Goal: Use online tool/utility: Utilize a website feature to perform a specific function

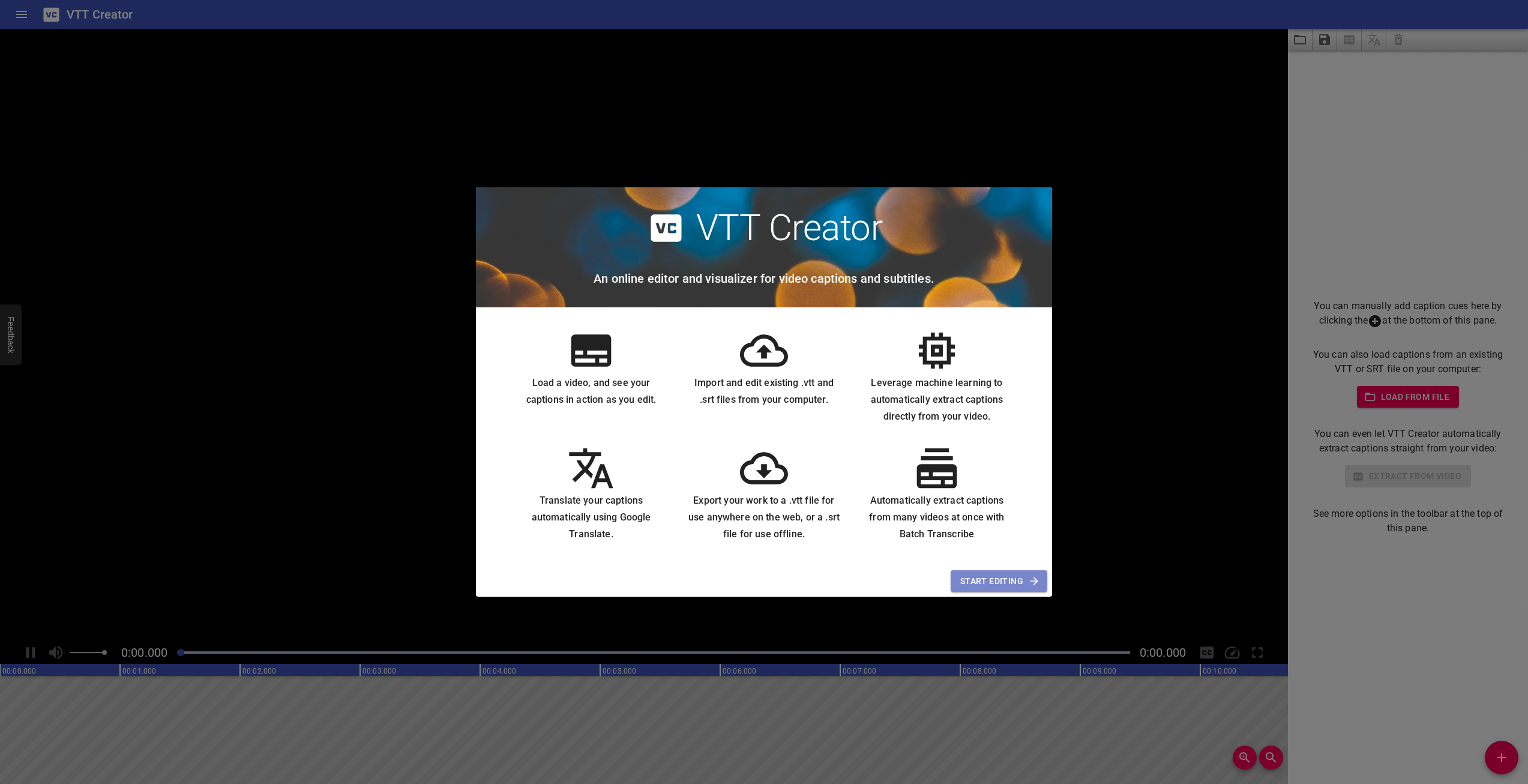
click at [993, 579] on span "Start Editing" at bounding box center [999, 581] width 78 height 15
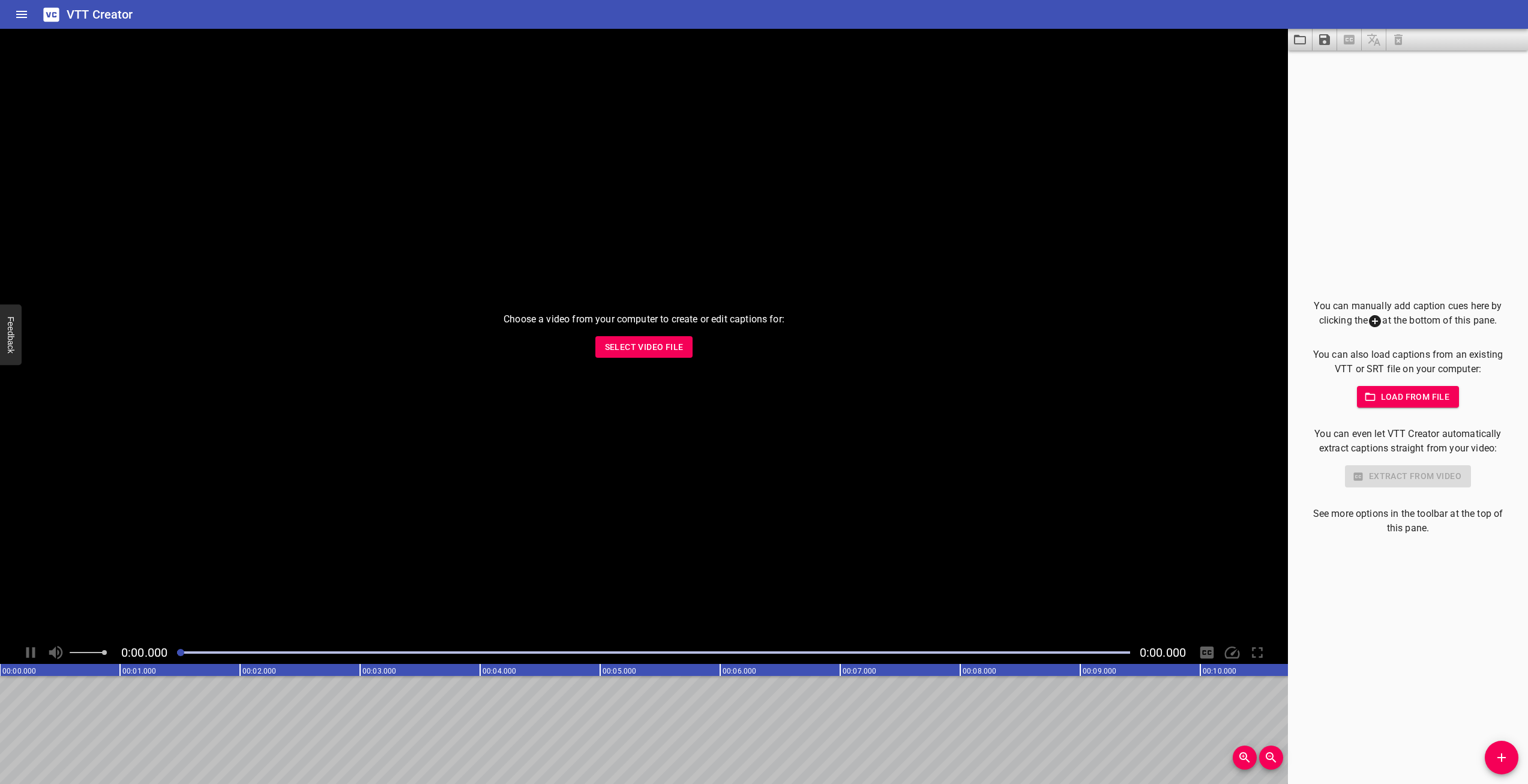
click at [642, 344] on span "Select Video File" at bounding box center [644, 347] width 78 height 15
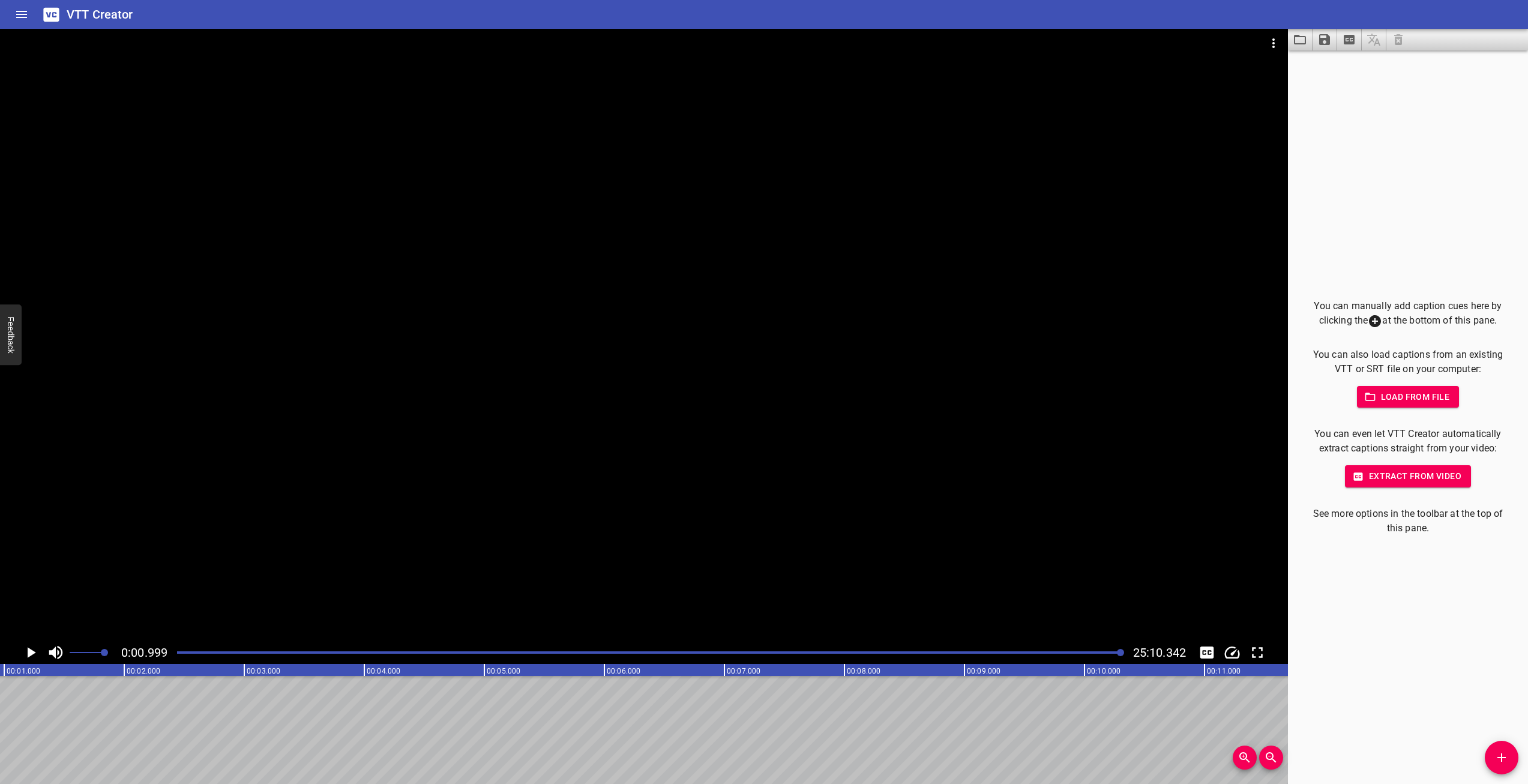
scroll to position [0, 120]
drag, startPoint x: 181, startPoint y: 655, endPoint x: 1122, endPoint y: 661, distance: 941.0
click at [1122, 661] on div "0:00.999 25:10.342" at bounding box center [644, 652] width 1288 height 22
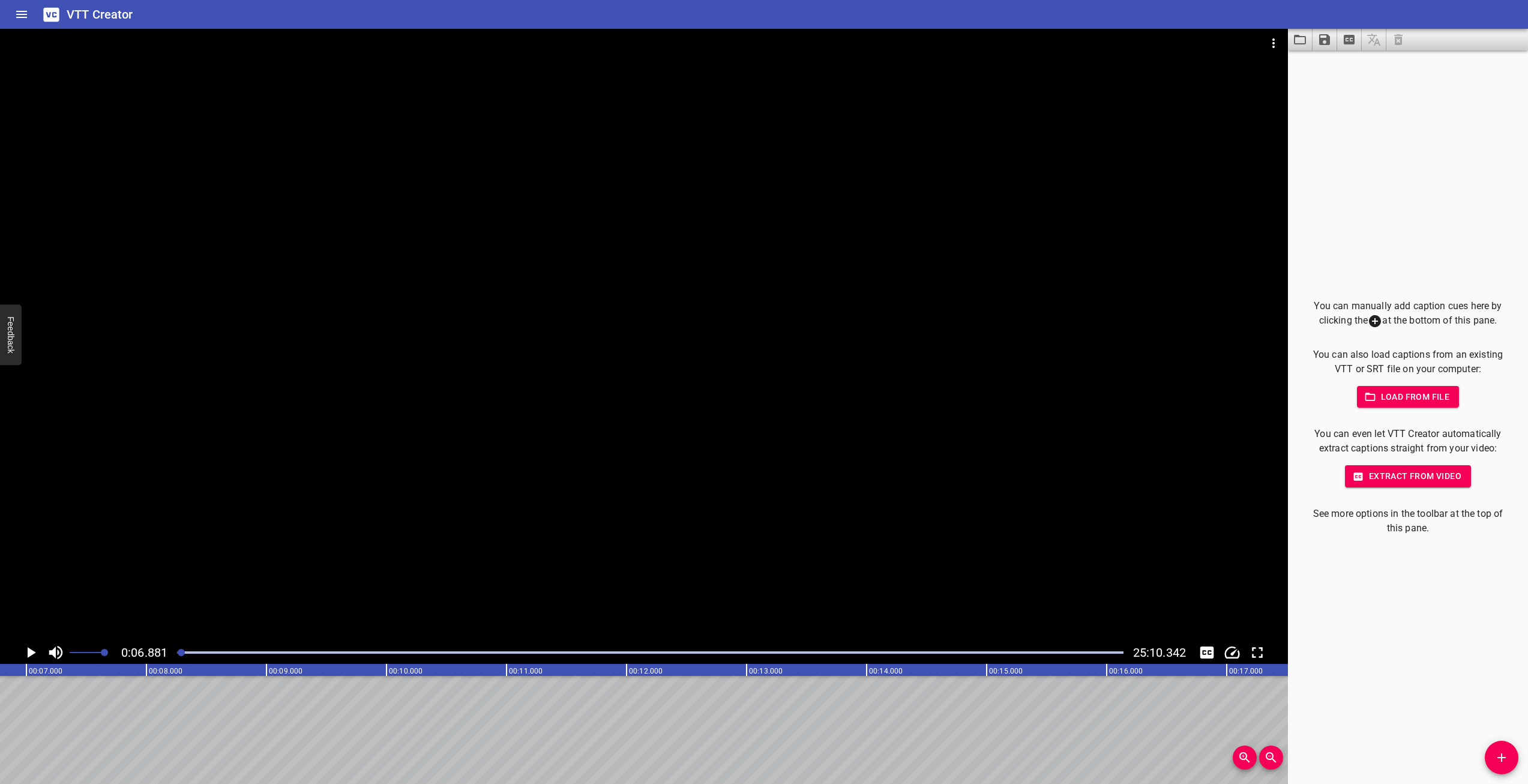
scroll to position [0, 826]
click at [1396, 398] on span "Load from file" at bounding box center [1408, 397] width 83 height 15
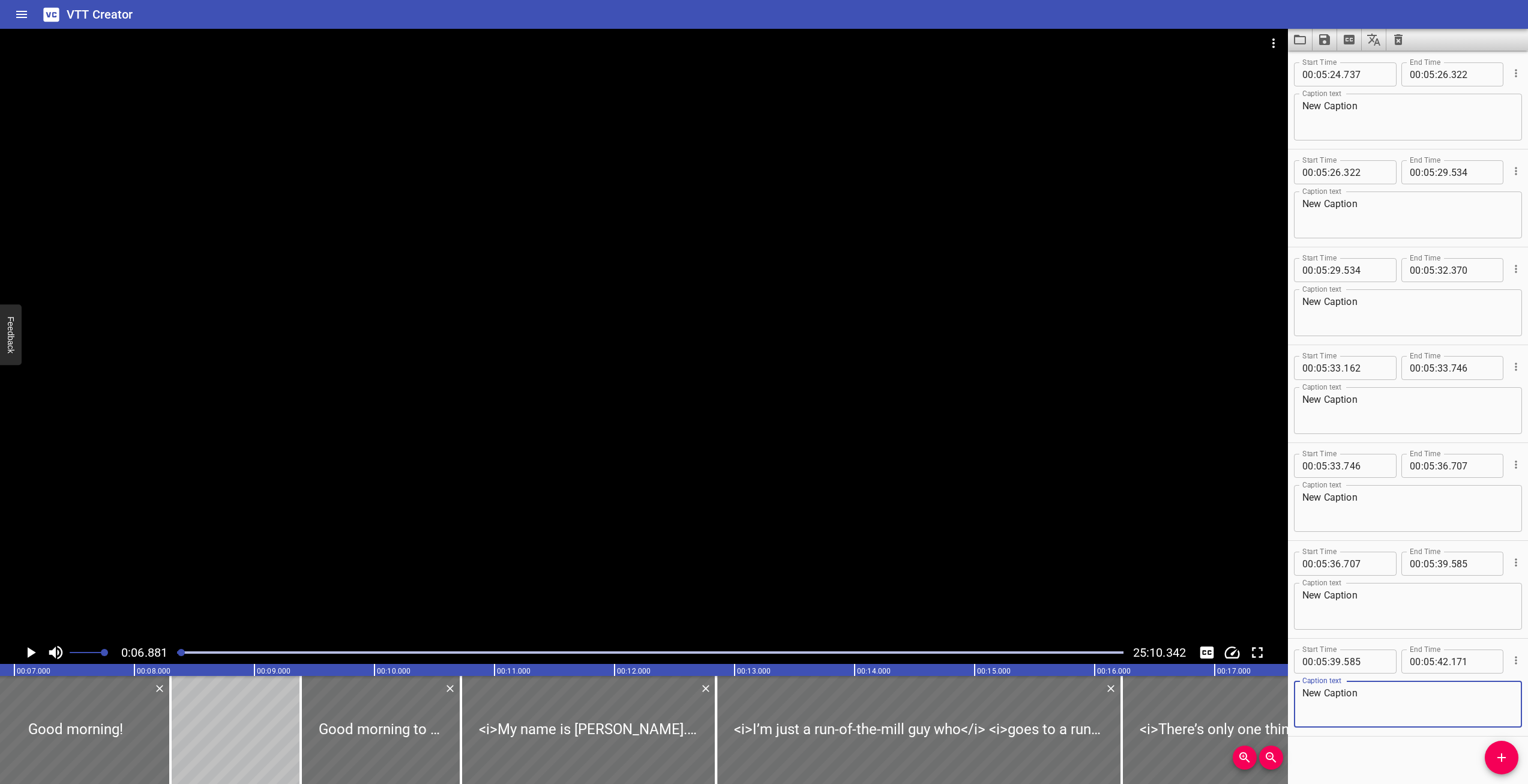
scroll to position [9888, 0]
type textarea "New Caption"
drag, startPoint x: 184, startPoint y: 656, endPoint x: 329, endPoint y: 657, distance: 145.0
click at [329, 657] on div at bounding box center [650, 652] width 961 height 17
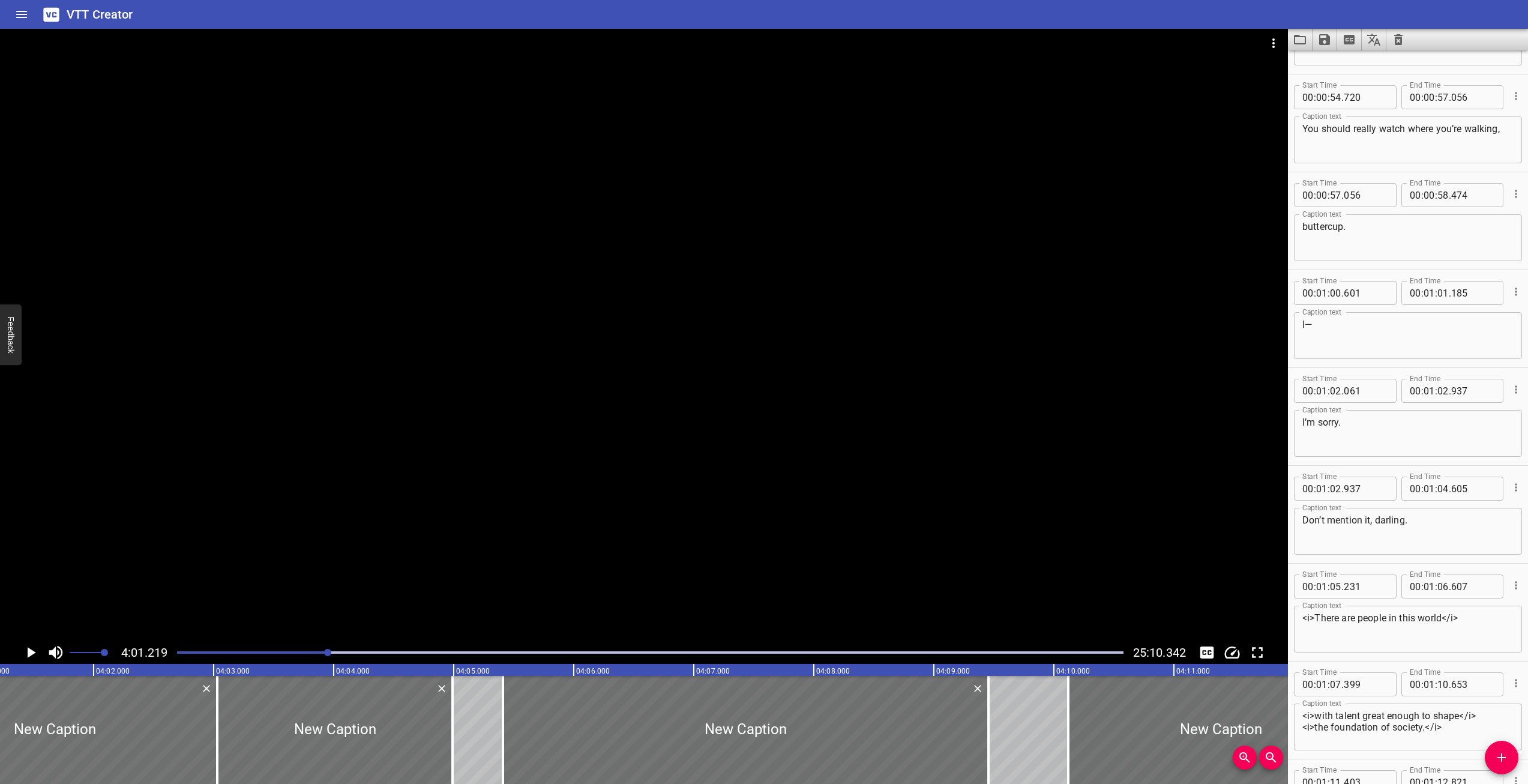
scroll to position [0, 0]
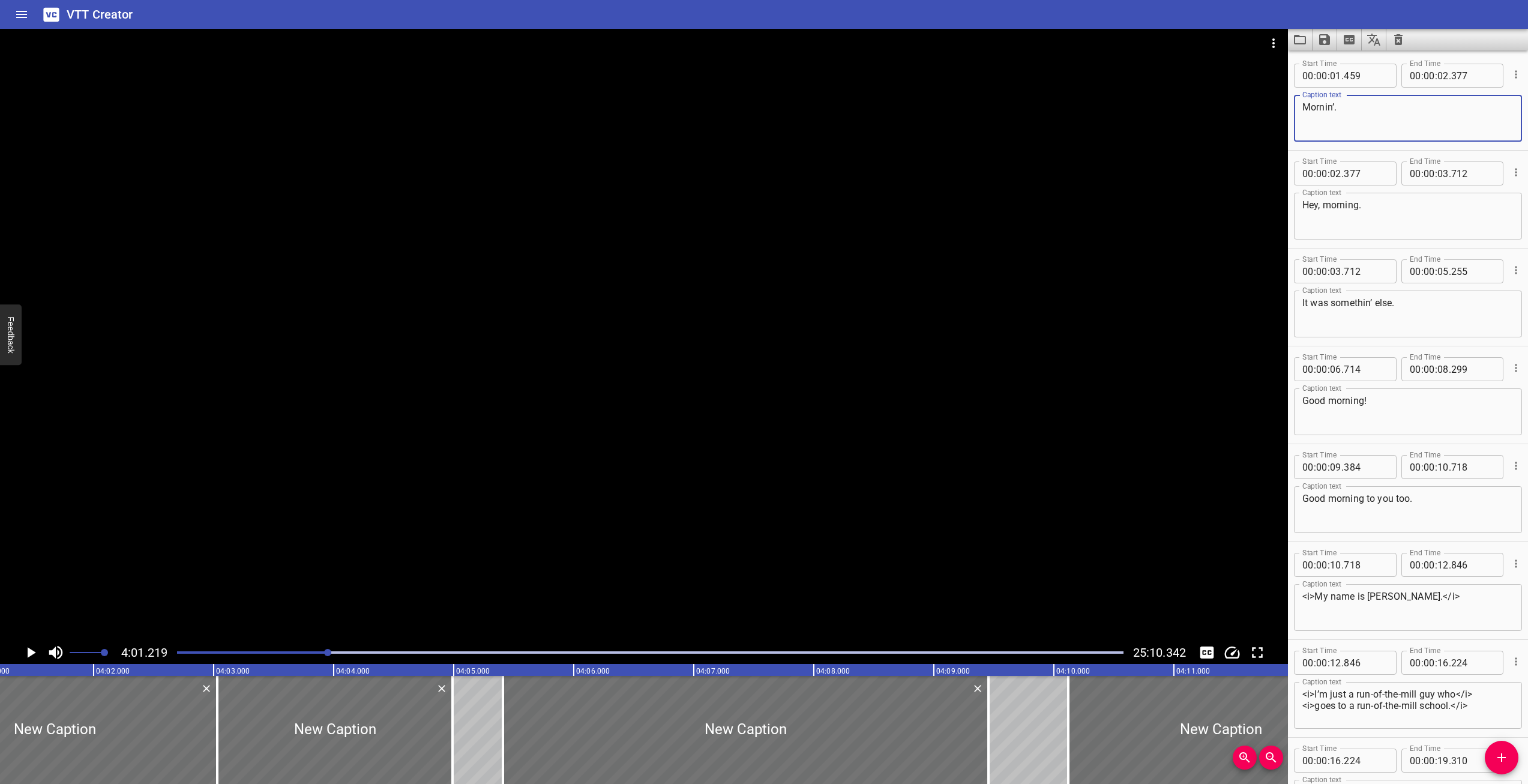
click at [1384, 114] on textarea "Mornin’." at bounding box center [1408, 119] width 211 height 34
type textarea "Mornin’."
click at [1265, 758] on icon "Zoom Out" at bounding box center [1271, 757] width 14 height 14
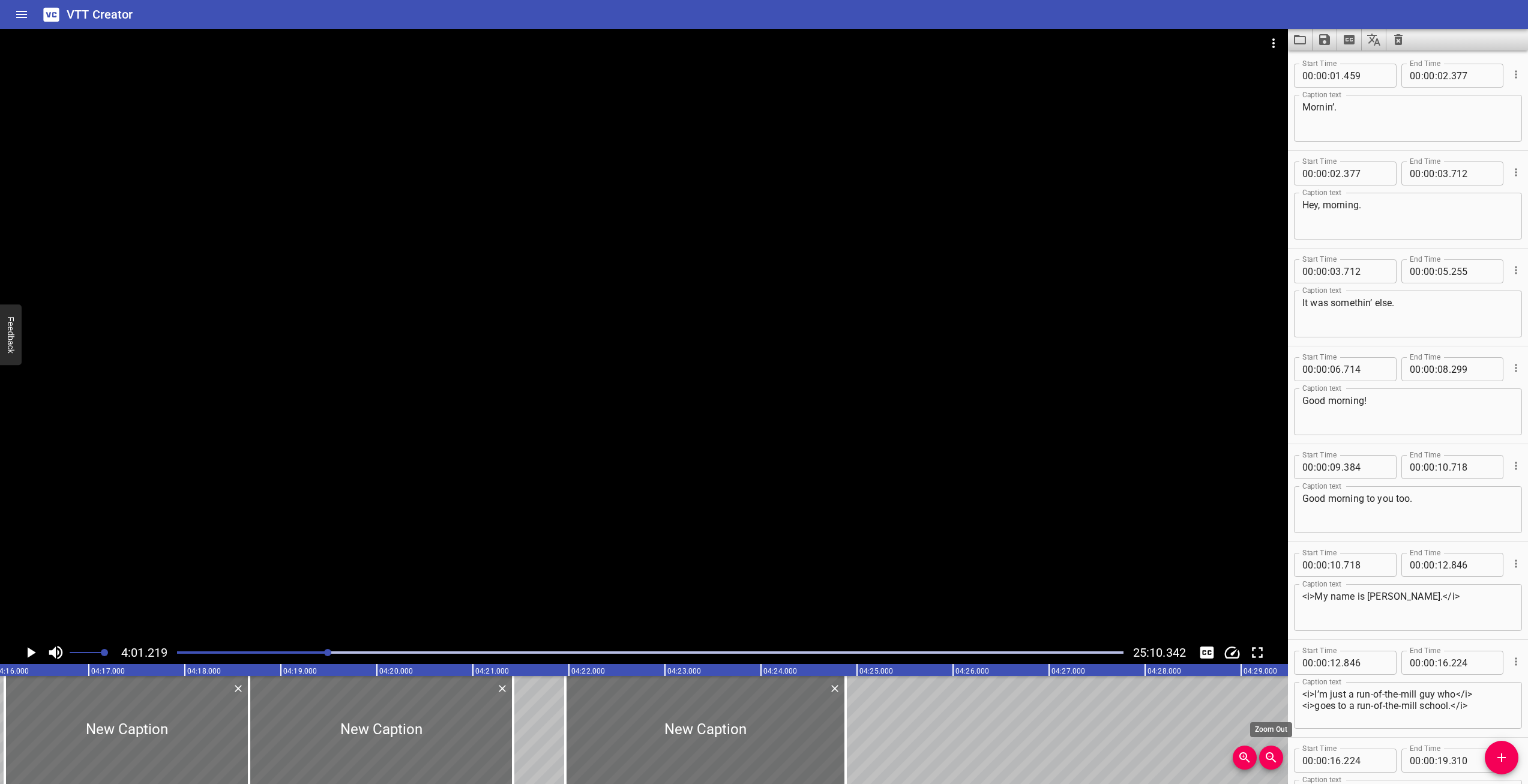
click at [1268, 758] on icon "Zoom Out" at bounding box center [1270, 757] width 10 height 10
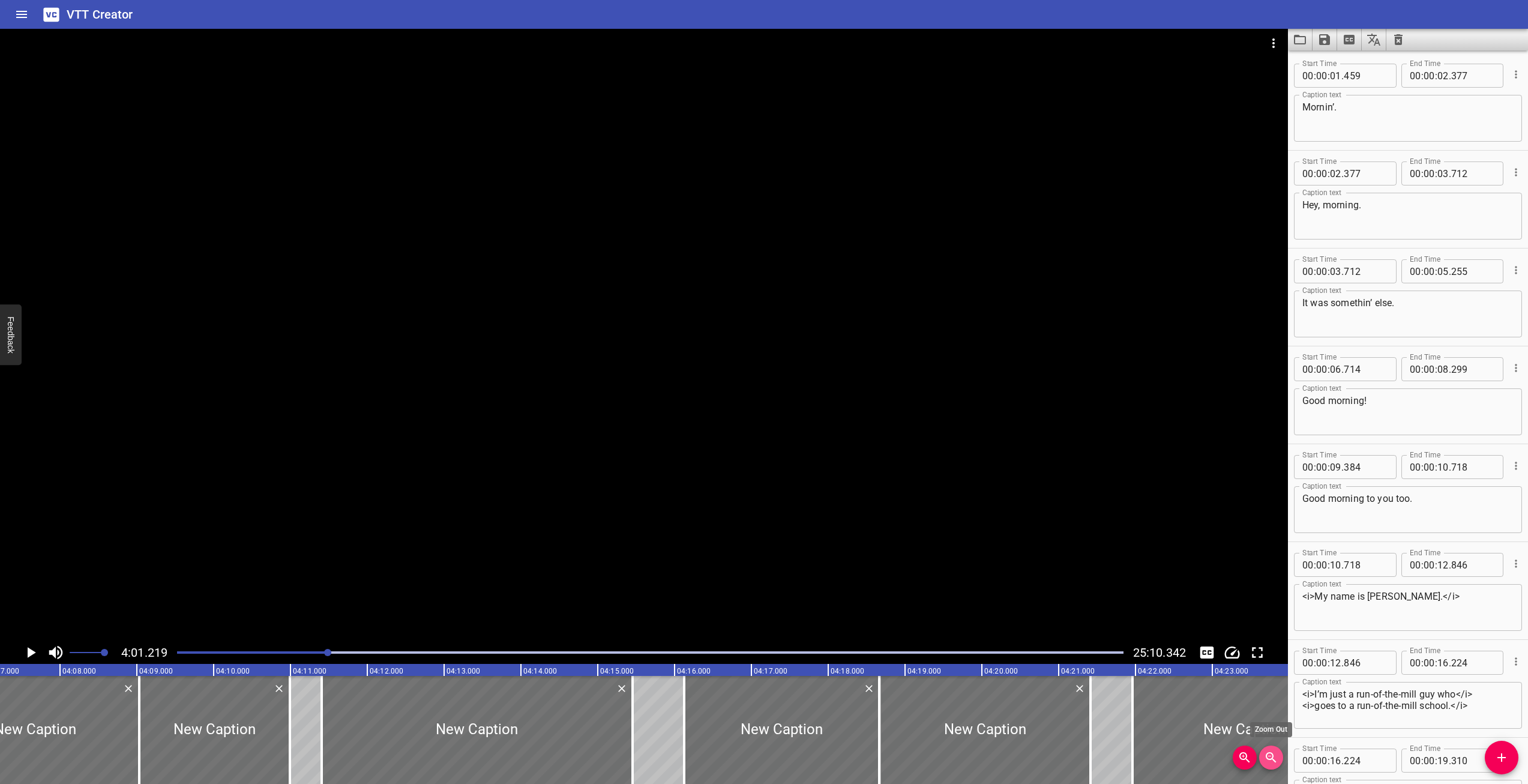
click at [1268, 758] on icon "Zoom Out" at bounding box center [1270, 757] width 10 height 10
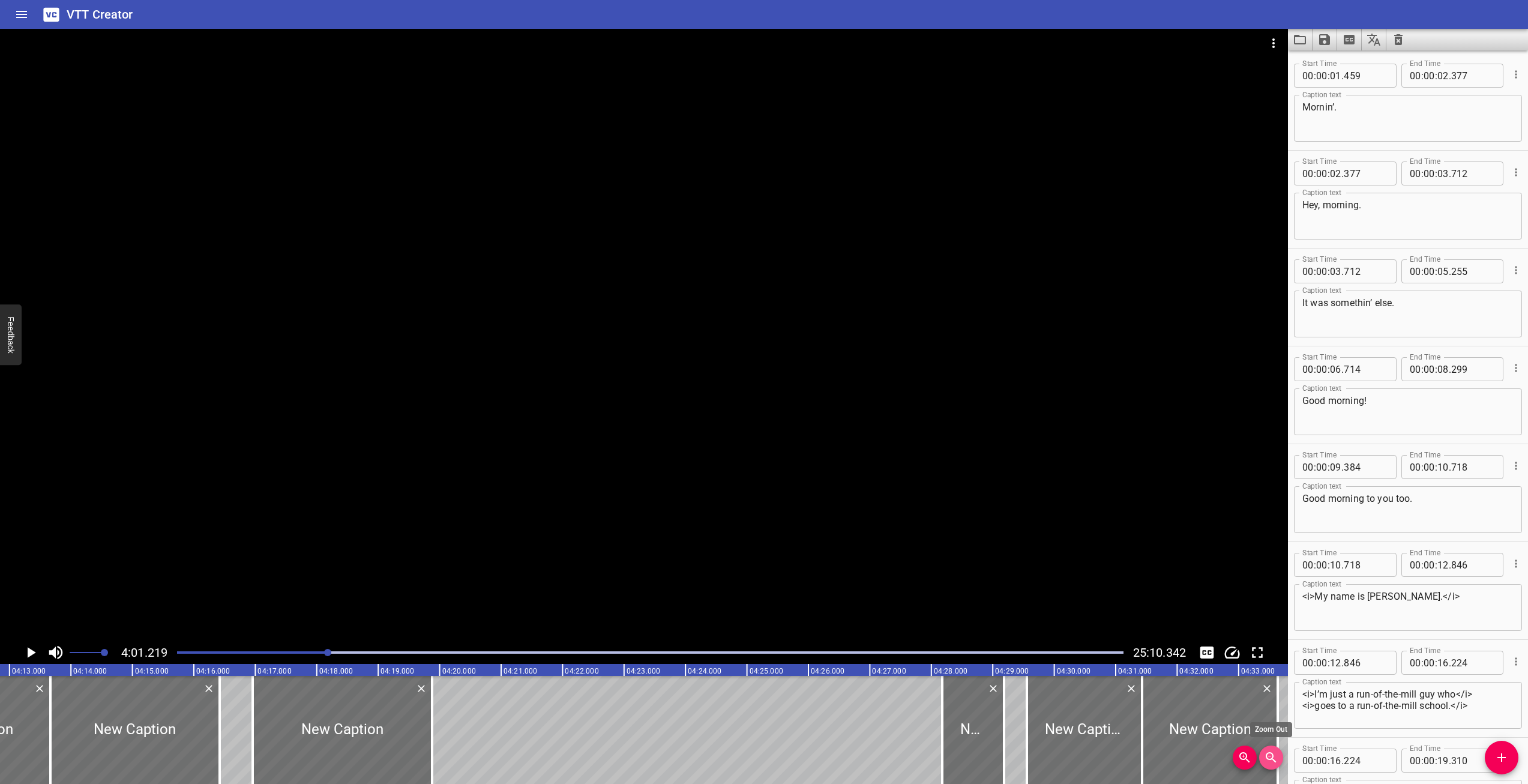
click at [1268, 758] on icon "Zoom Out" at bounding box center [1270, 757] width 10 height 10
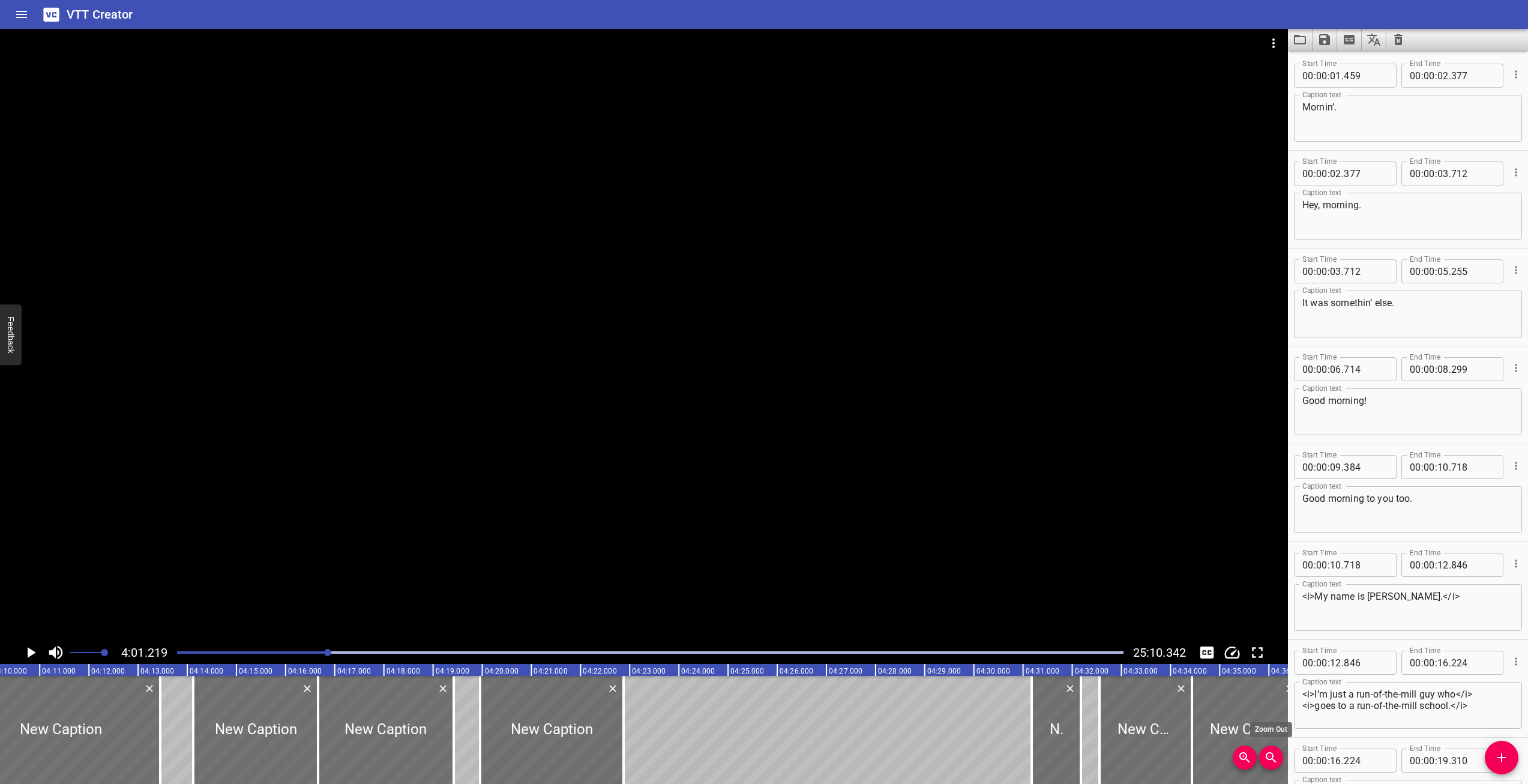
click at [1268, 758] on icon "Zoom Out" at bounding box center [1270, 757] width 10 height 10
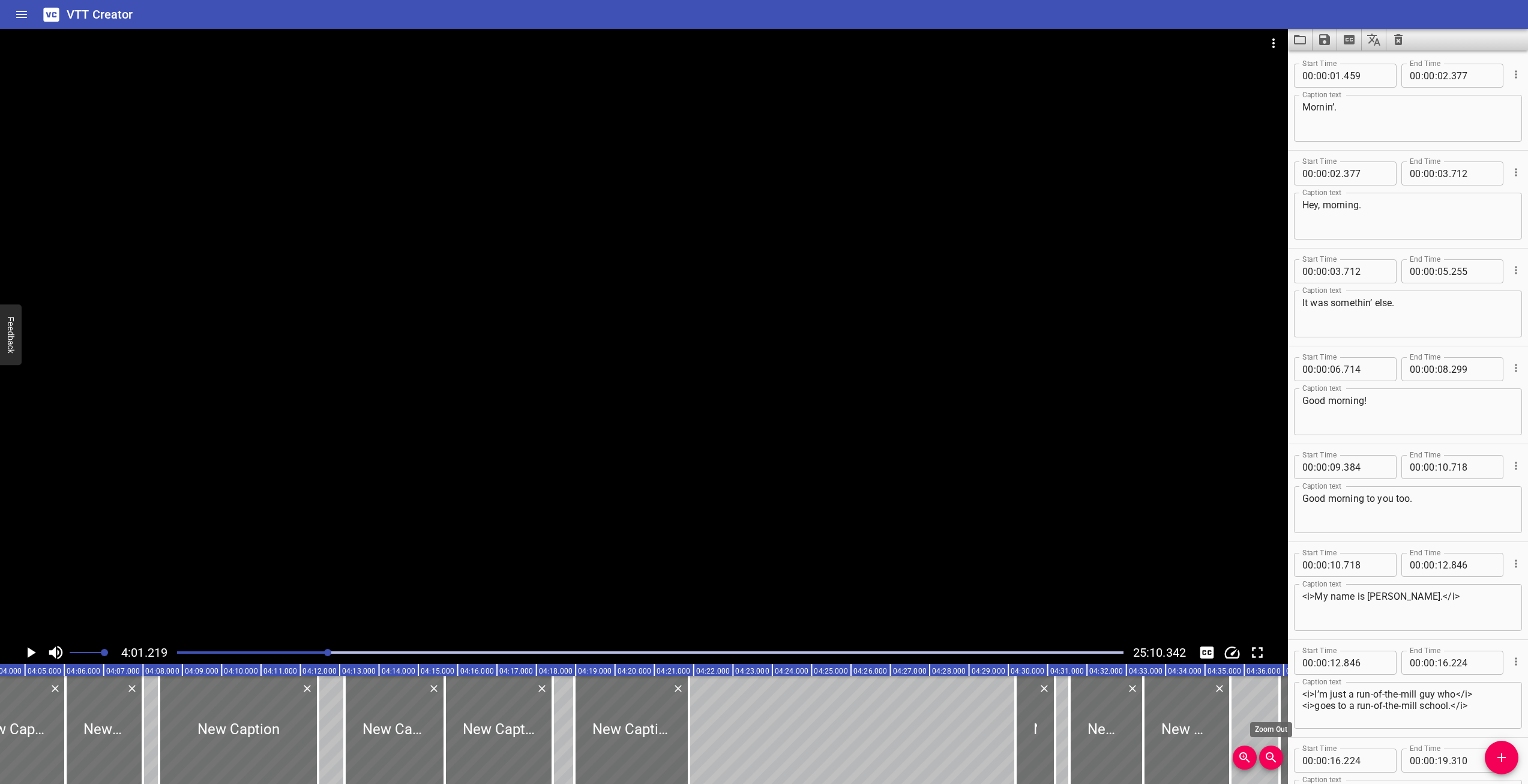
click at [1268, 758] on icon "Zoom Out" at bounding box center [1270, 757] width 10 height 10
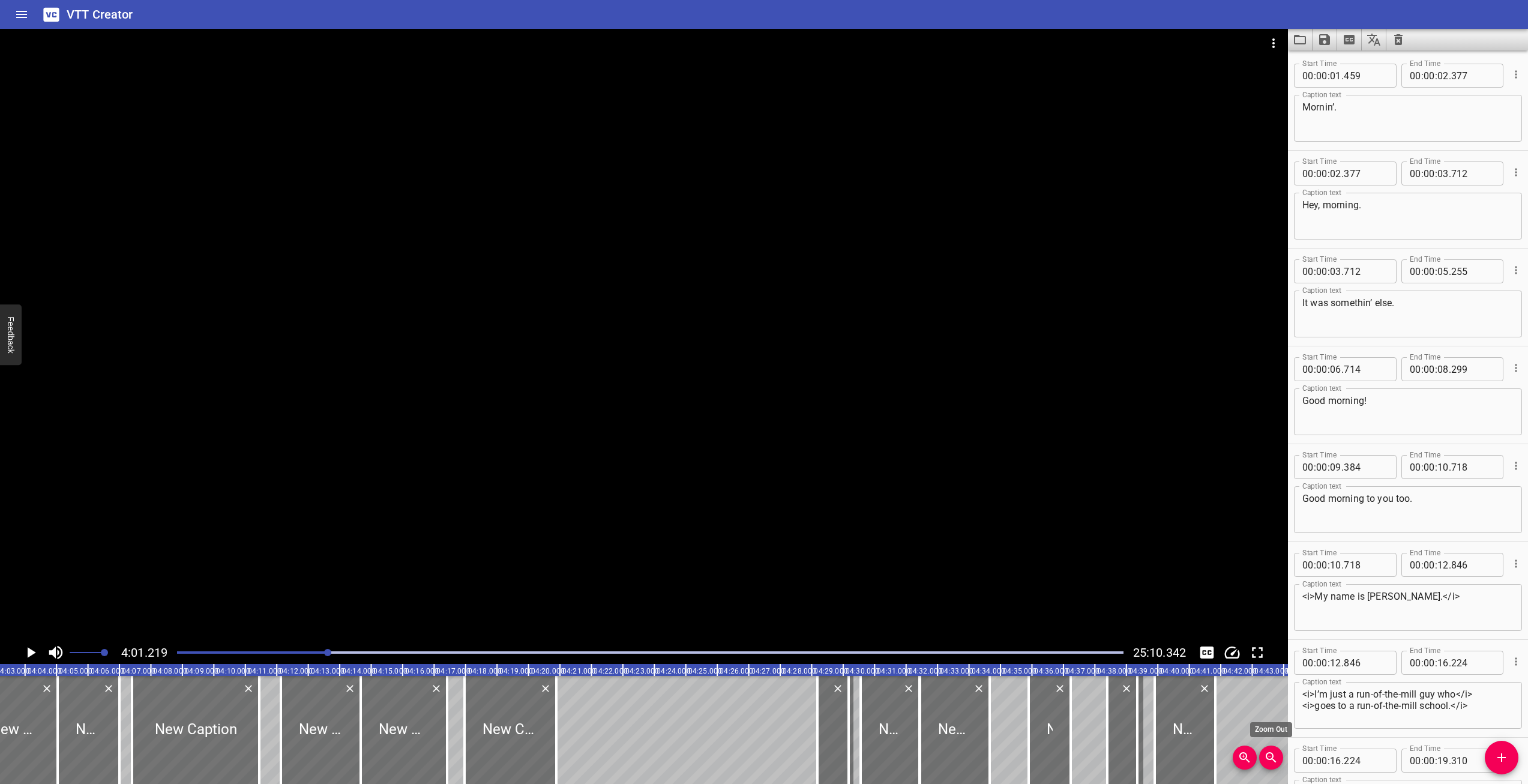
click at [1268, 758] on icon "Zoom Out" at bounding box center [1270, 757] width 10 height 10
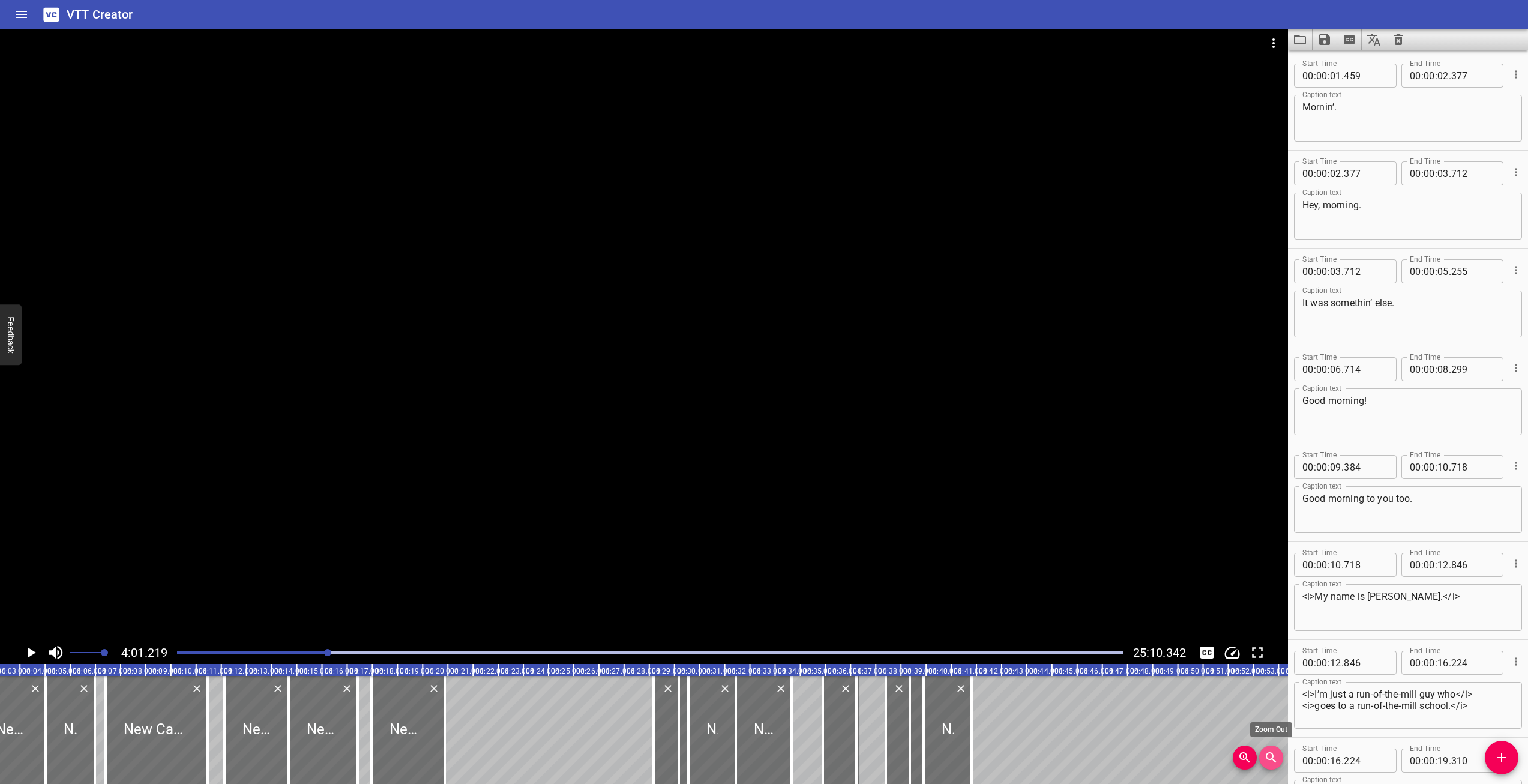
click at [1268, 758] on icon "Zoom Out" at bounding box center [1270, 757] width 10 height 10
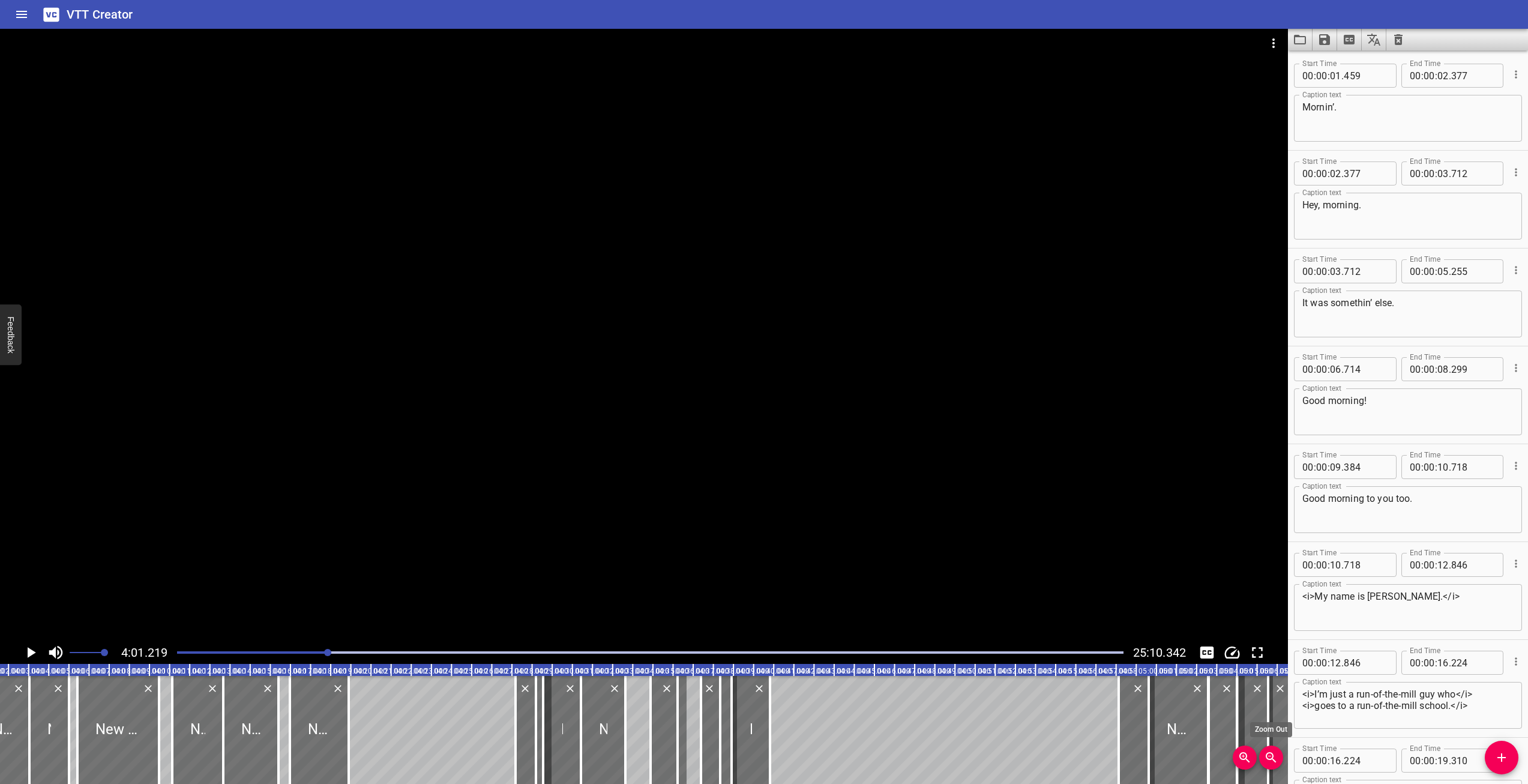
scroll to position [0, 4859]
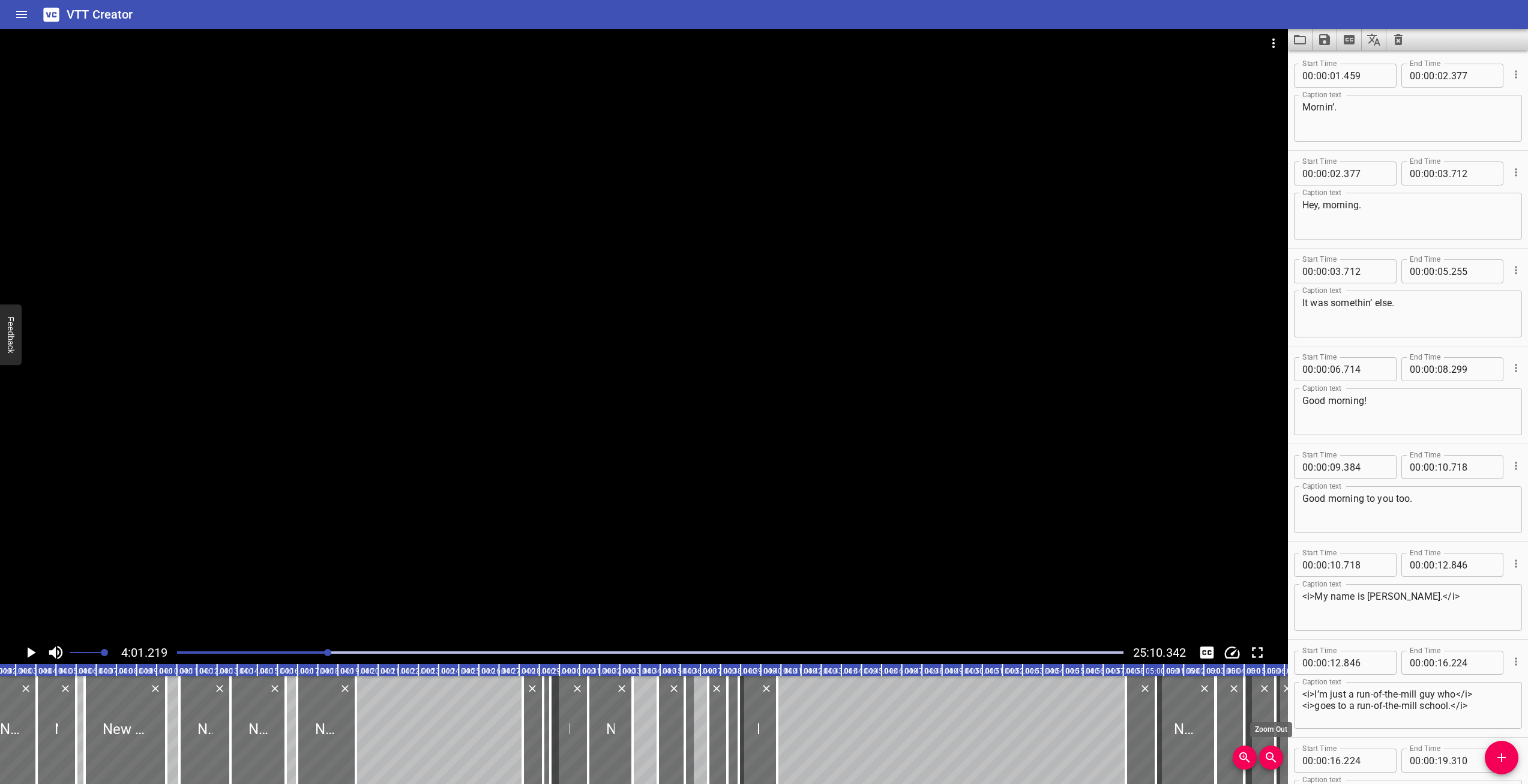
click at [1268, 758] on icon "Zoom Out" at bounding box center [1270, 757] width 10 height 10
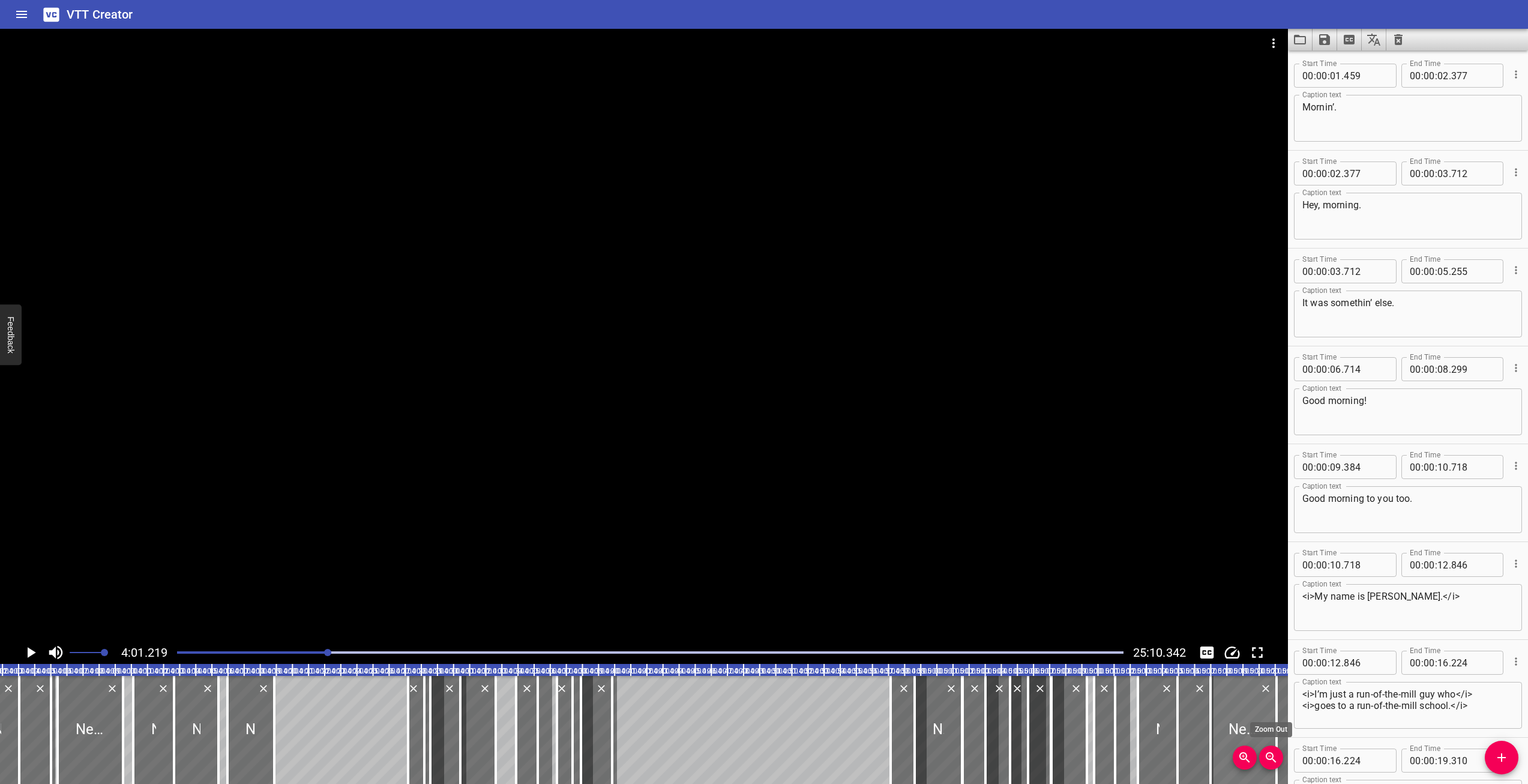
scroll to position [0, 3886]
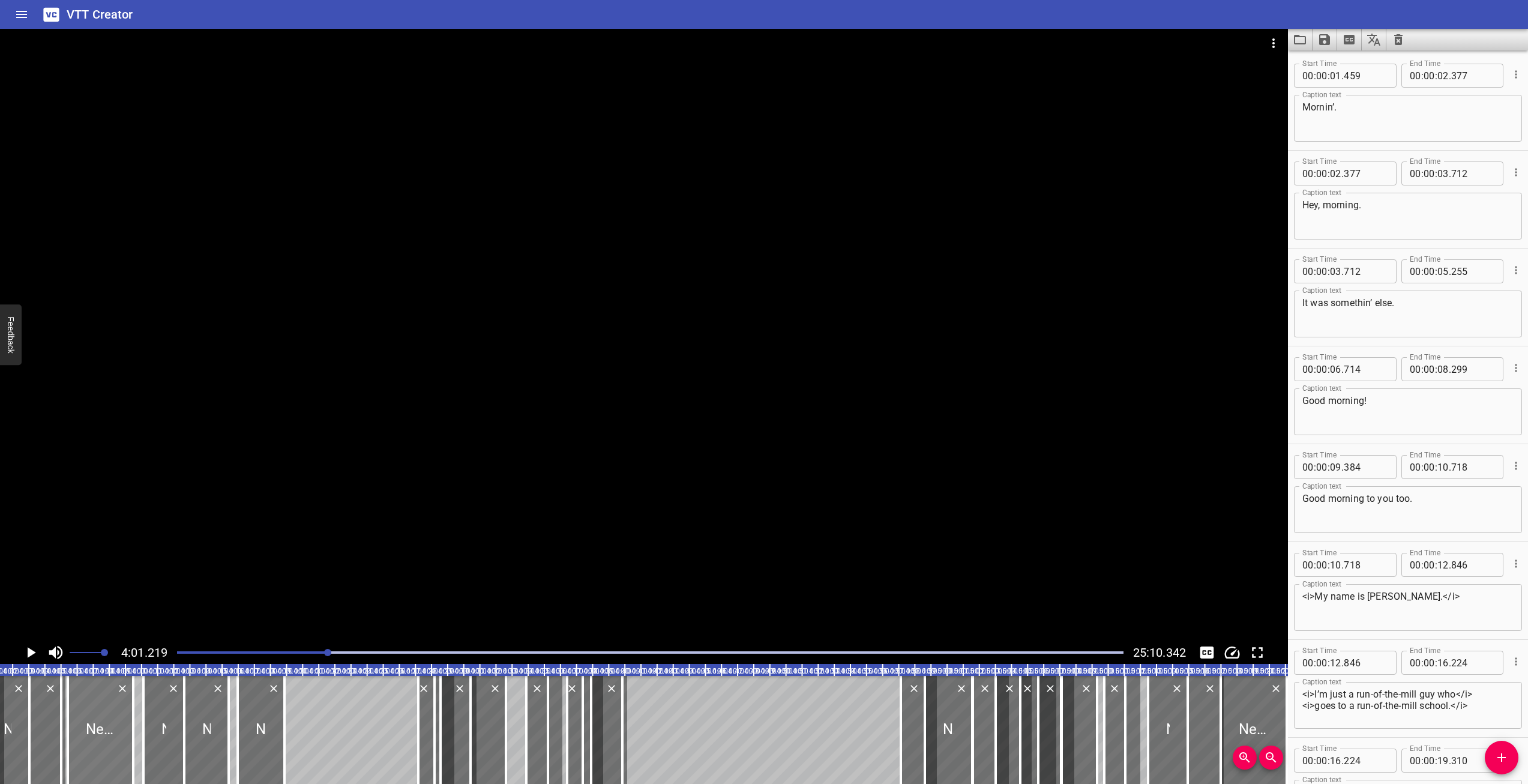
click at [103, 742] on div at bounding box center [101, 730] width 65 height 108
type textarea "New Caption"
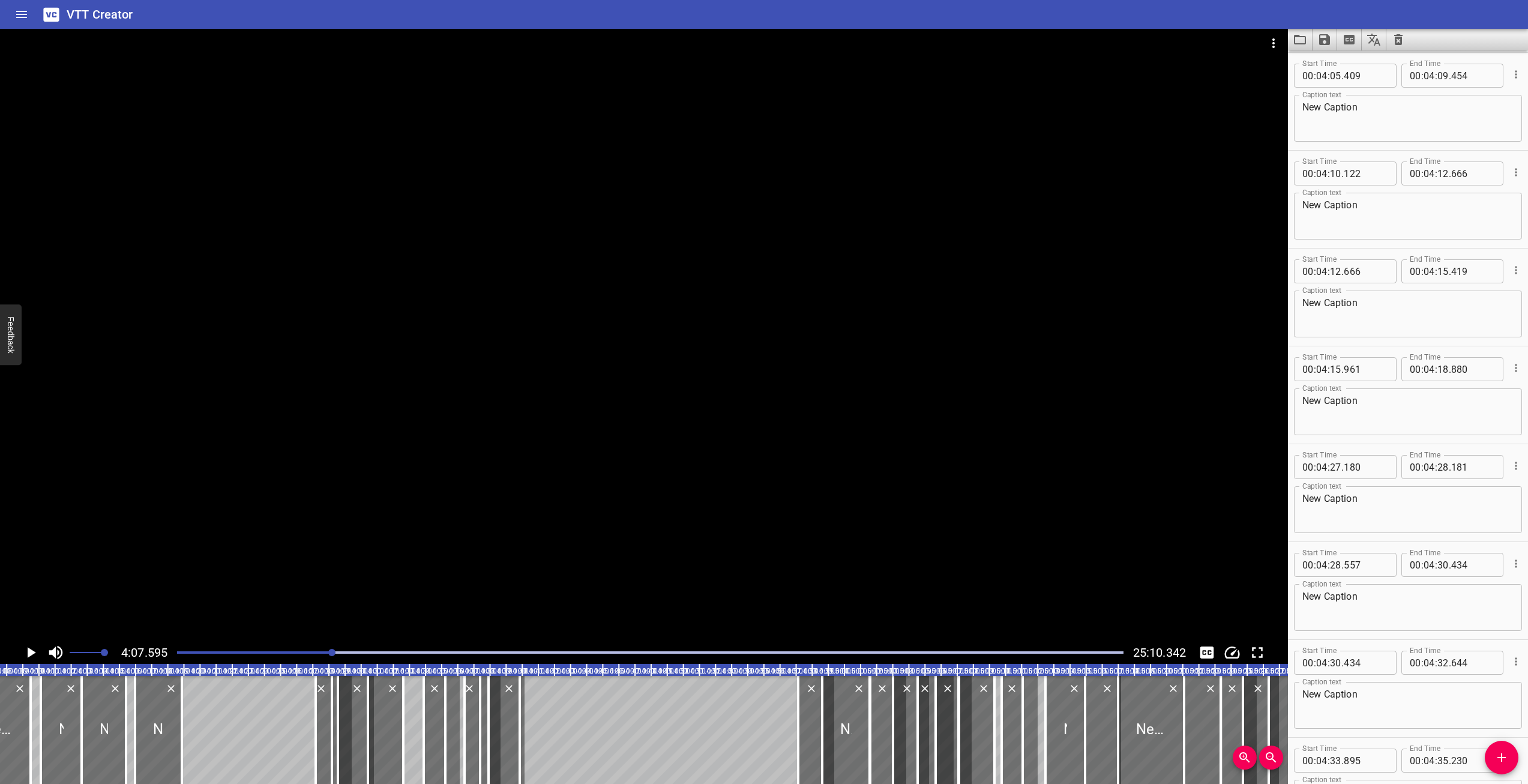
drag, startPoint x: 332, startPoint y: 656, endPoint x: 299, endPoint y: 656, distance: 33.0
click at [225, 659] on div at bounding box center [650, 652] width 961 height 17
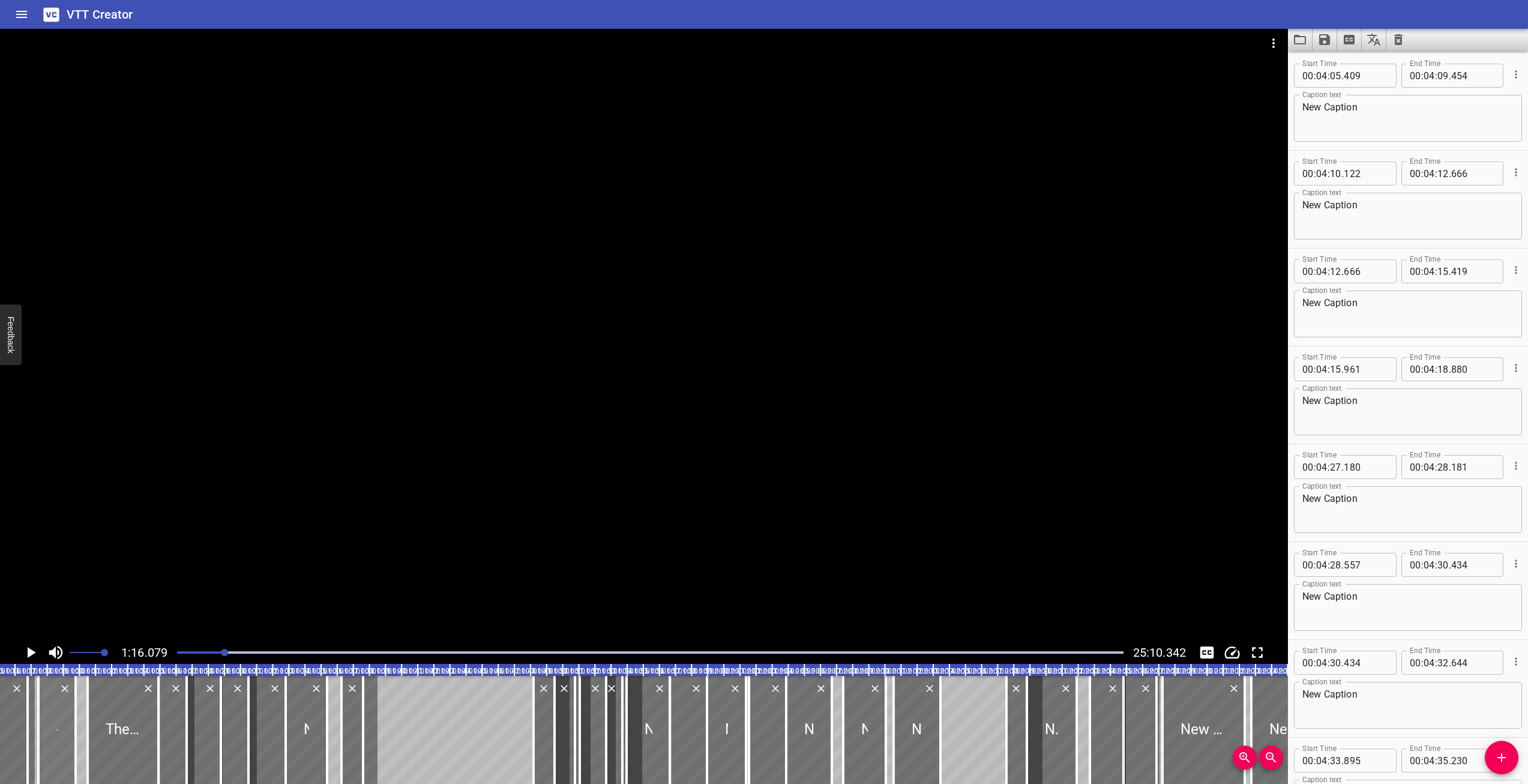
click at [48, 730] on div at bounding box center [57, 730] width 37 height 108
type textarea "<i>No, it’s much easier being a nobody.</i>"
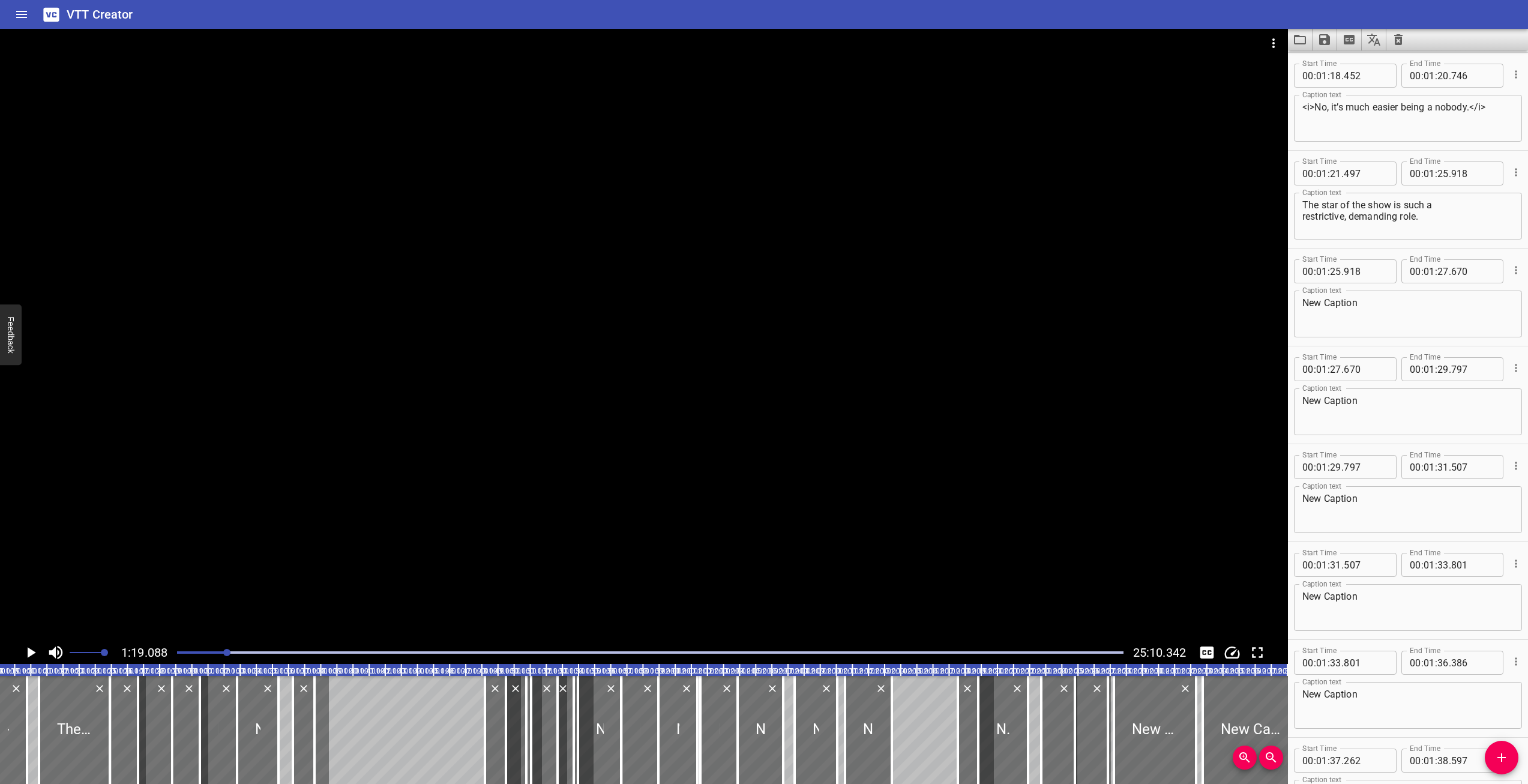
drag, startPoint x: 223, startPoint y: 656, endPoint x: 181, endPoint y: 659, distance: 42.1
click at [181, 659] on div at bounding box center [650, 652] width 961 height 17
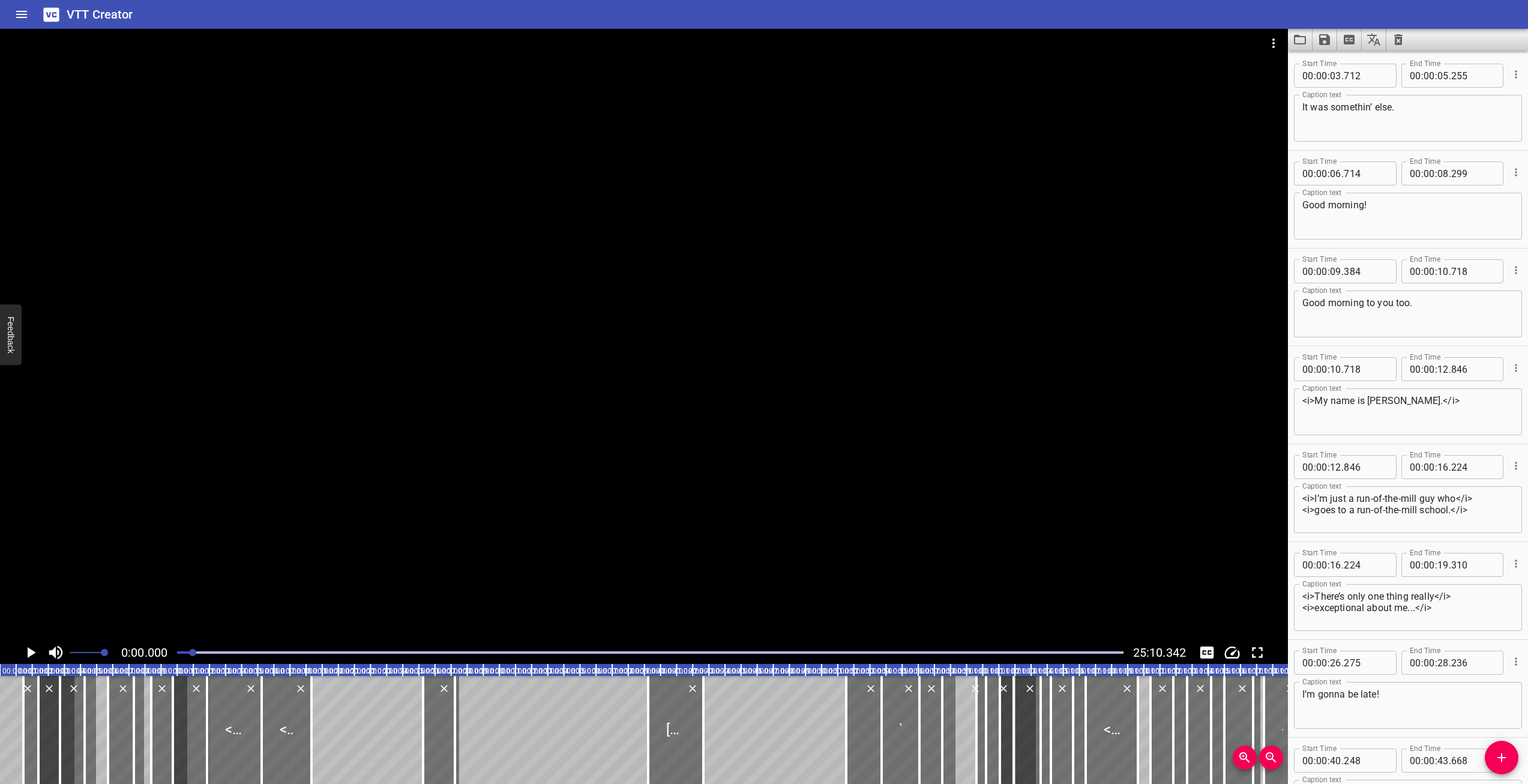
drag, startPoint x: 181, startPoint y: 654, endPoint x: 194, endPoint y: 653, distance: 13.0
click at [194, 653] on div at bounding box center [193, 652] width 7 height 7
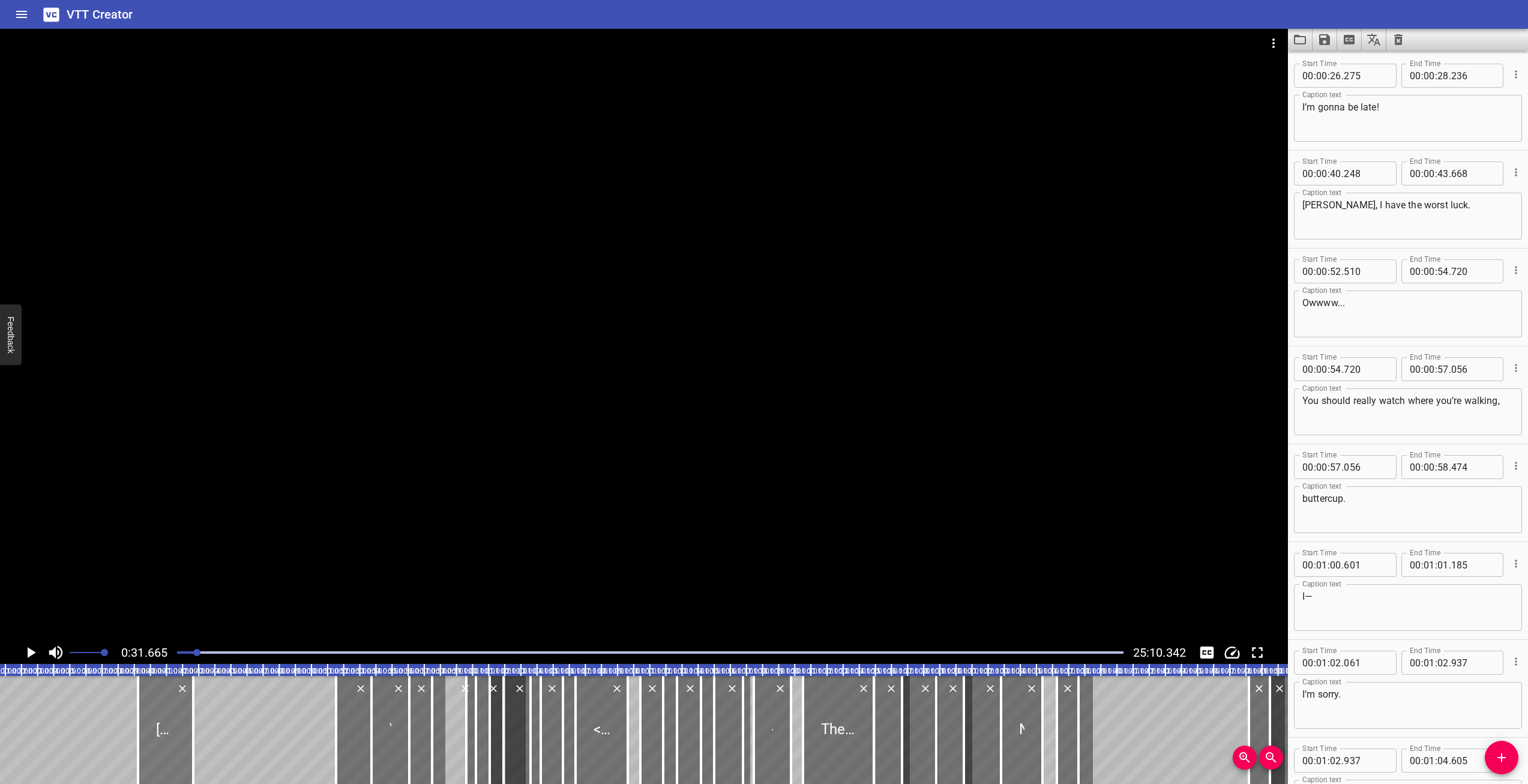
click at [167, 723] on div at bounding box center [166, 730] width 55 height 108
type textarea "[PERSON_NAME], I have the worst luck."
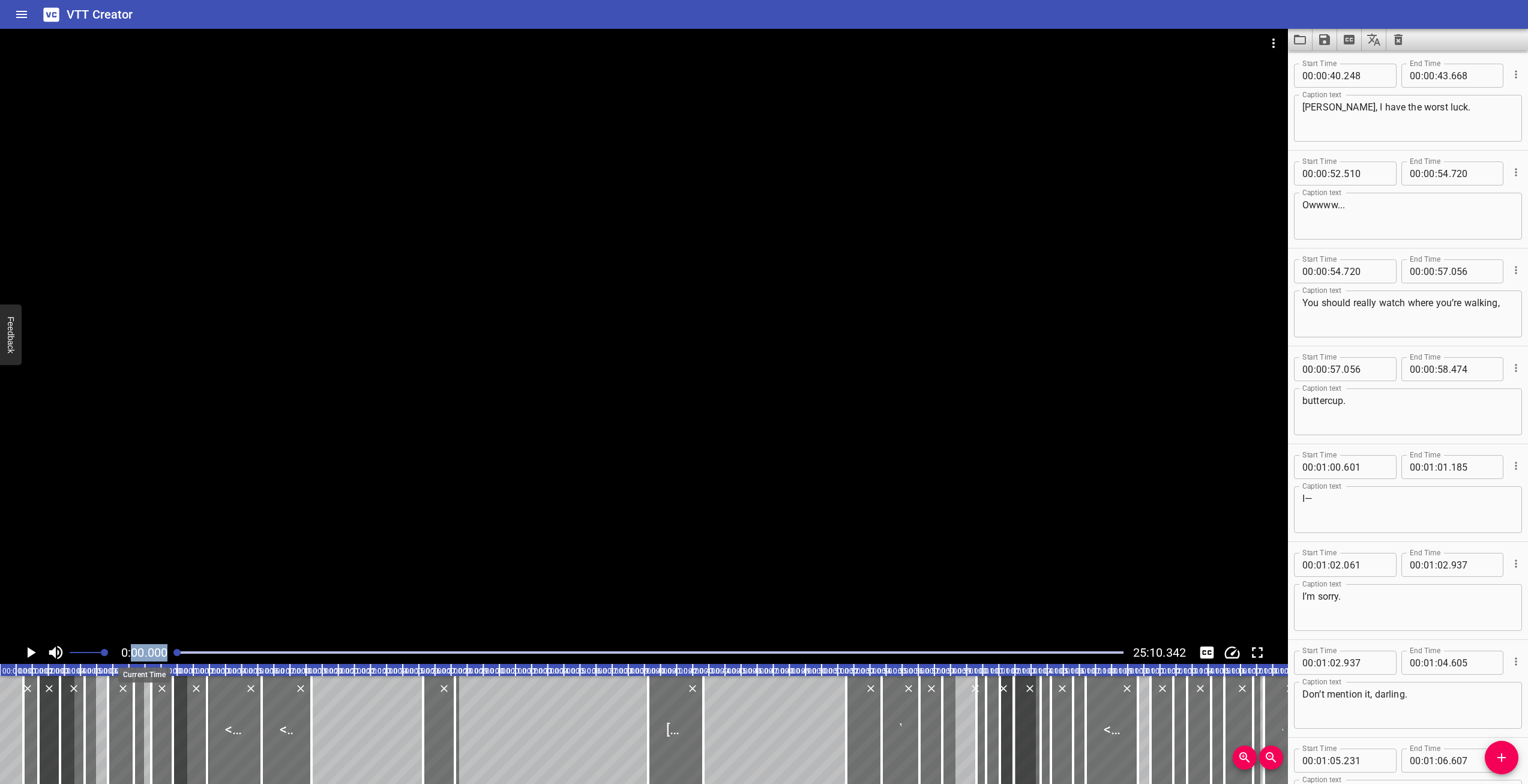
drag, startPoint x: 206, startPoint y: 653, endPoint x: 134, endPoint y: 659, distance: 72.2
click at [134, 659] on div "0:00.000 25:10.342" at bounding box center [644, 652] width 1288 height 22
click at [28, 725] on div at bounding box center [24, 730] width 12 height 108
type textarea "Mornin’."
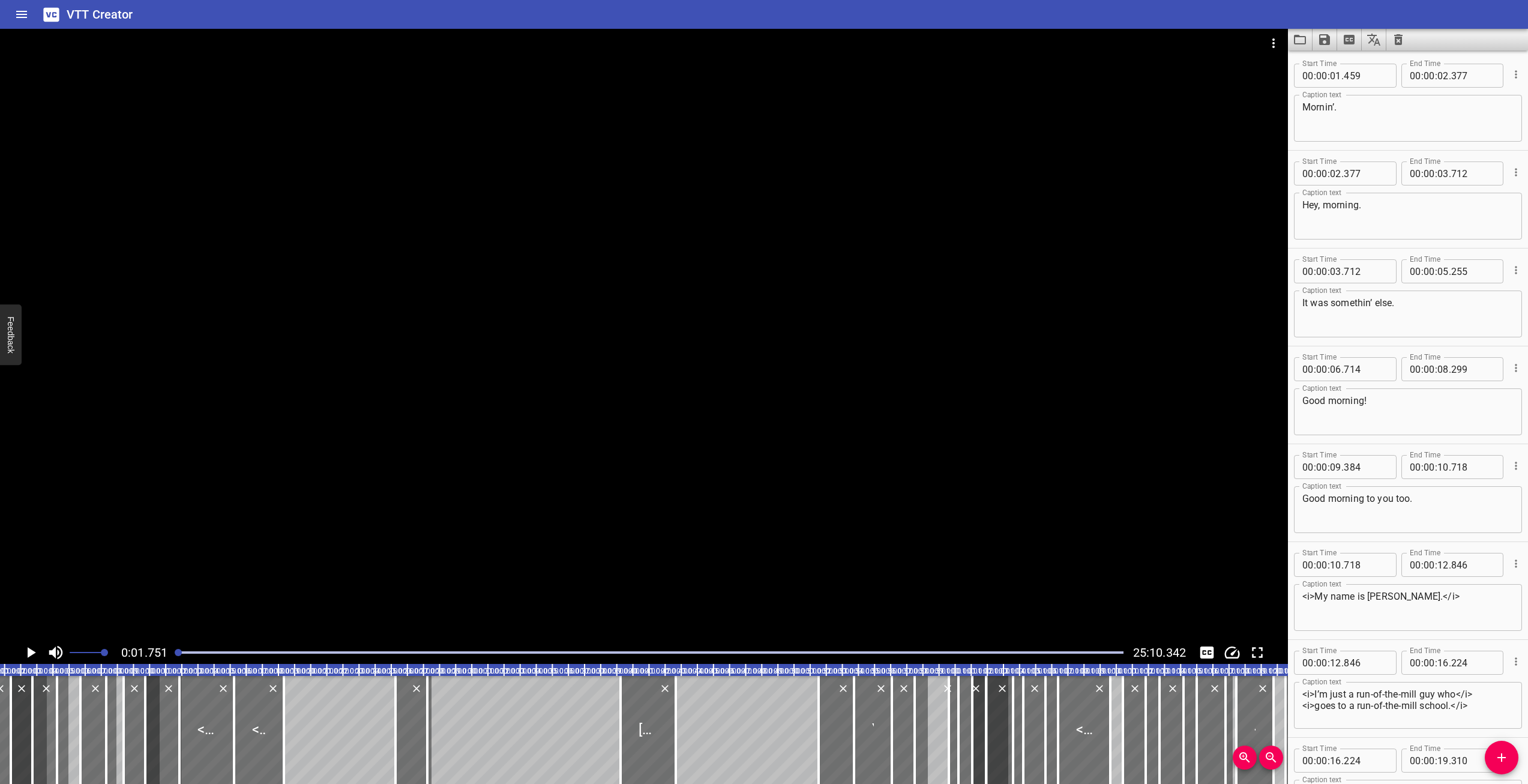
click at [42, 722] on div at bounding box center [45, 730] width 25 height 108
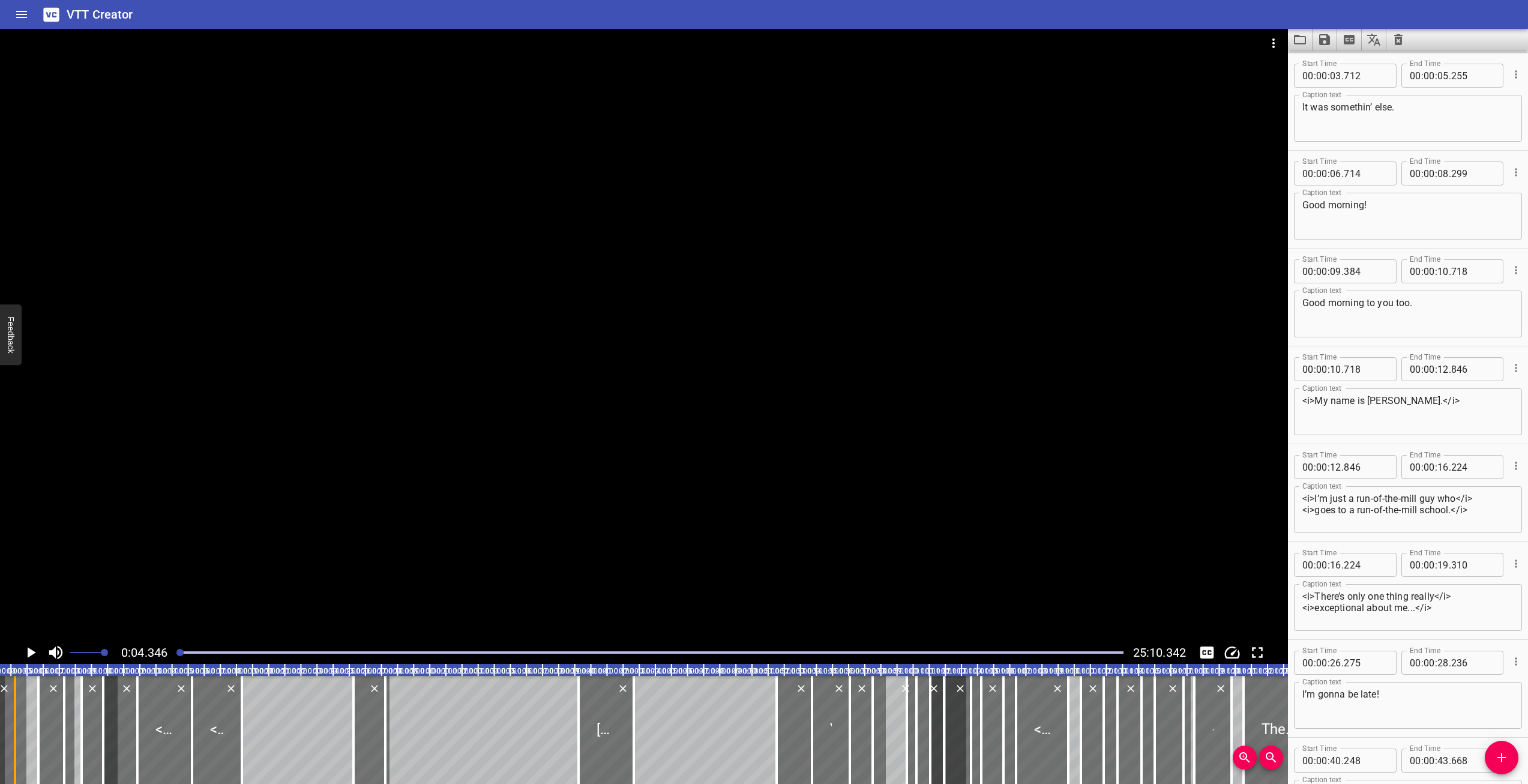
click at [11, 730] on div at bounding box center [15, 730] width 12 height 108
type textarea "It was somethin’ else."
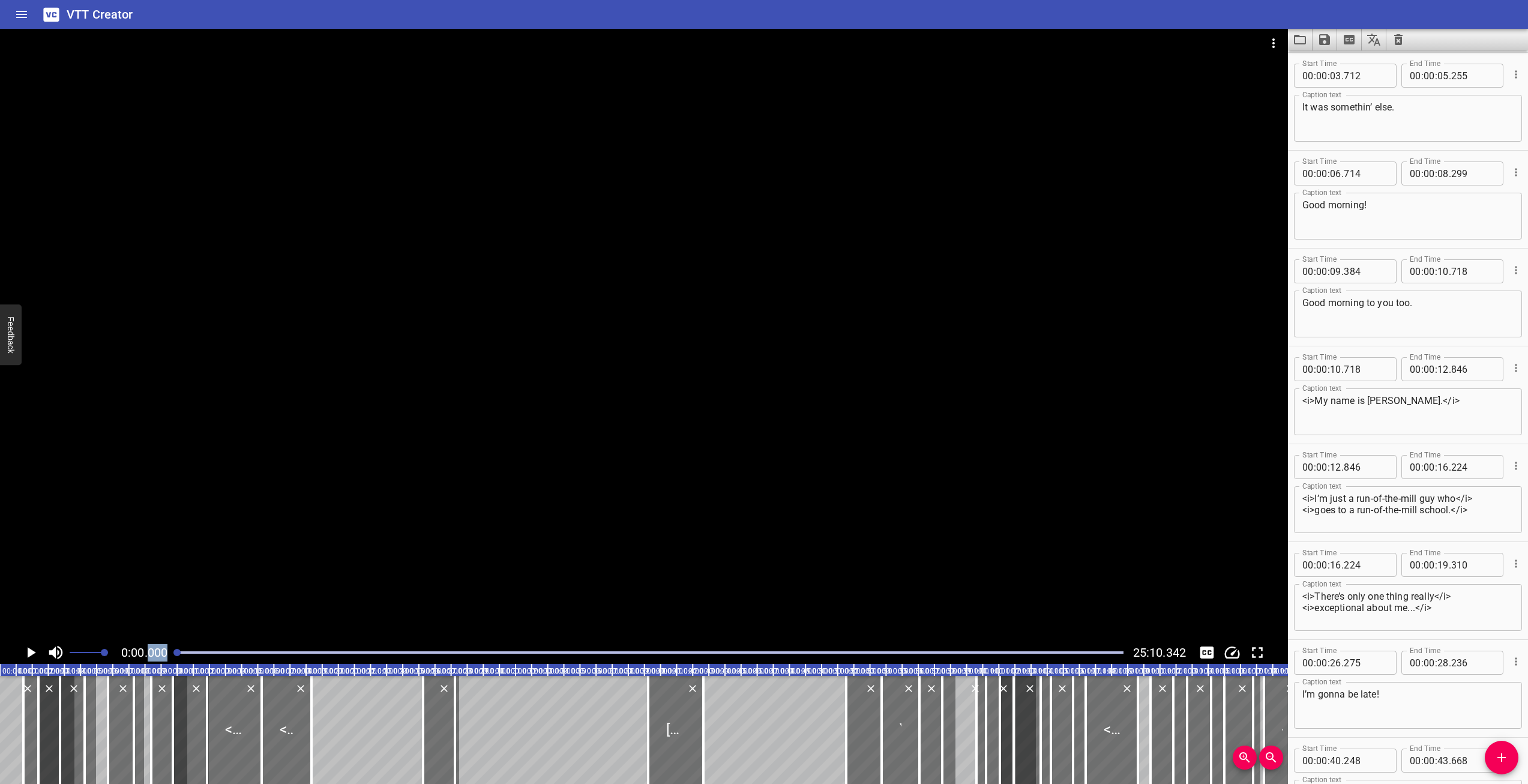
drag, startPoint x: 183, startPoint y: 654, endPoint x: 149, endPoint y: 659, distance: 34.4
click at [149, 659] on div "0:00.000 25:10.342" at bounding box center [644, 652] width 1288 height 22
click at [26, 732] on div at bounding box center [24, 730] width 12 height 108
type textarea "Mornin’."
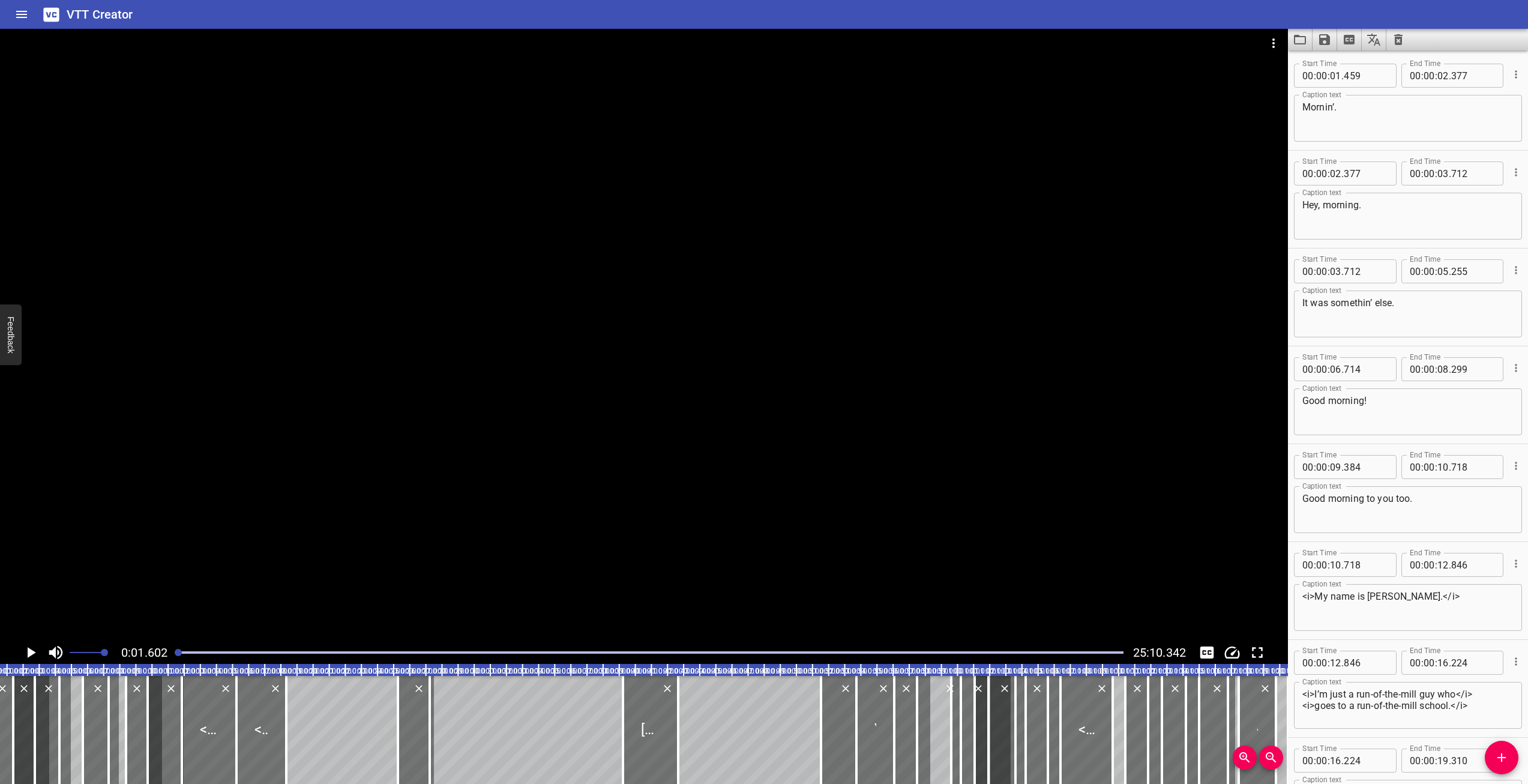
click at [1397, 208] on textarea "Hey, morning." at bounding box center [1408, 217] width 211 height 34
click at [1510, 178] on button "Cue Options" at bounding box center [1516, 172] width 16 height 16
click at [1495, 174] on li "Advanced options..." at bounding box center [1465, 172] width 104 height 22
type textarea "Hey, morning."
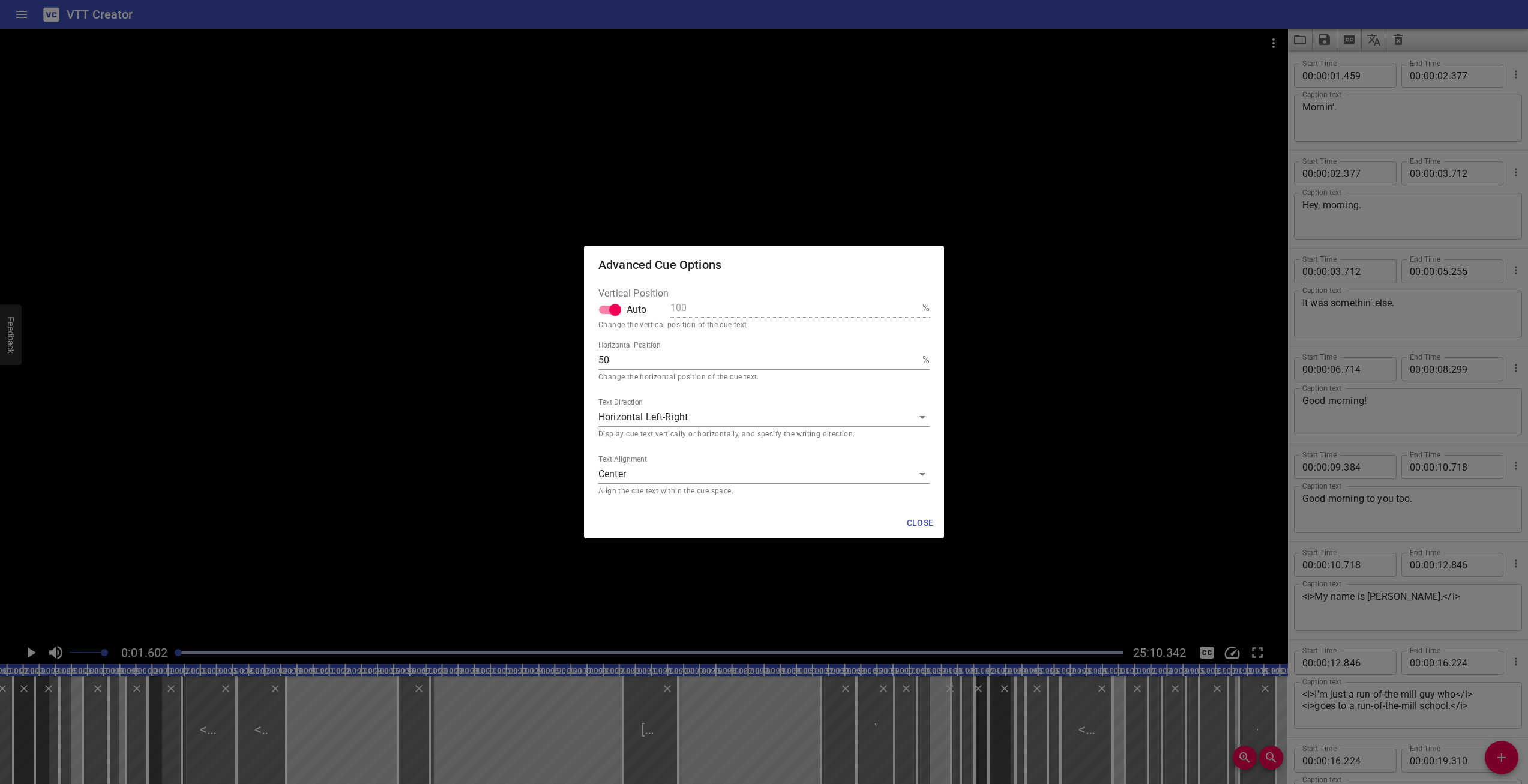
click at [863, 422] on body "VTT Creator Caption Editor Batch Transcribe Login Sign Up Privacy Contact 0:01.…" at bounding box center [764, 392] width 1528 height 784
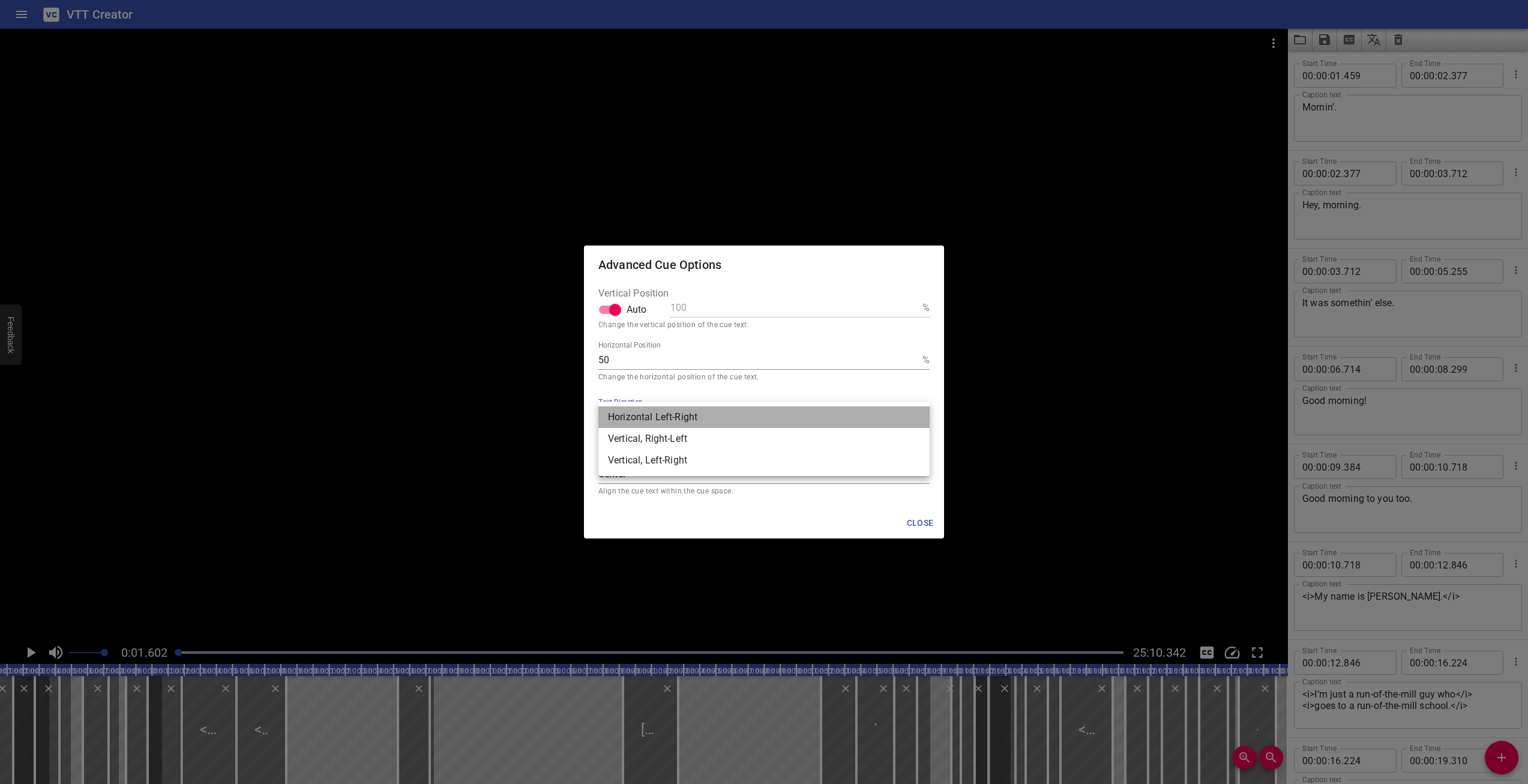
click at [863, 422] on li "Horizontal Left-Right" at bounding box center [764, 418] width 331 height 22
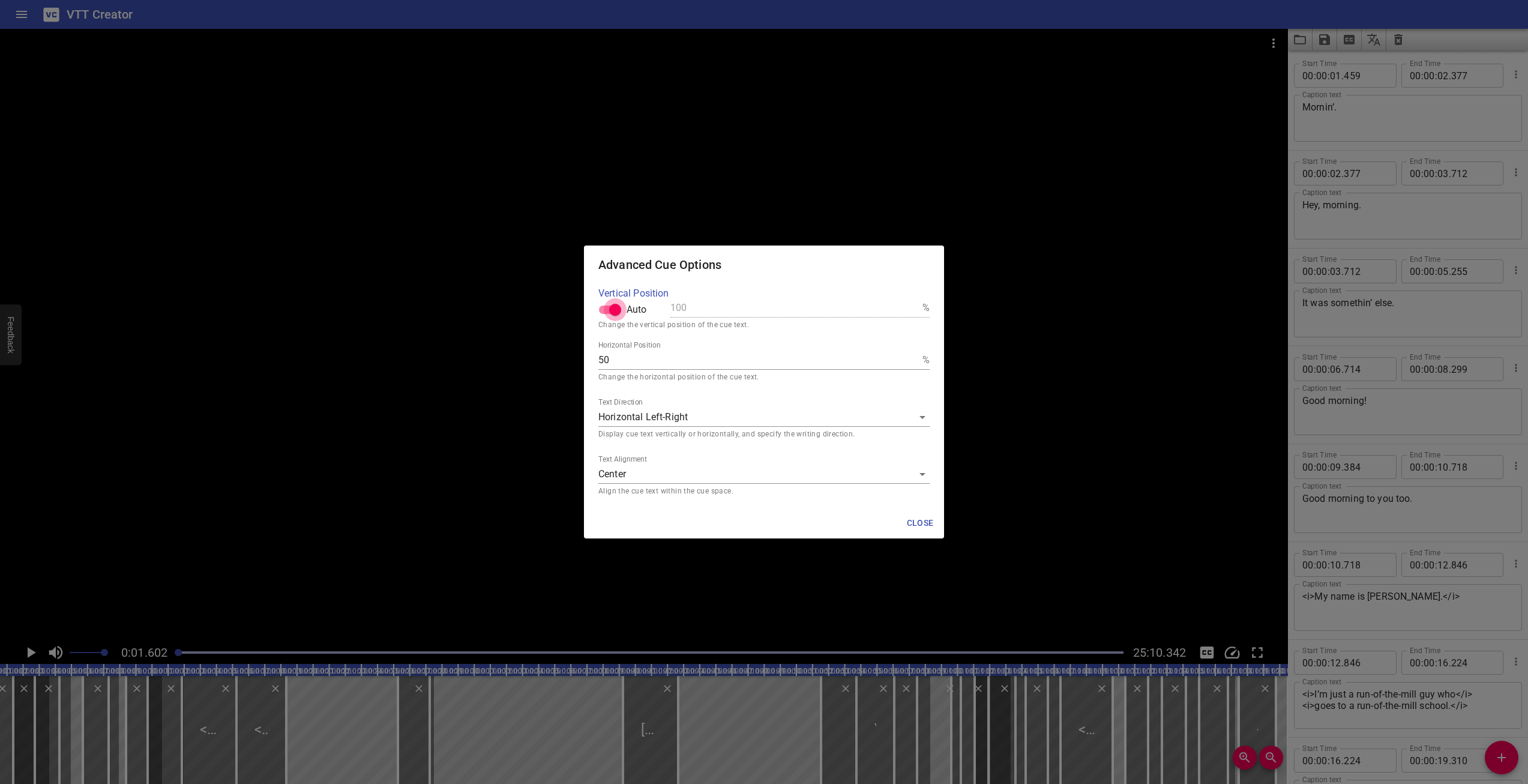
click at [617, 314] on input "Auto" at bounding box center [615, 309] width 68 height 22
checkbox input "false"
click at [696, 308] on input "100" at bounding box center [794, 308] width 247 height 19
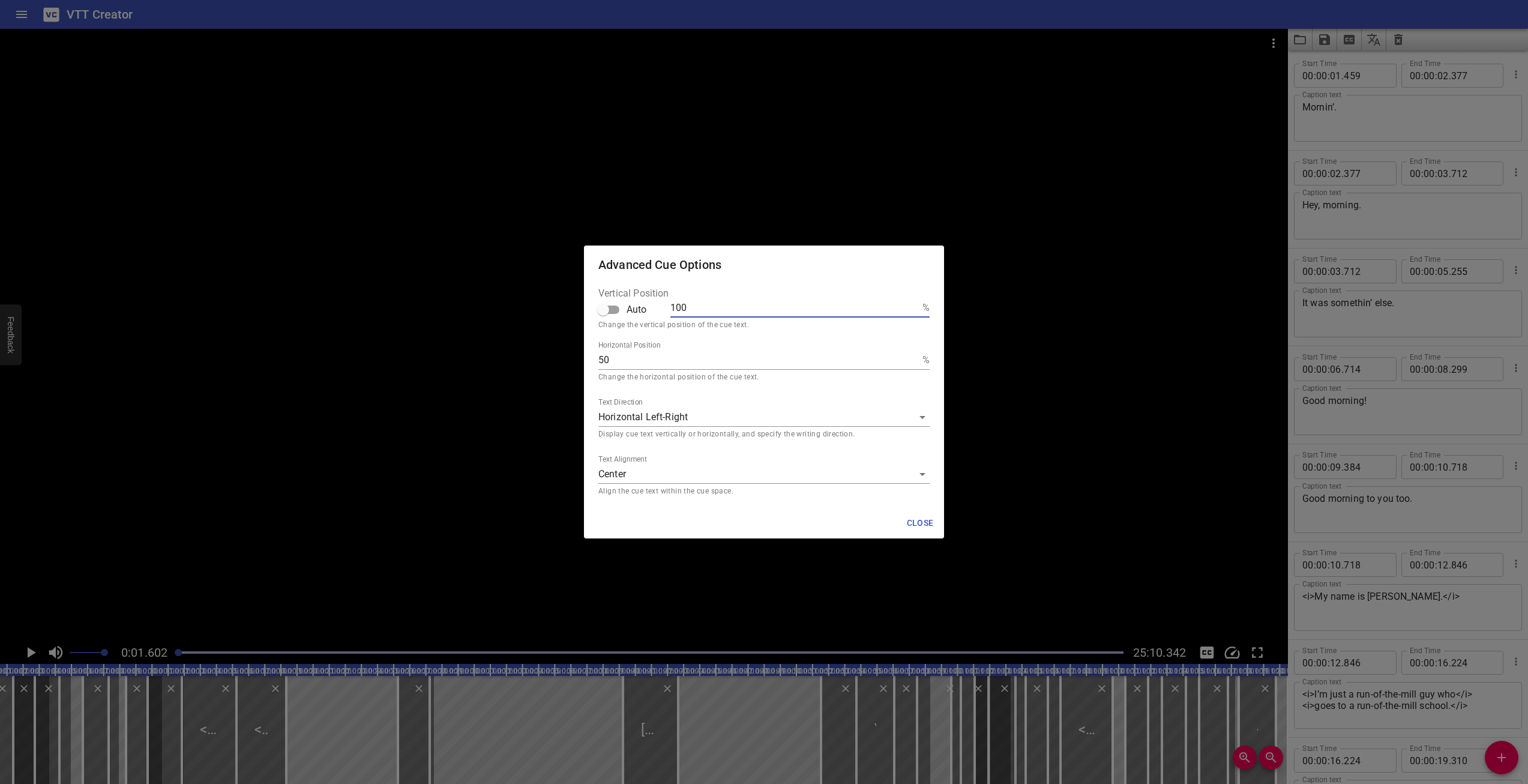
type textarea "Hey, morning."
type input "1"
type textarea "Hey, morning."
type input "10"
click at [720, 366] on input "50" at bounding box center [758, 360] width 319 height 19
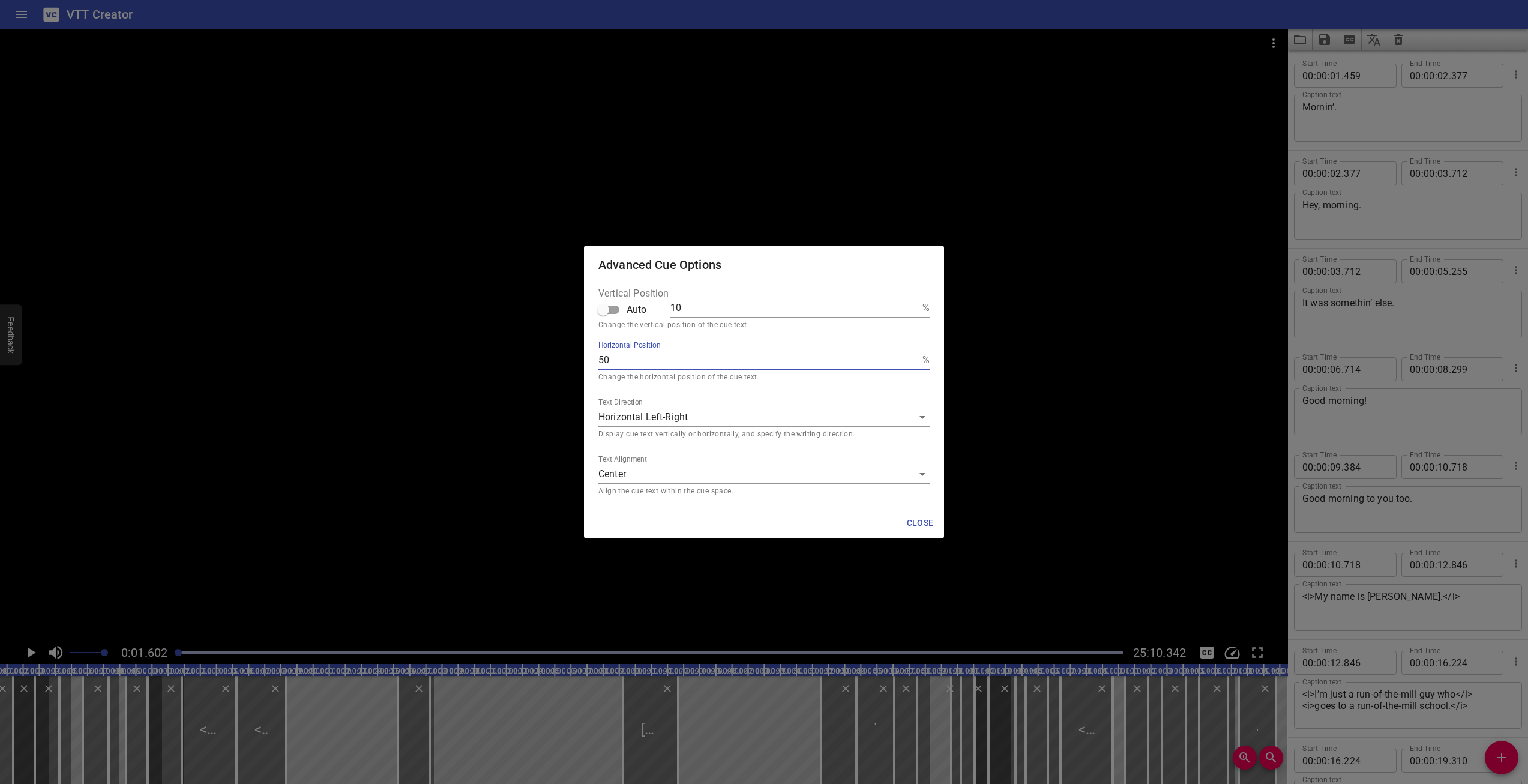
click at [937, 525] on button "Close" at bounding box center [920, 523] width 38 height 22
type textarea "Hey, morning."
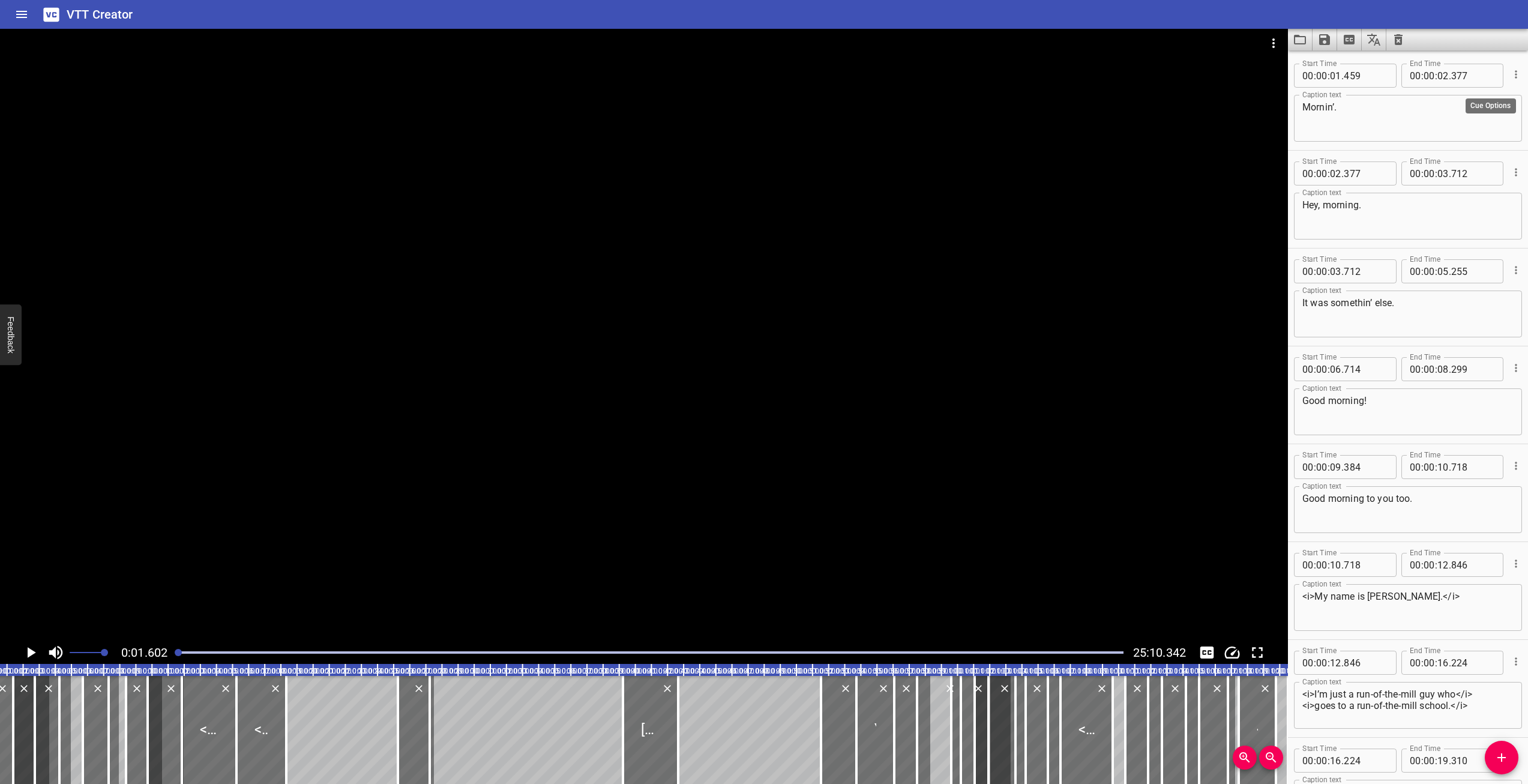
click at [1510, 74] on icon "Cue Options" at bounding box center [1516, 74] width 12 height 12
click at [1481, 74] on li "Advanced options..." at bounding box center [1465, 74] width 104 height 22
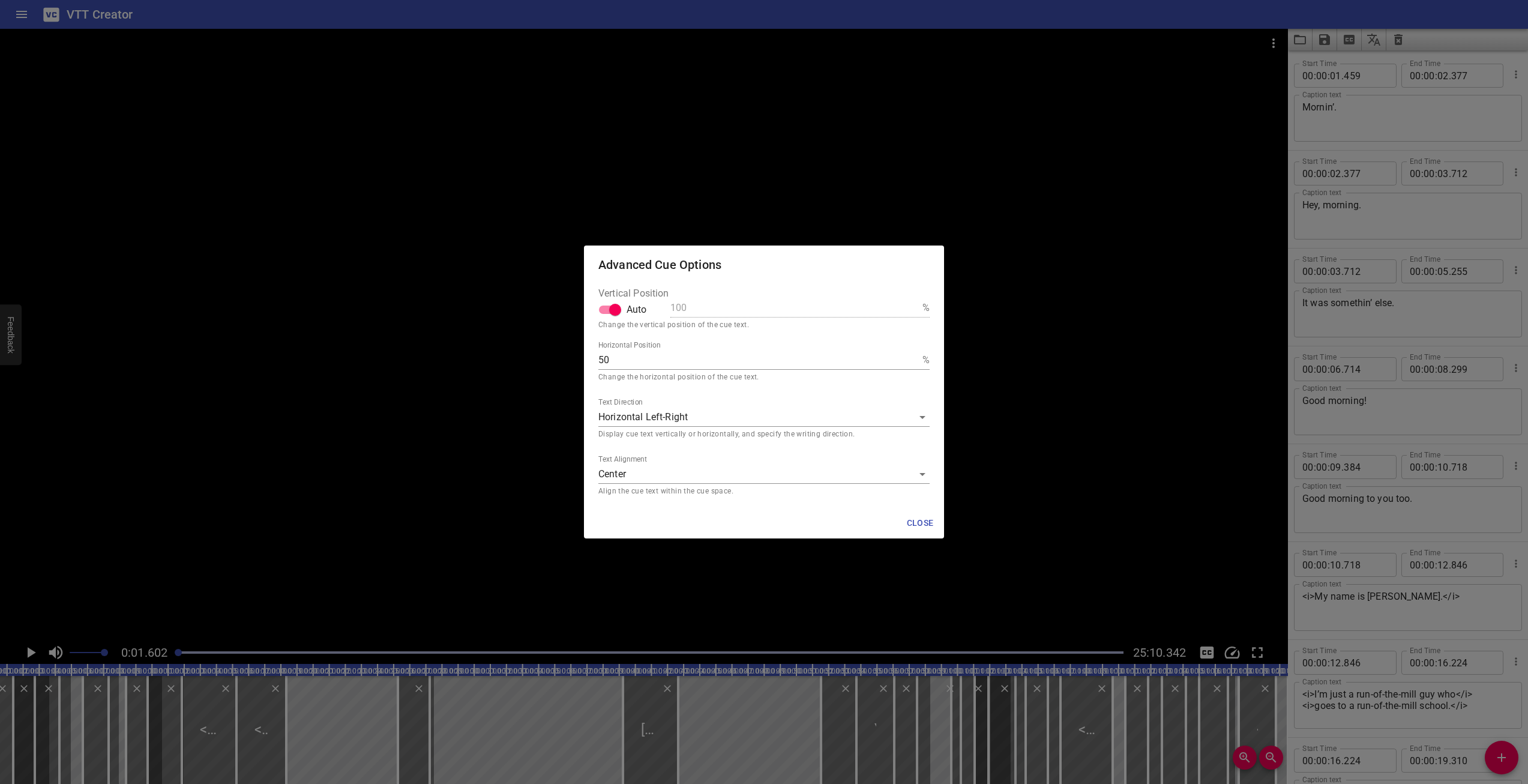
click at [916, 531] on button "Close" at bounding box center [920, 523] width 38 height 22
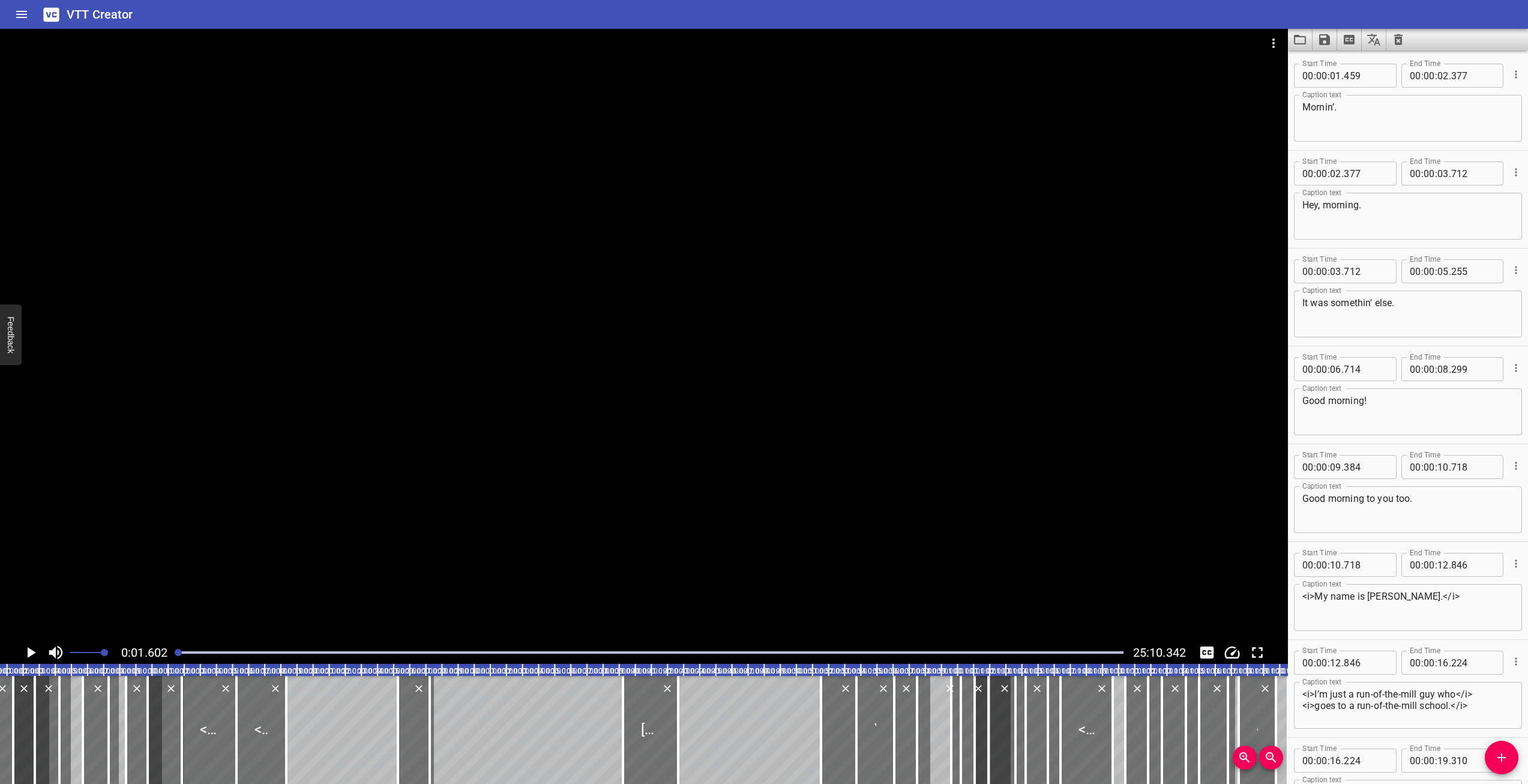
click at [1401, 140] on div "Mornin’. Caption text" at bounding box center [1408, 118] width 228 height 47
type textarea "Mornin’."
click at [1381, 213] on textarea "Hey, morning." at bounding box center [1408, 217] width 211 height 34
click at [1516, 169] on div "Start Time 00 : 00 : 02 . 377 Start Time End Time 00 : 00 : 03 . 712 End Time C…" at bounding box center [1408, 199] width 240 height 97
click at [1515, 174] on icon "Cue Options" at bounding box center [1516, 172] width 2 height 7
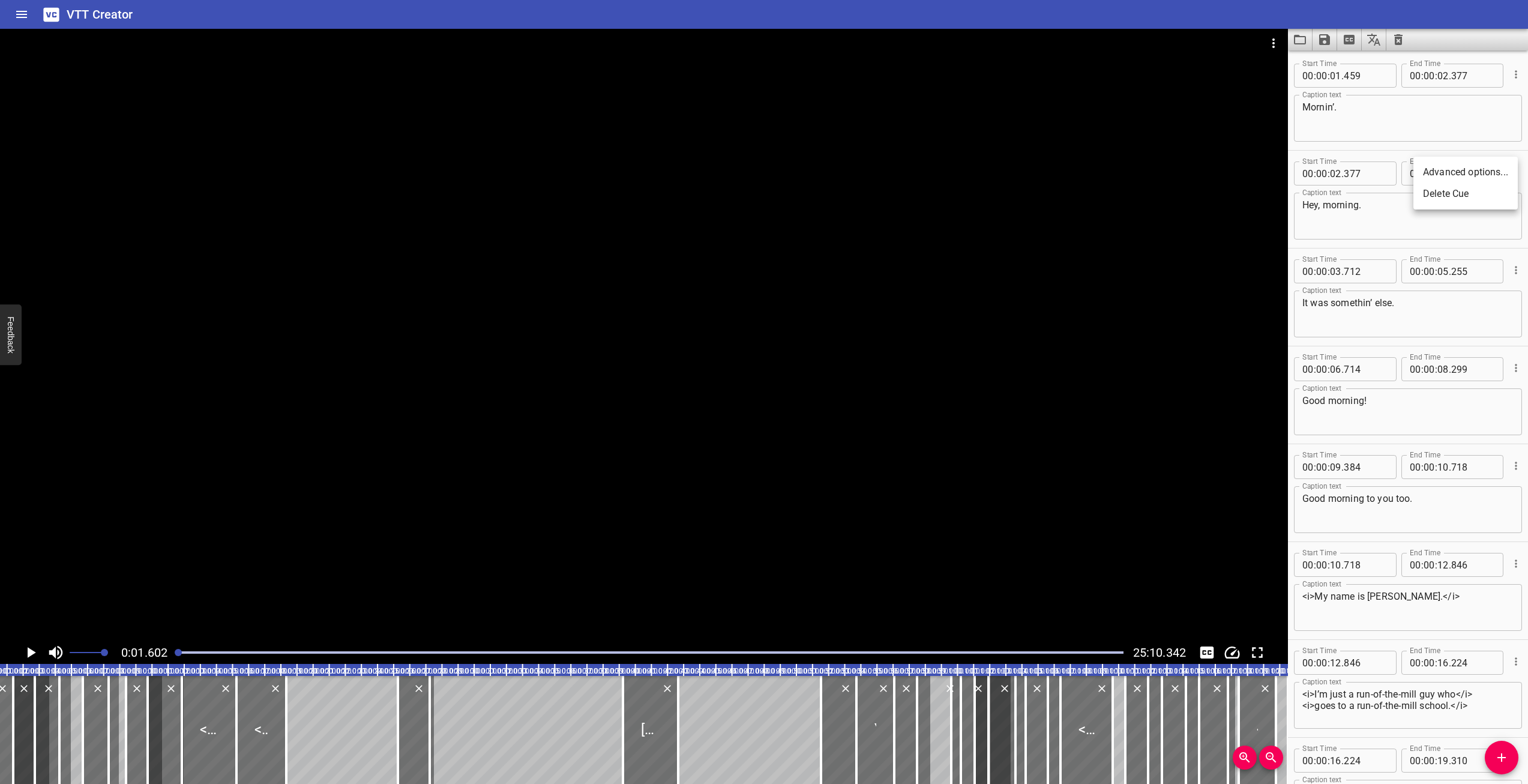
click at [1473, 172] on li "Advanced options..." at bounding box center [1465, 172] width 104 height 22
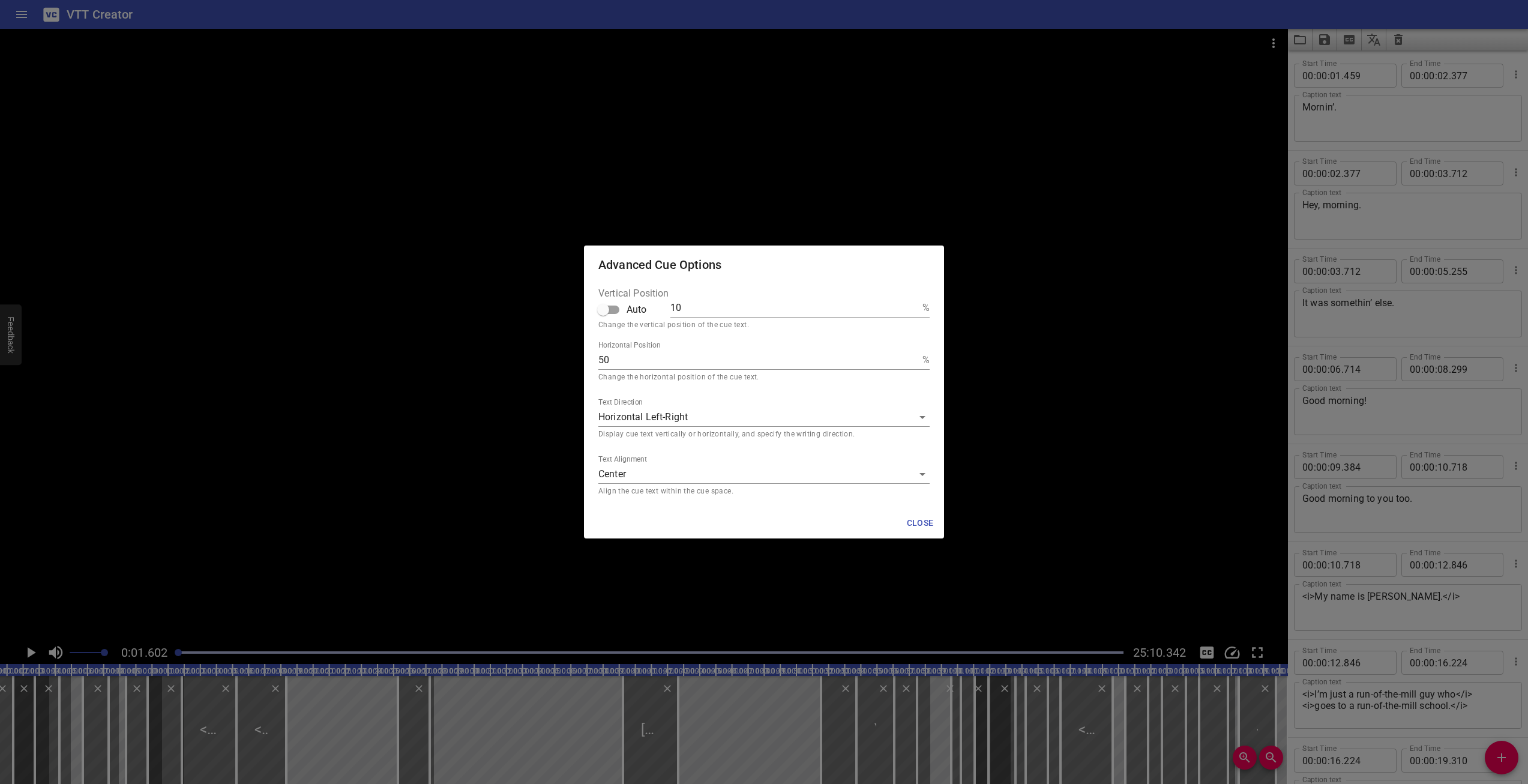
click at [922, 525] on span "Close" at bounding box center [920, 523] width 29 height 15
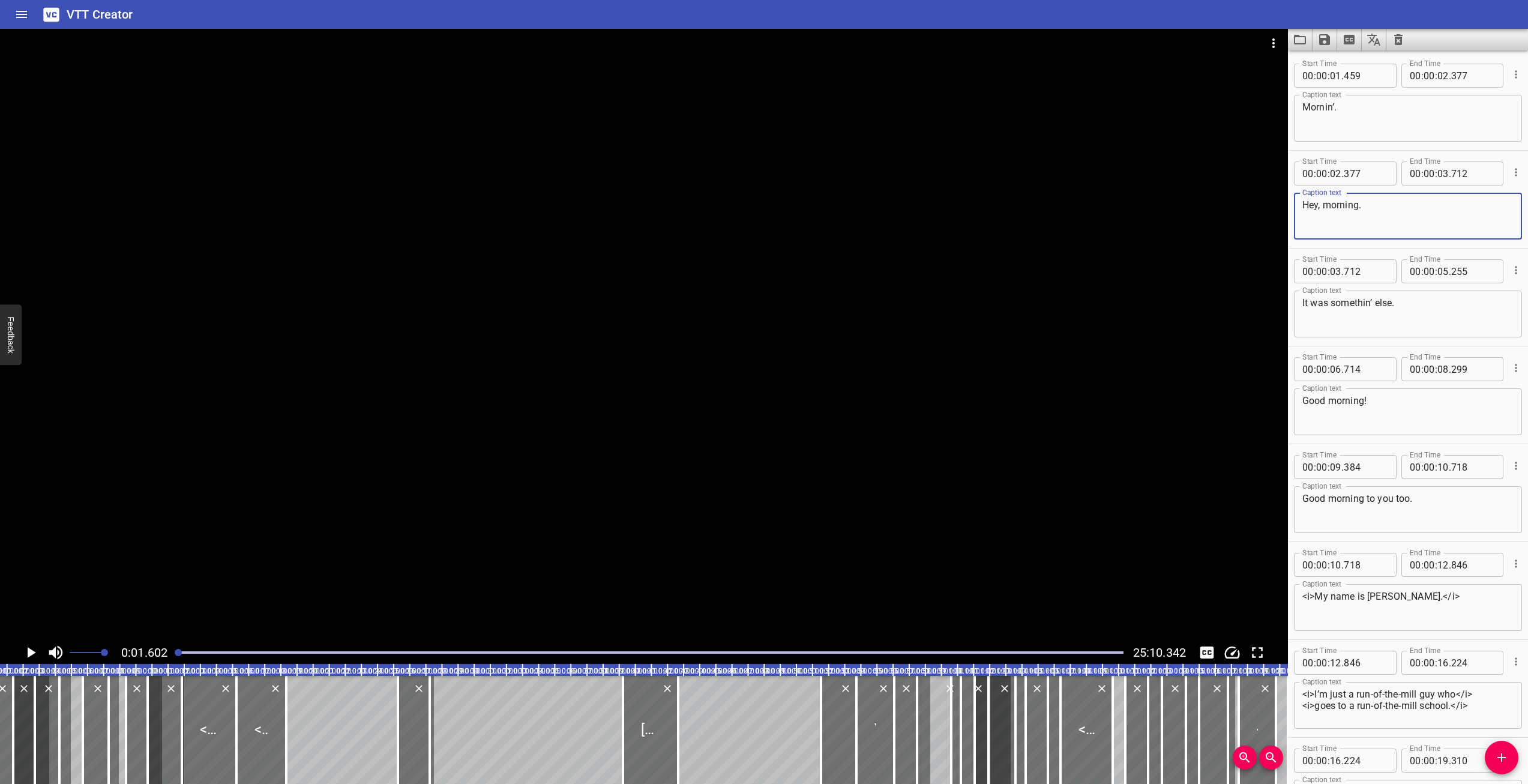
click at [1339, 230] on textarea "Hey, morning." at bounding box center [1408, 217] width 211 height 34
click at [22, 740] on div at bounding box center [24, 730] width 22 height 108
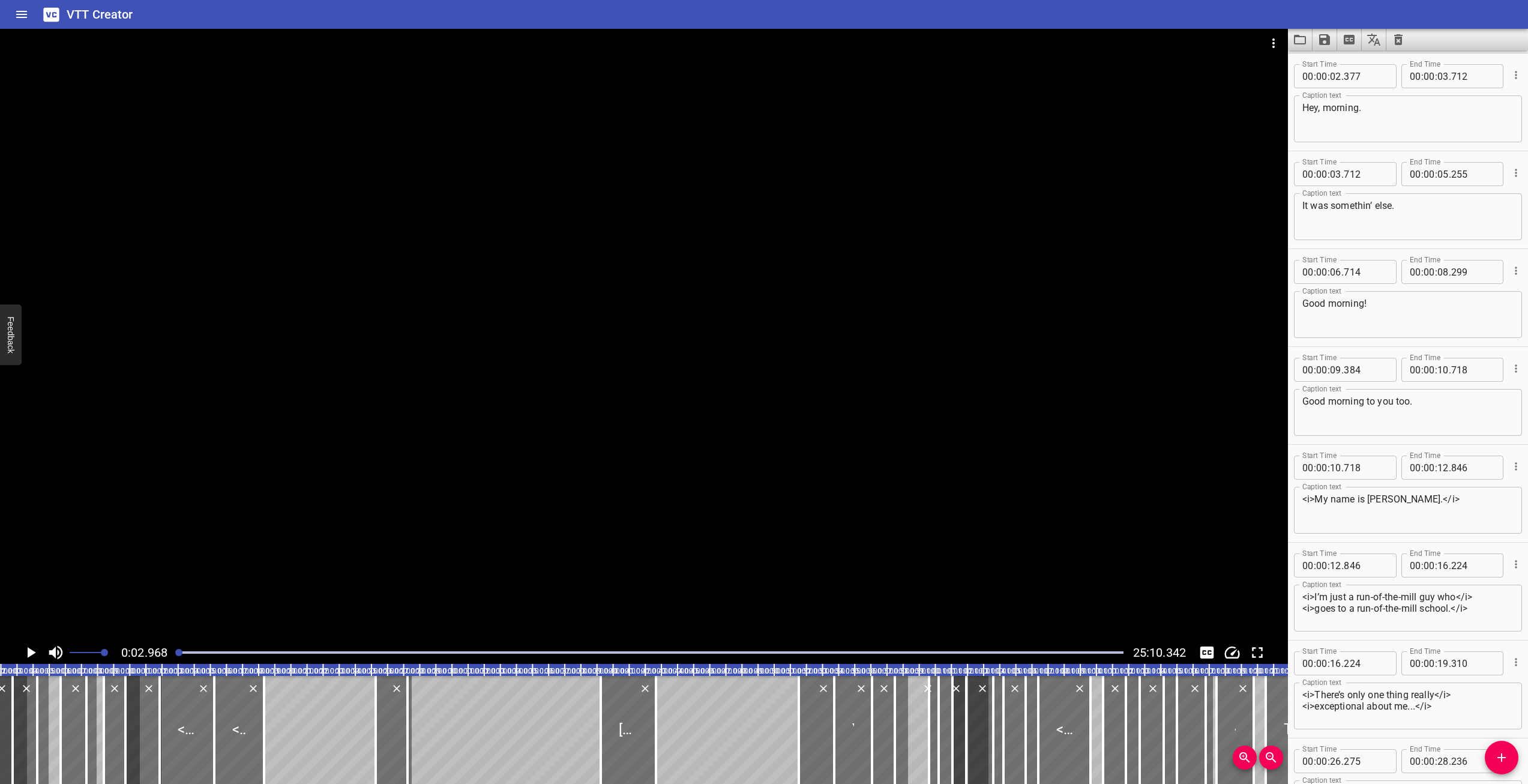
scroll to position [98, 0]
click at [5, 750] on div at bounding box center [2, 730] width 22 height 108
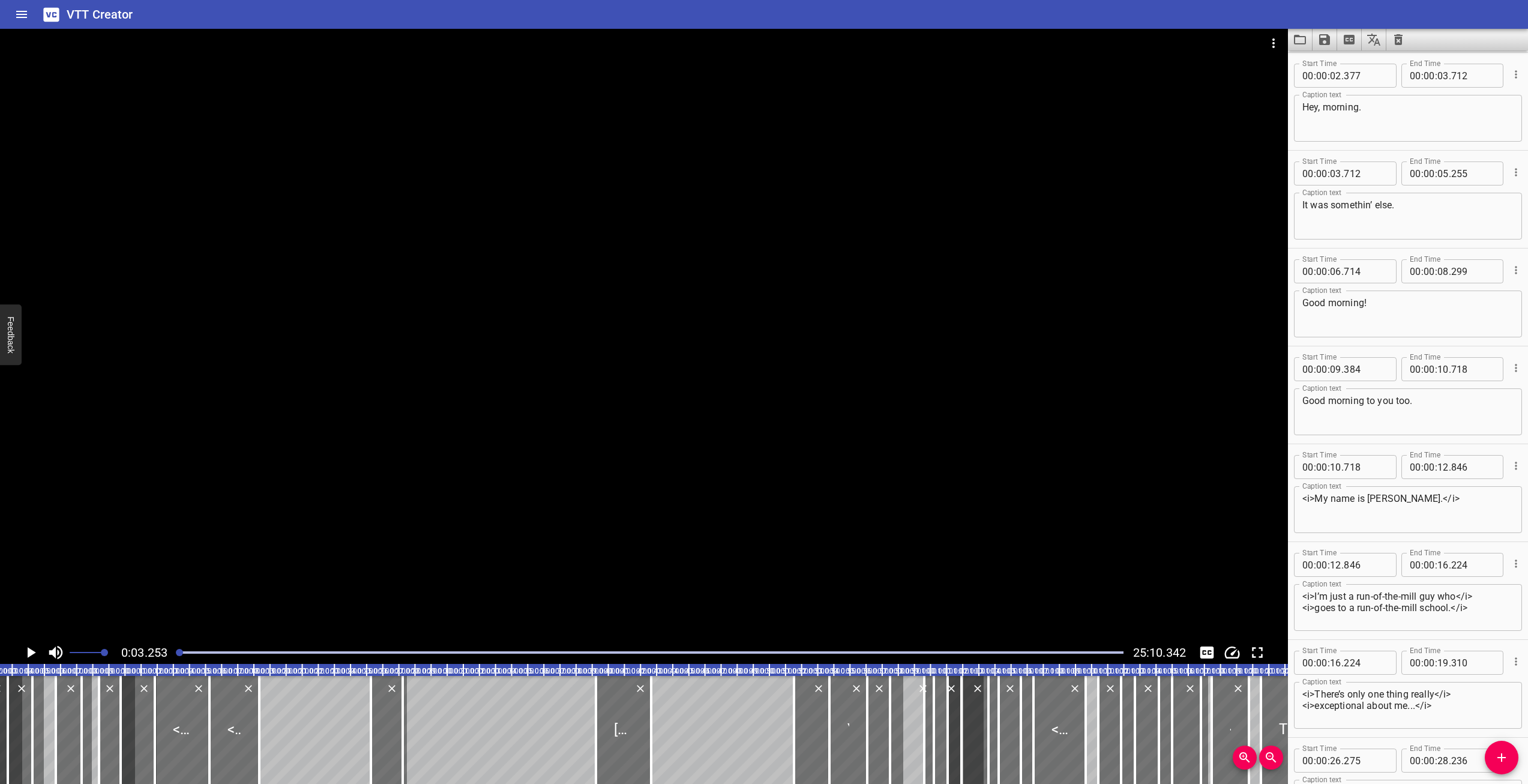
click at [1510, 78] on icon "Cue Options" at bounding box center [1516, 74] width 12 height 12
click at [1468, 78] on li "Advanced options..." at bounding box center [1465, 74] width 104 height 22
type textarea "Hey, morning."
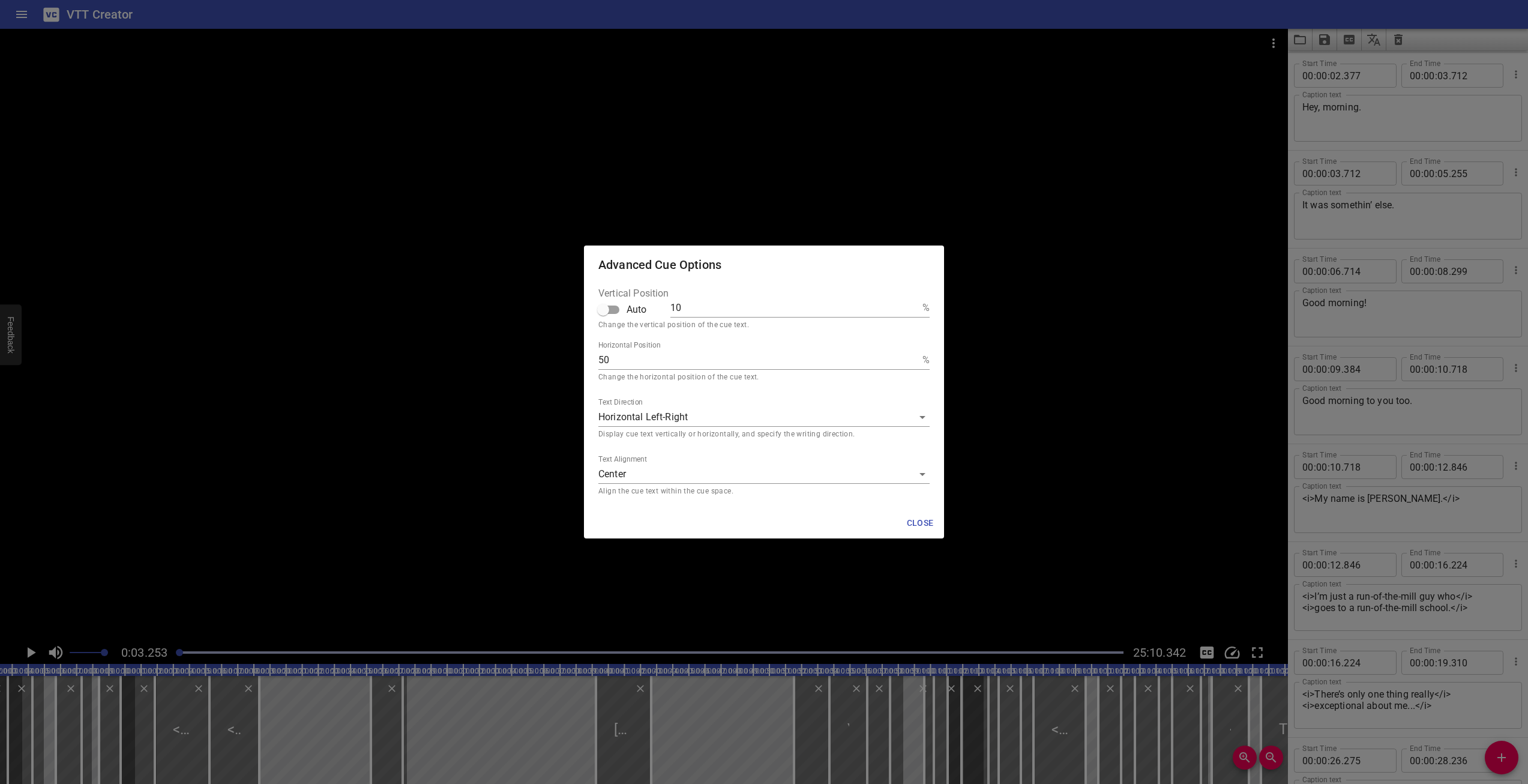
click at [612, 307] on input "Auto" at bounding box center [603, 309] width 68 height 22
checkbox input "true"
click at [926, 522] on span "Close" at bounding box center [920, 523] width 29 height 15
type textarea "Hey, morning."
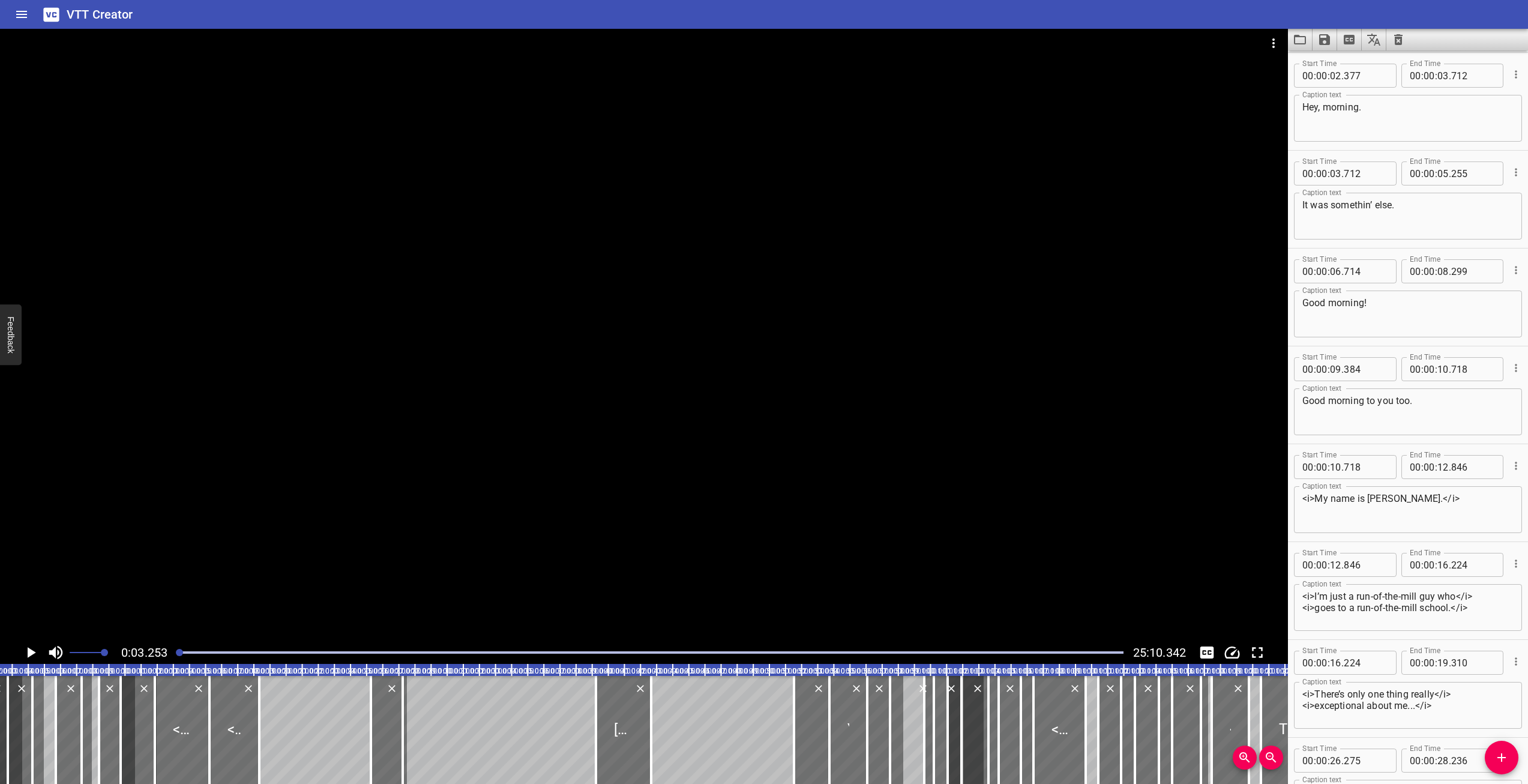
scroll to position [95, 0]
click at [1515, 179] on icon "Cue Options" at bounding box center [1516, 174] width 2 height 7
click at [1391, 230] on div at bounding box center [764, 392] width 1528 height 784
click at [1404, 221] on textarea "It was somethin’ else." at bounding box center [1408, 219] width 211 height 34
click at [1501, 758] on icon "Add Cue" at bounding box center [1501, 757] width 8 height 8
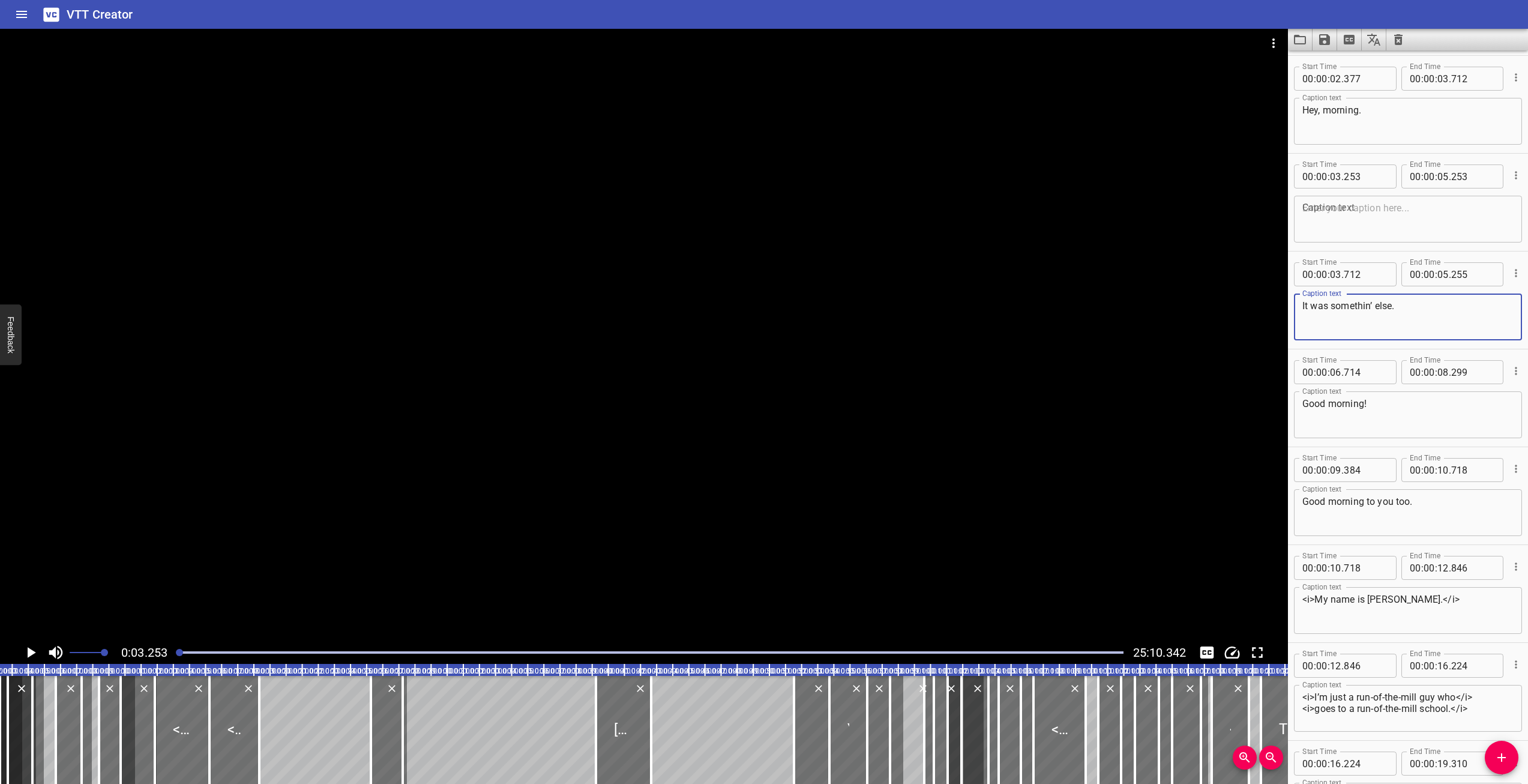
drag, startPoint x: 1399, startPoint y: 304, endPoint x: 1338, endPoint y: 311, distance: 61.4
click at [1338, 311] on textarea "It was somethin’ else." at bounding box center [1408, 317] width 211 height 34
type textarea "It was somethin’ else."
click at [1336, 210] on textarea at bounding box center [1408, 219] width 211 height 34
type textarea "Ah, I wish I coulda seen it."
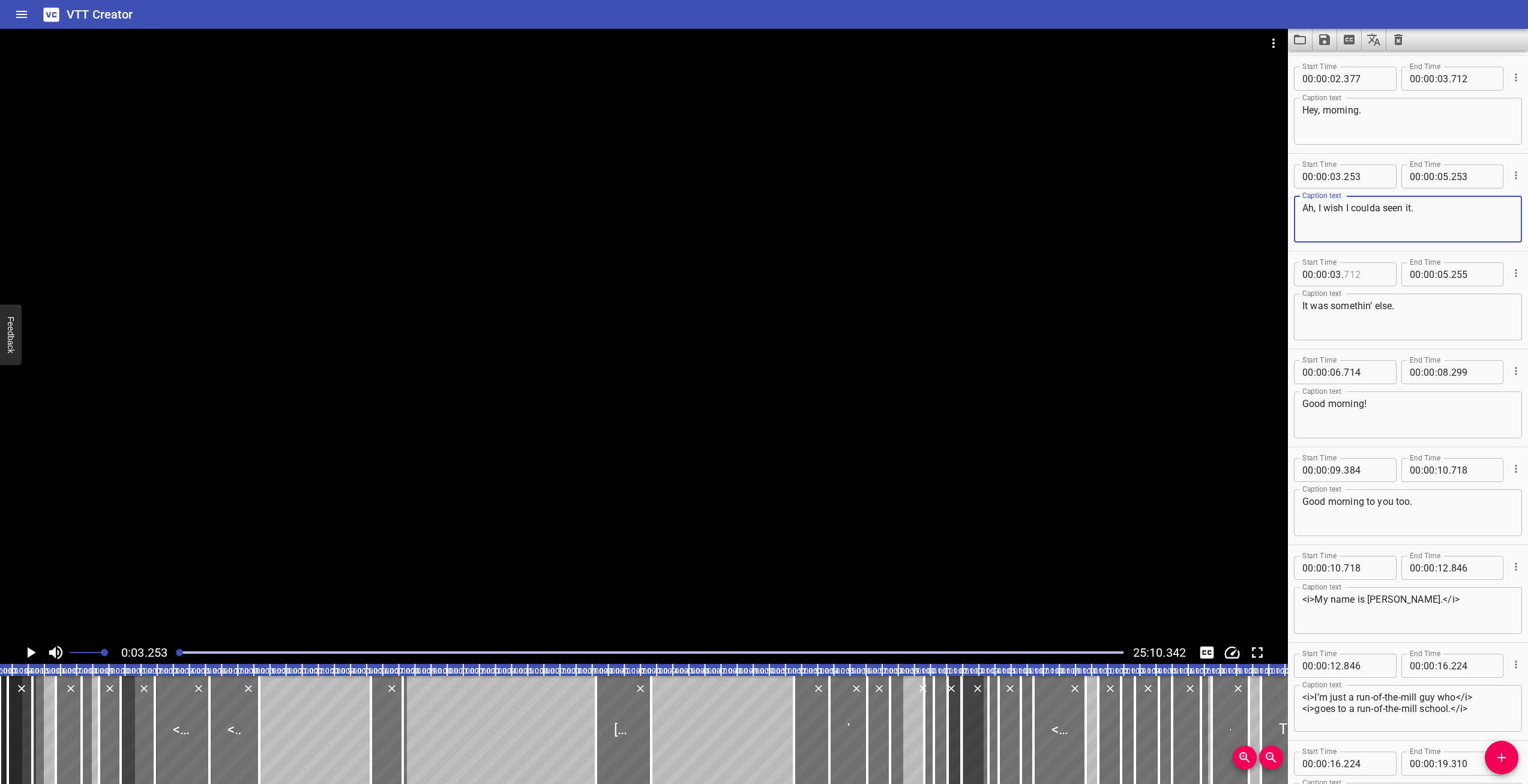
click at [1356, 271] on input "number" at bounding box center [1366, 274] width 44 height 24
type input "712"
type textarea "It was somethin’ else."
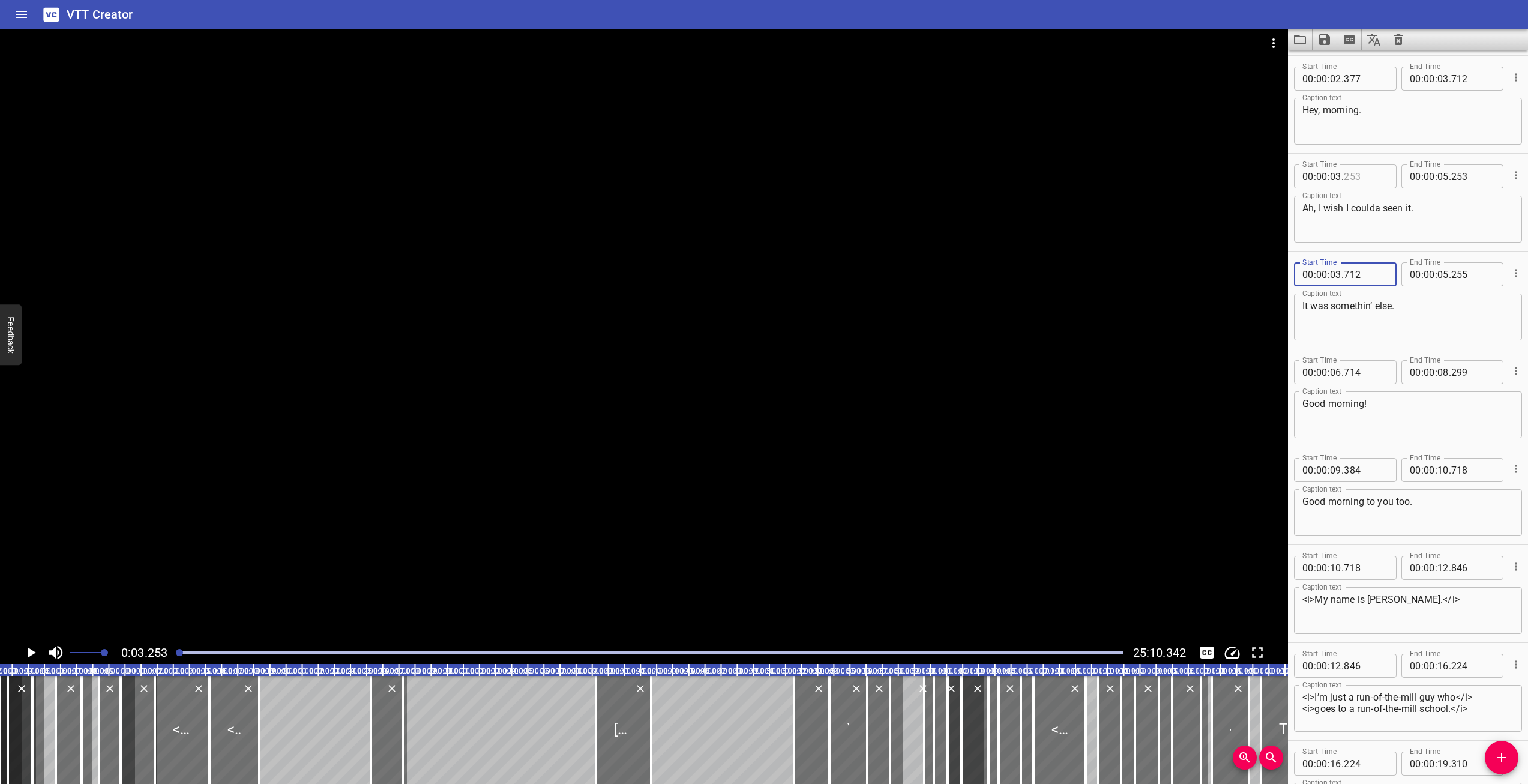
click at [1365, 181] on input "number" at bounding box center [1366, 176] width 44 height 24
type input "712"
click at [1375, 206] on textarea "Ah, I wish I coulda seen it." at bounding box center [1408, 219] width 211 height 34
click at [1510, 179] on icon "Cue Options" at bounding box center [1516, 175] width 12 height 12
click at [1480, 176] on li "Advanced options..." at bounding box center [1465, 175] width 104 height 22
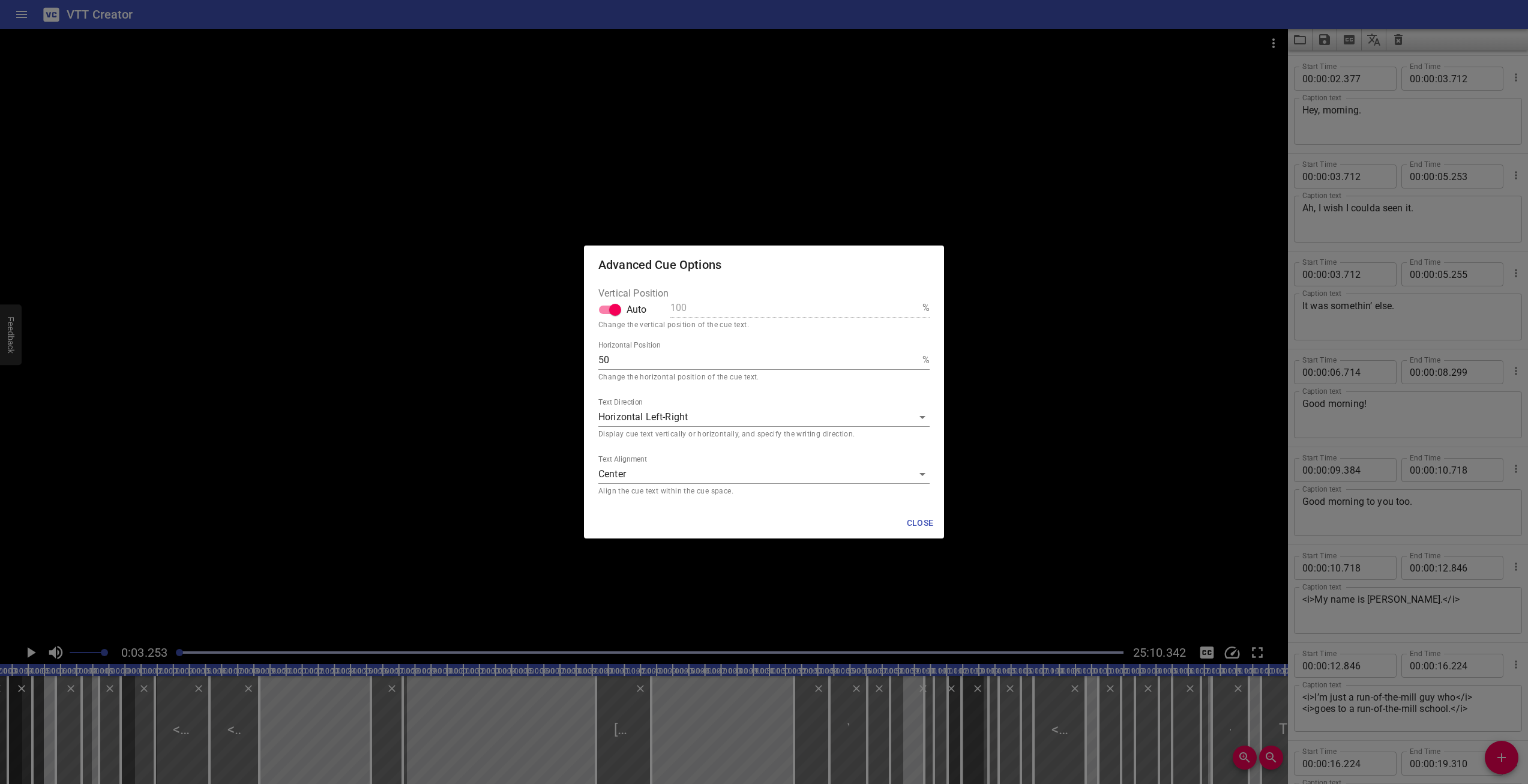
click at [619, 313] on input "Auto" at bounding box center [615, 309] width 68 height 22
checkbox input "false"
click at [686, 311] on input "100" at bounding box center [794, 308] width 247 height 19
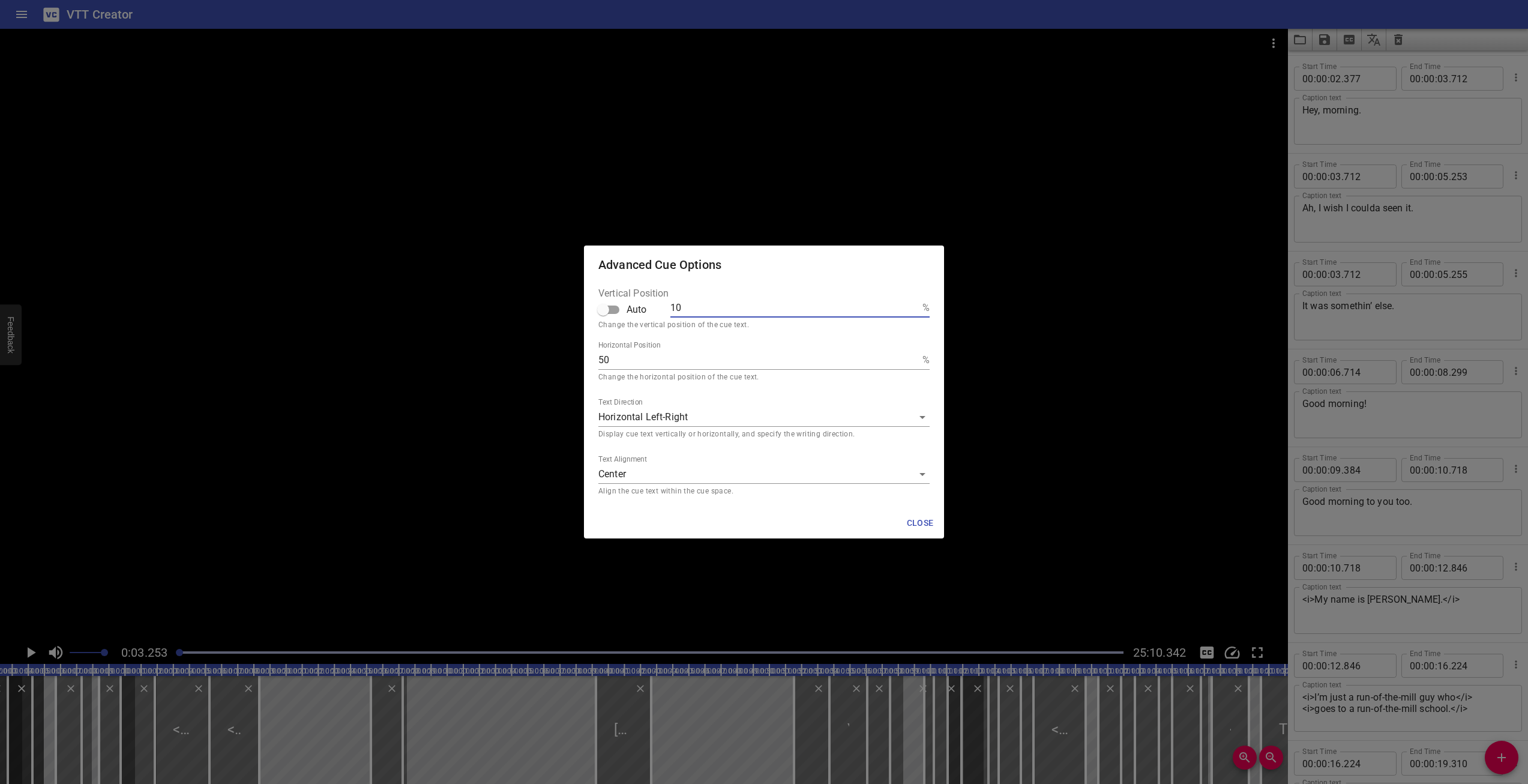
type input "10"
click at [918, 522] on span "Close" at bounding box center [920, 523] width 29 height 15
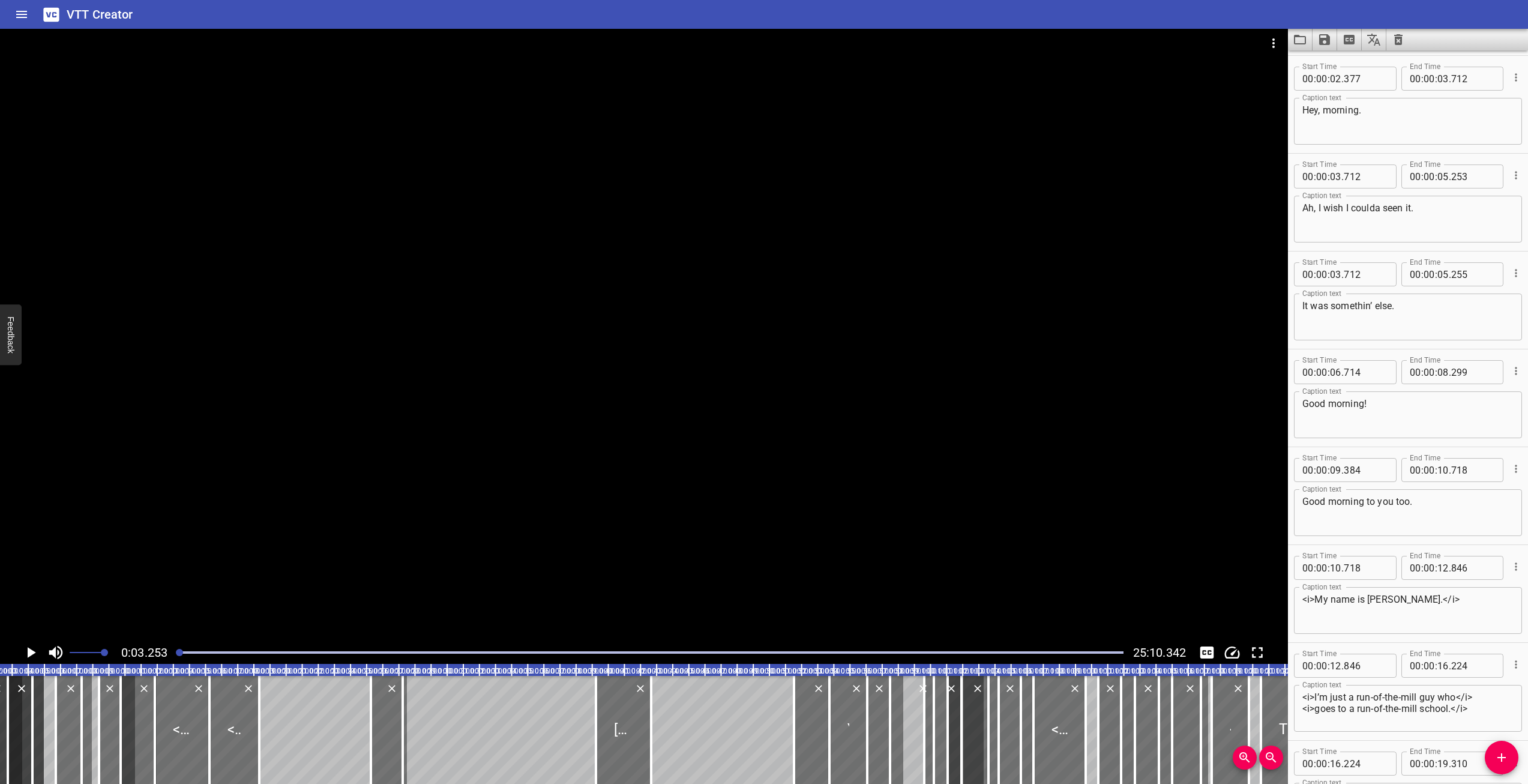
click at [1437, 201] on div "Ah, I wish I coulda seen it. Caption text" at bounding box center [1408, 219] width 228 height 47
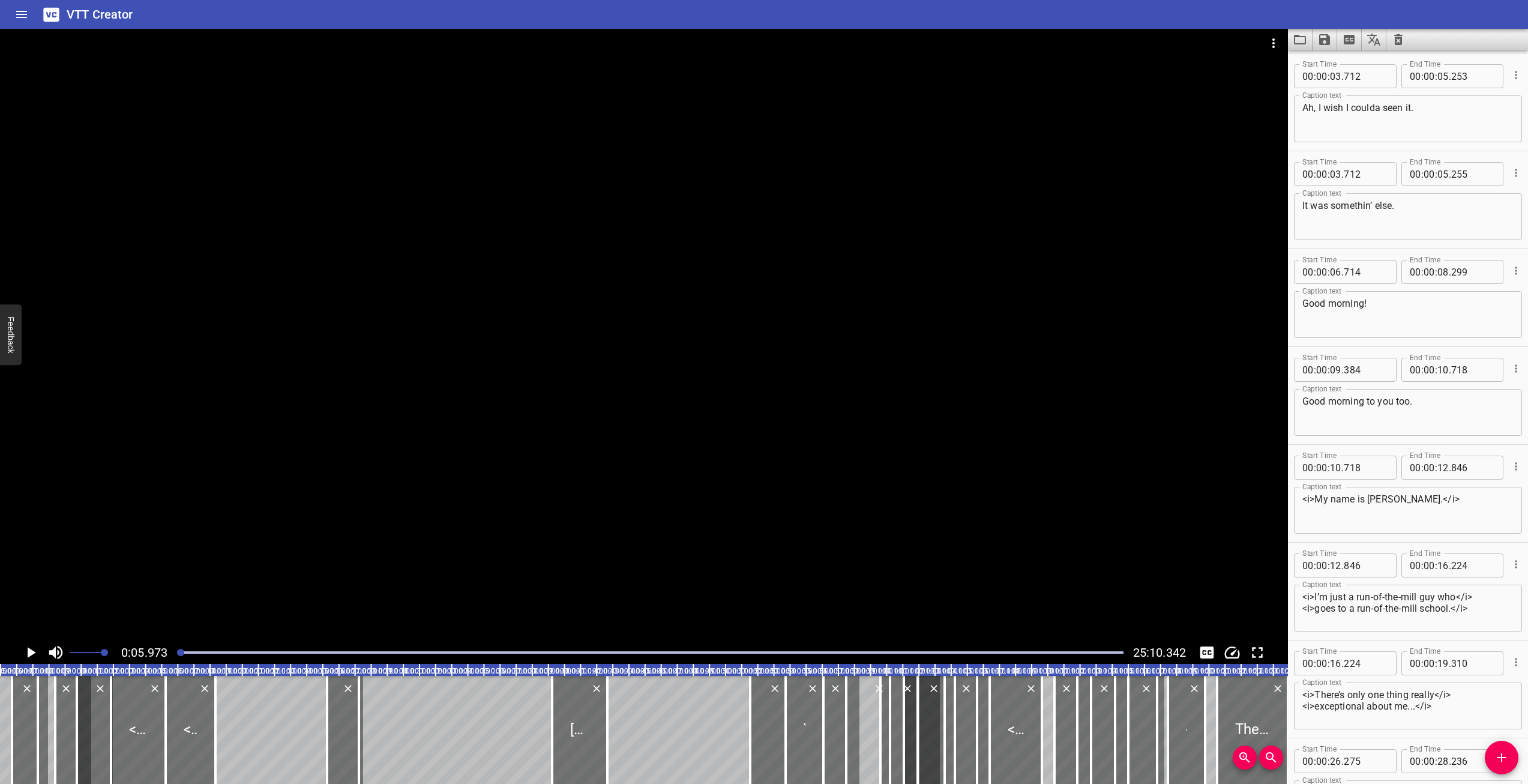
scroll to position [195, 0]
click at [60, 739] on div at bounding box center [55, 730] width 12 height 108
type textarea "Good morning to you too."
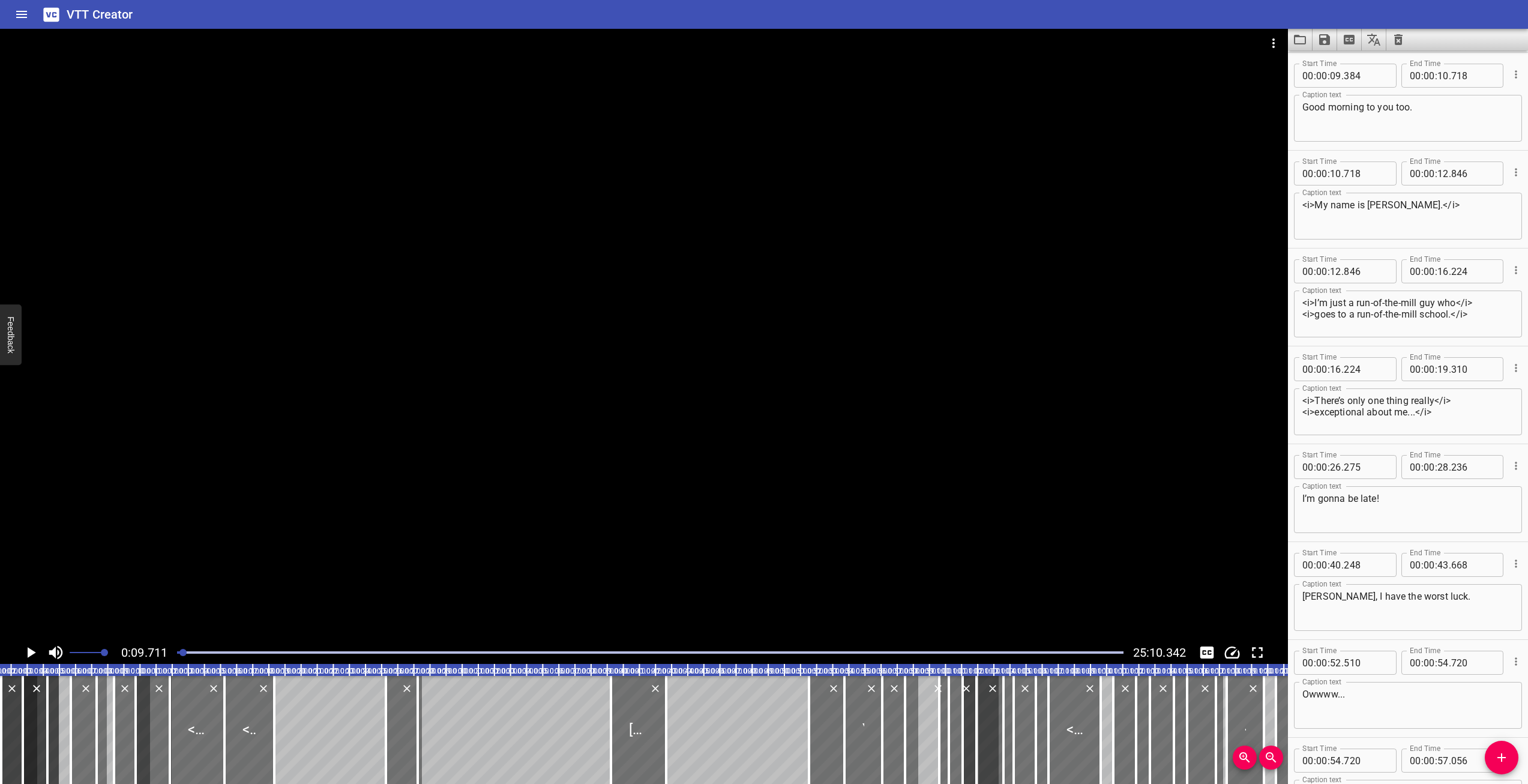
scroll to position [0, 0]
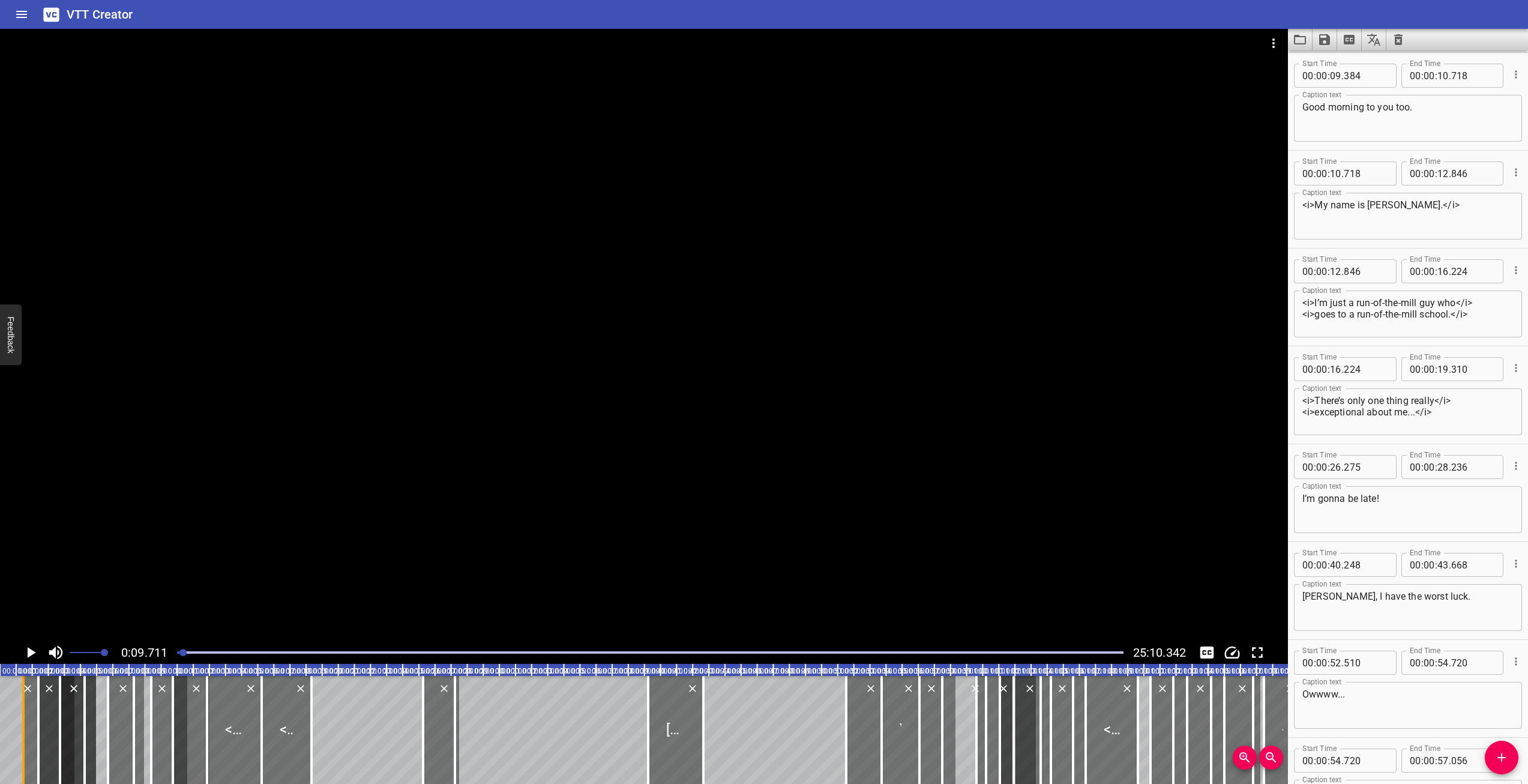
click at [24, 747] on div at bounding box center [24, 730] width 3 height 108
type textarea "Mornin’."
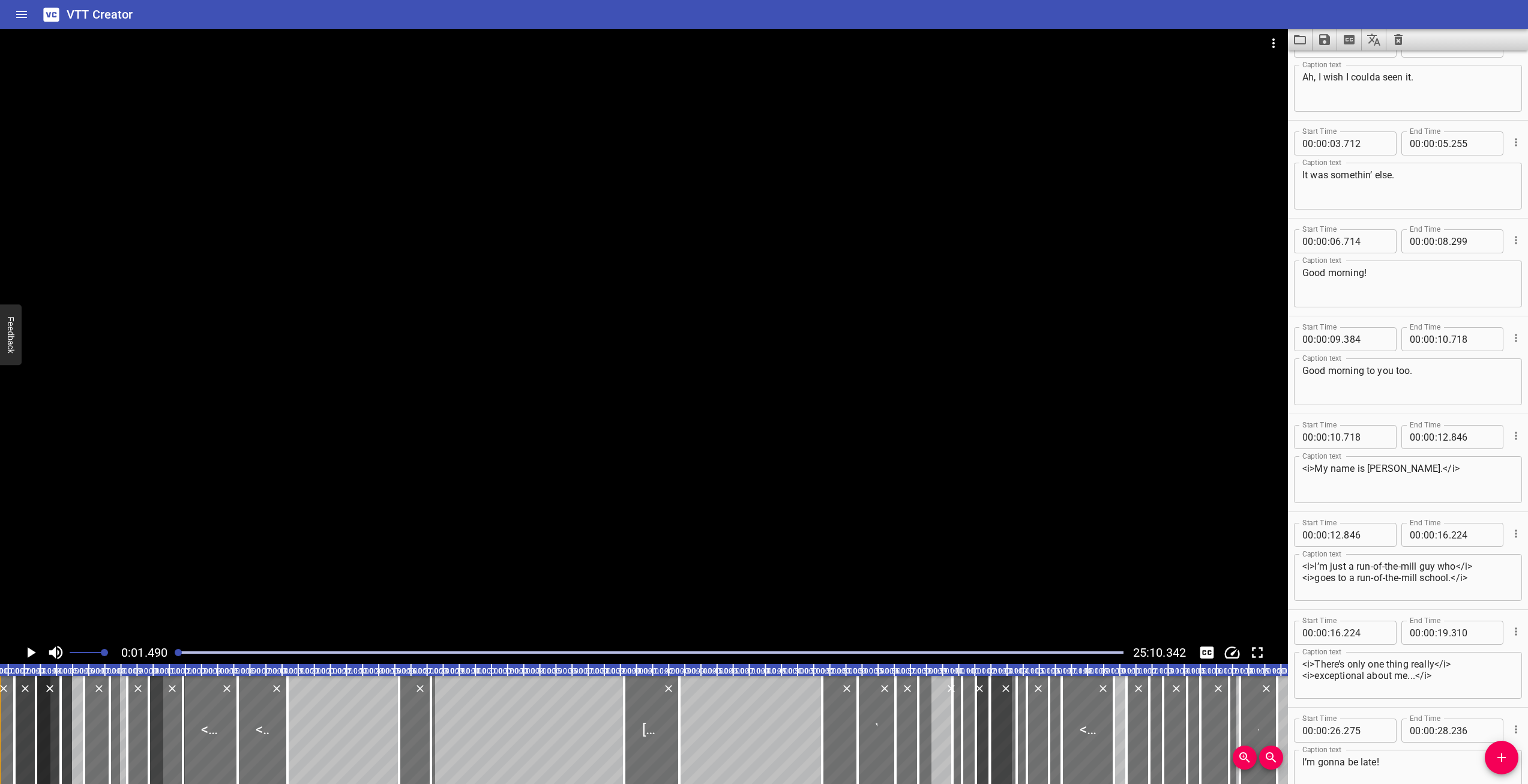
scroll to position [195, 0]
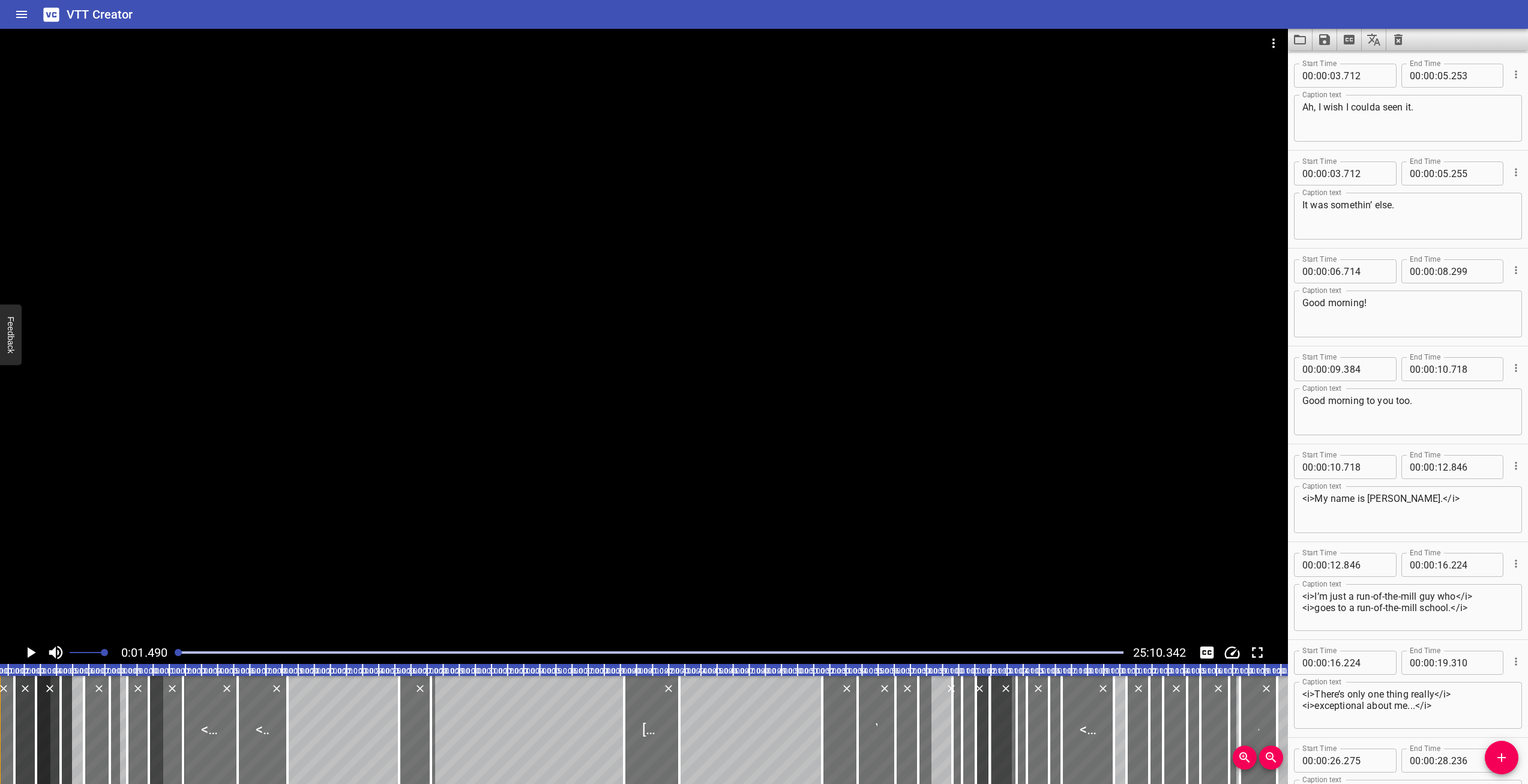
click at [24, 747] on div at bounding box center [25, 730] width 22 height 108
type textarea "Hey, morning."
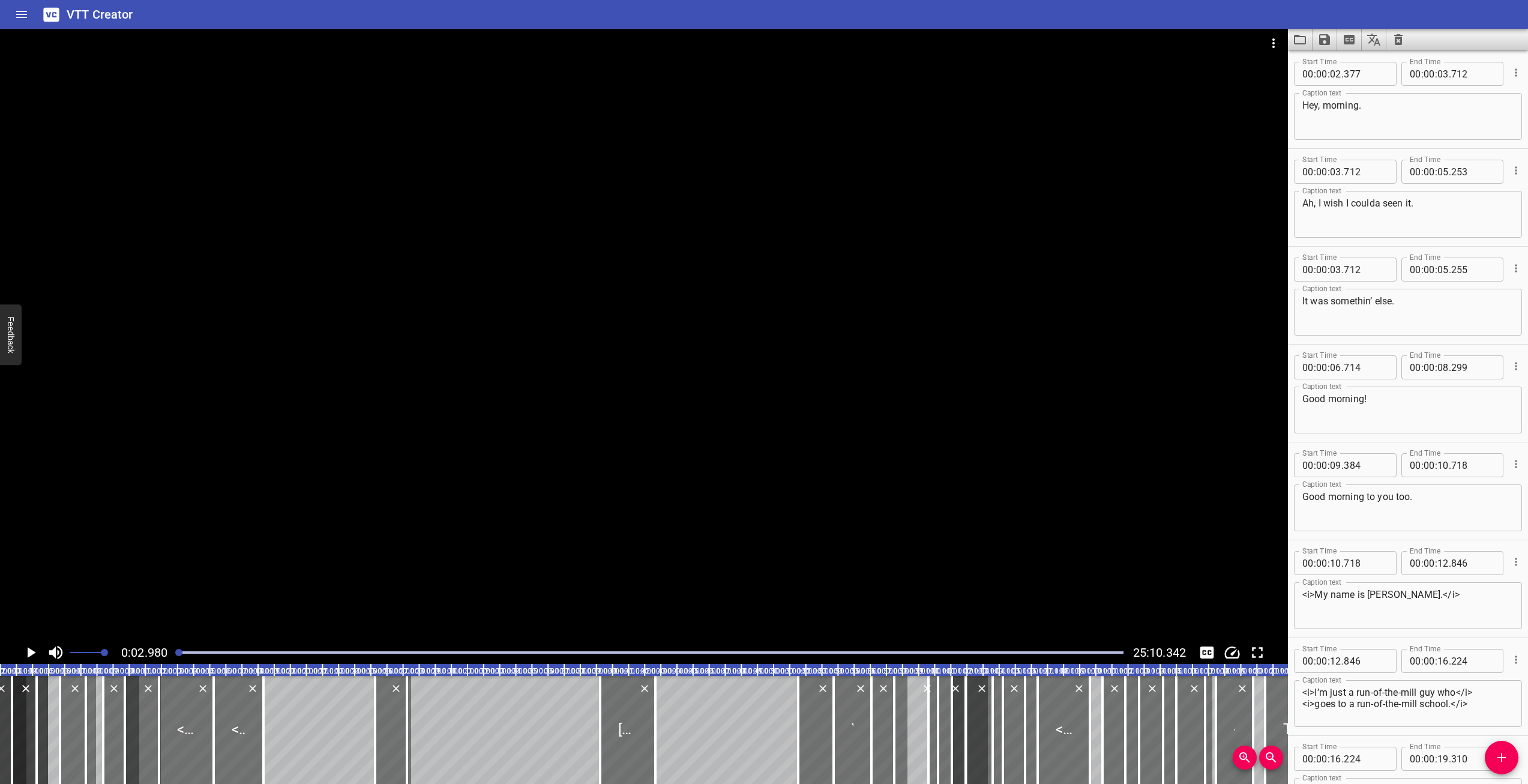
scroll to position [98, 0]
click at [46, 744] on div "It was somethin’ else." at bounding box center [30, 730] width 36 height 108
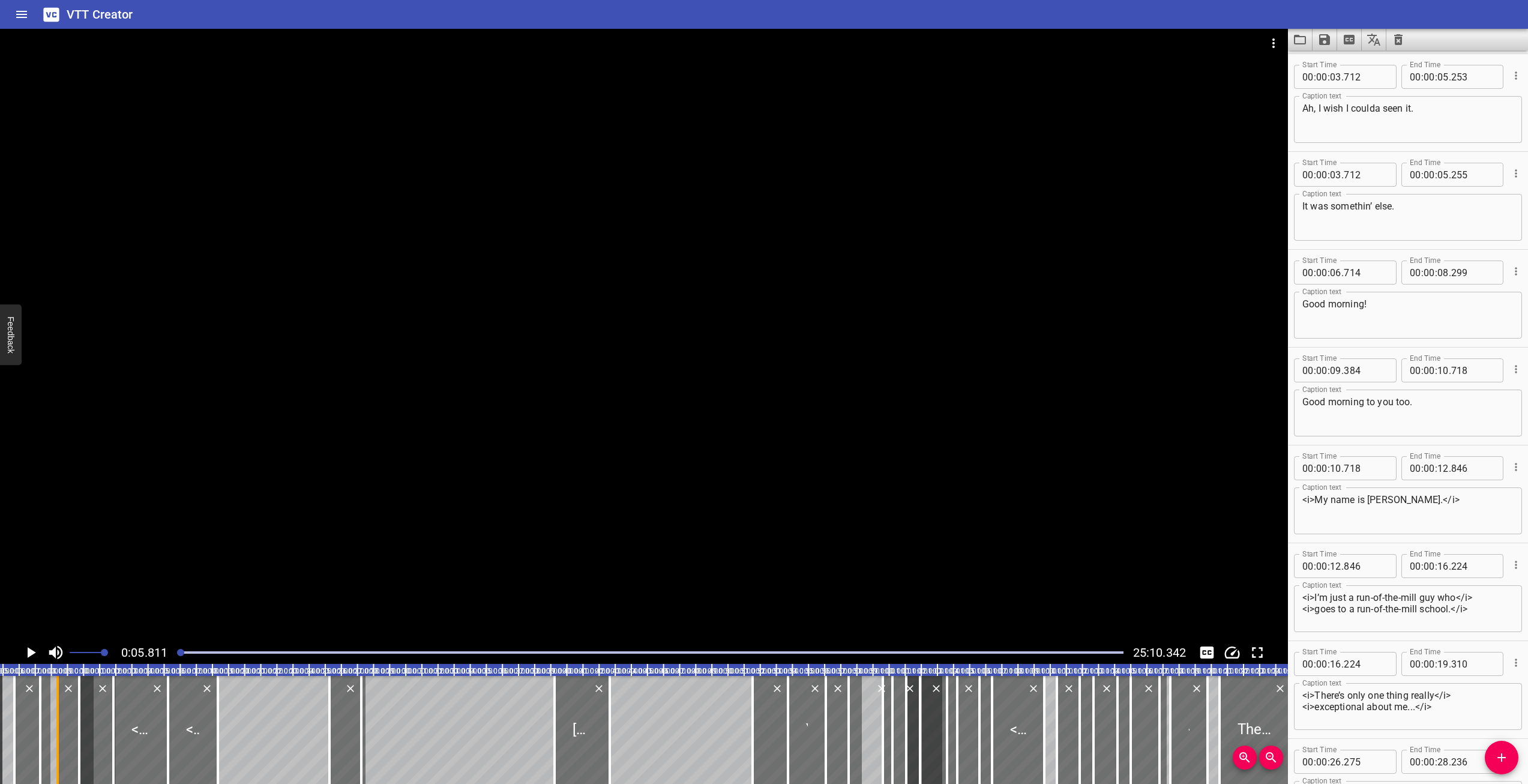
scroll to position [195, 0]
click at [31, 751] on div at bounding box center [27, 730] width 26 height 108
type textarea "Good morning!"
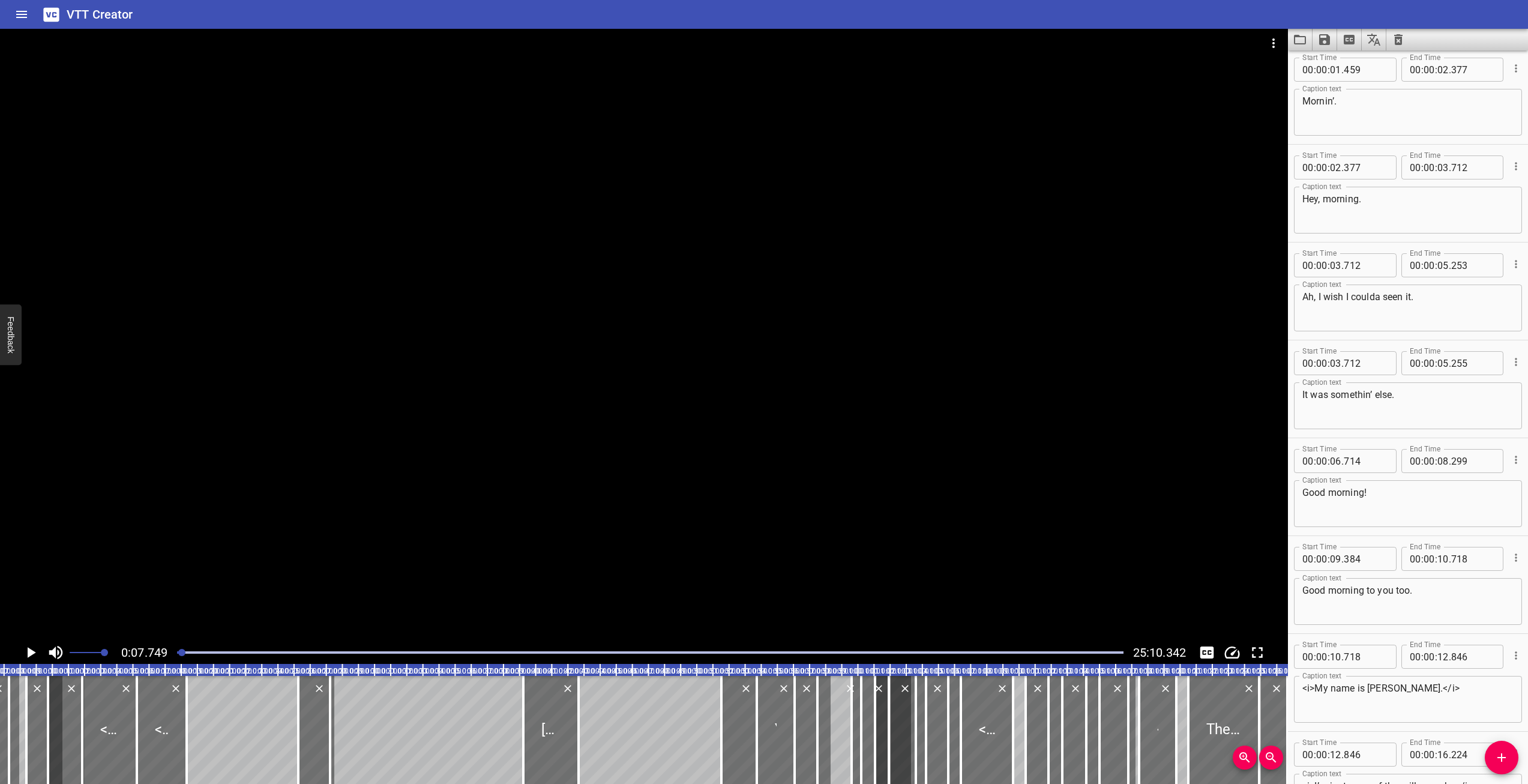
scroll to position [0, 0]
click at [1373, 316] on textarea "Ah, I wish I coulda seen it." at bounding box center [1408, 314] width 211 height 34
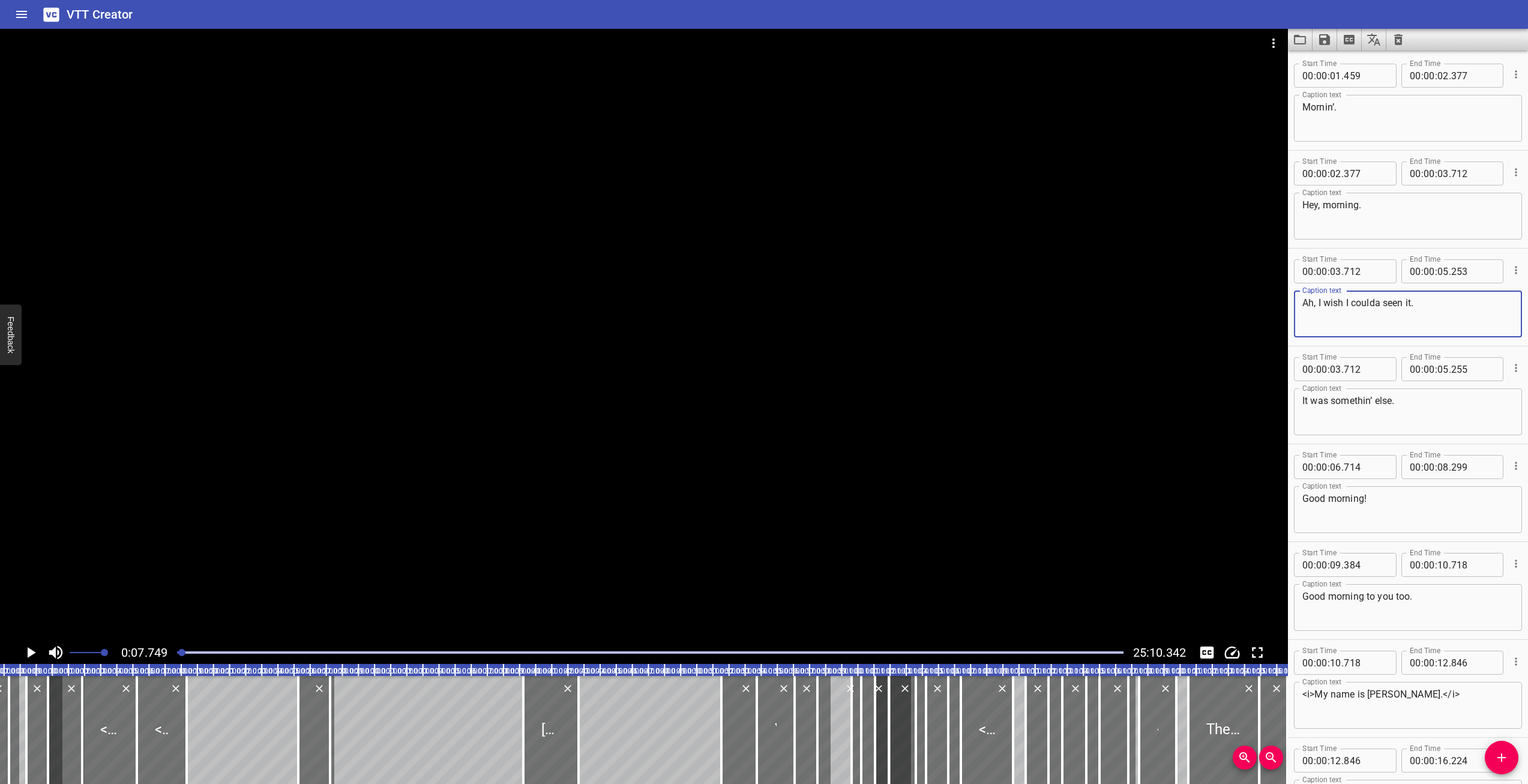
click at [1409, 311] on textarea "Ah, I wish I coulda seen it." at bounding box center [1408, 314] width 211 height 34
click at [1390, 216] on textarea "Hey, morning." at bounding box center [1408, 217] width 211 height 34
type textarea "Hey, morning."
click at [1406, 311] on textarea "Ah, I wish I coulda seen it." at bounding box center [1408, 314] width 211 height 34
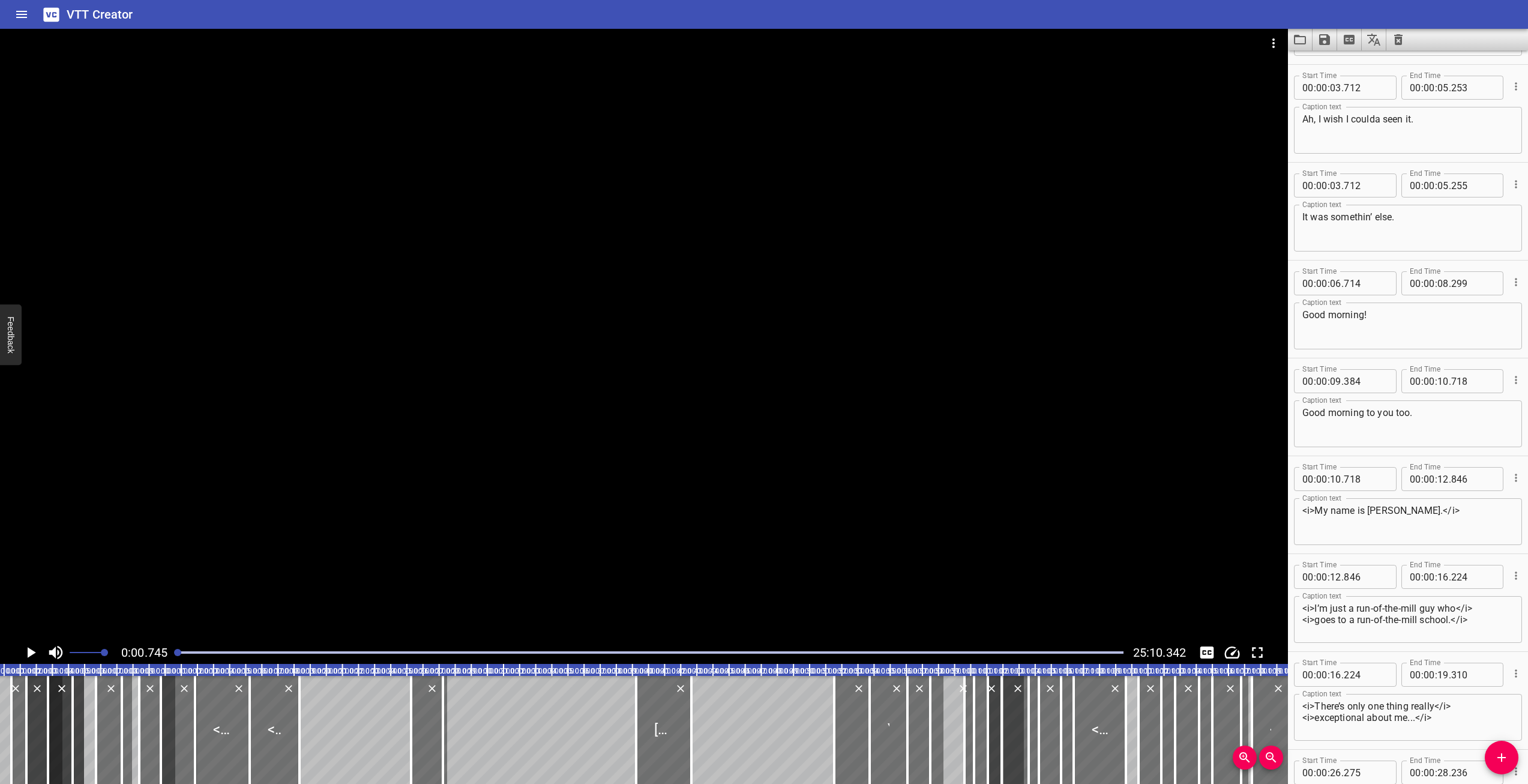
scroll to position [195, 0]
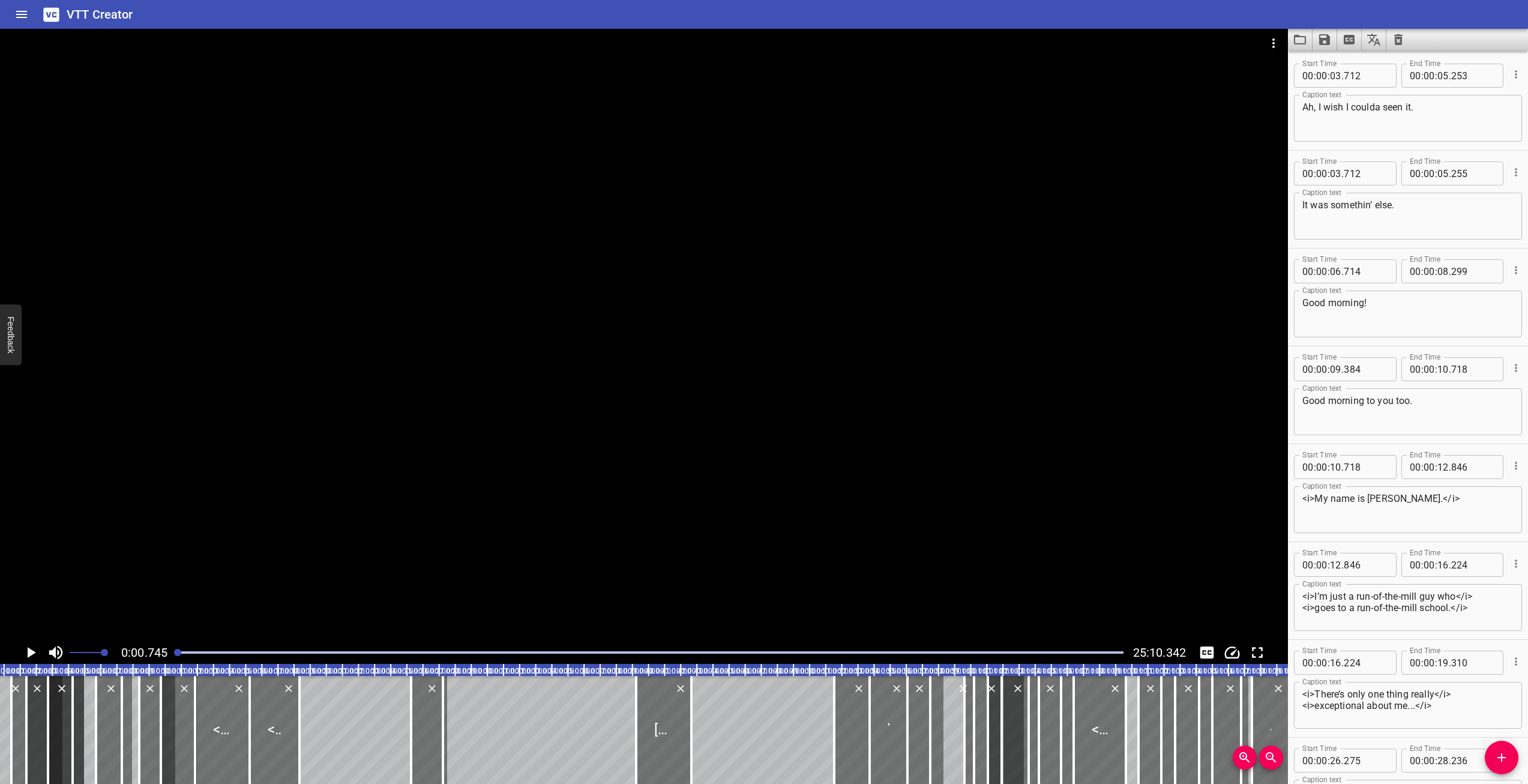
click at [31, 661] on button "Play/Pause" at bounding box center [30, 652] width 22 height 22
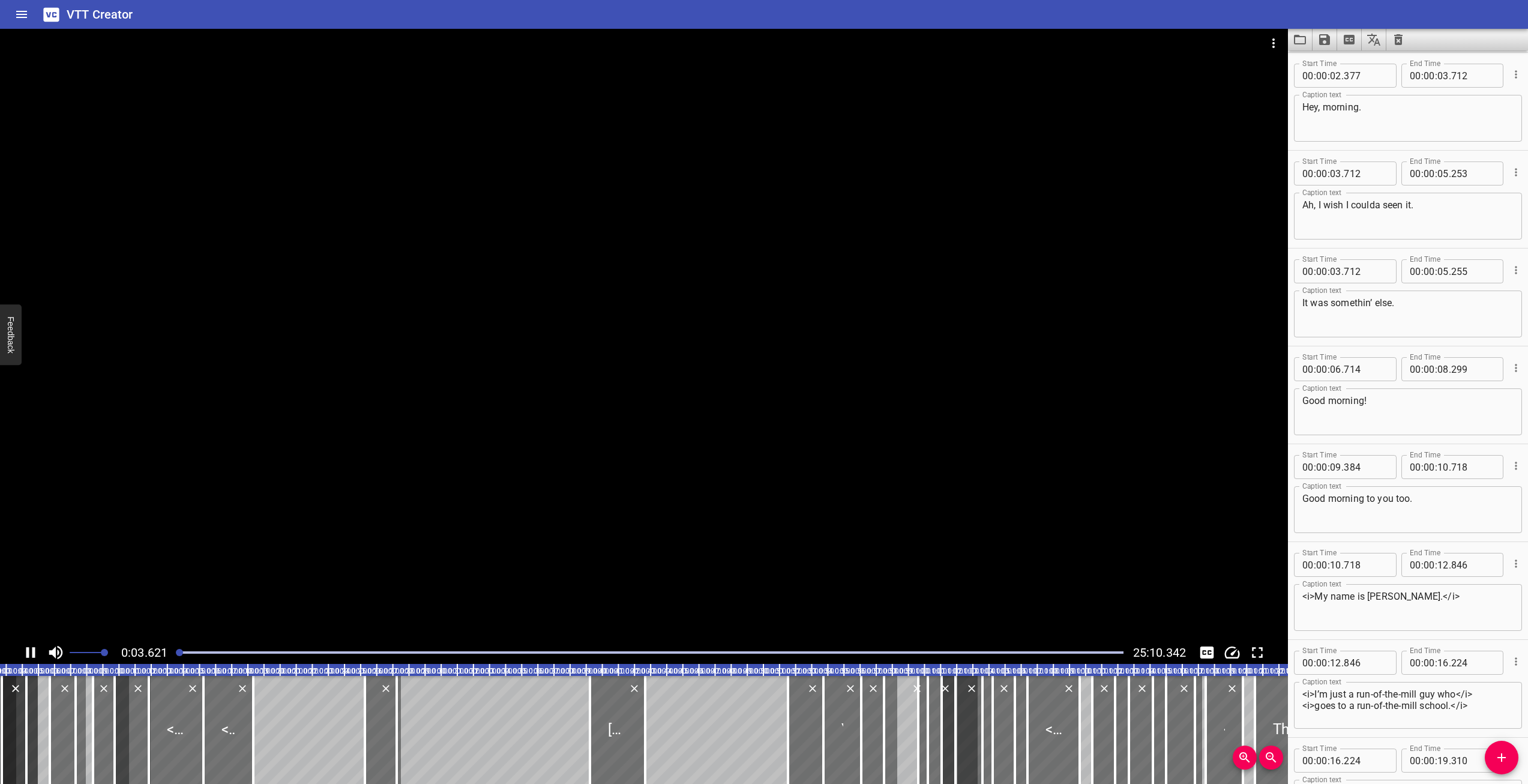
scroll to position [0, 63]
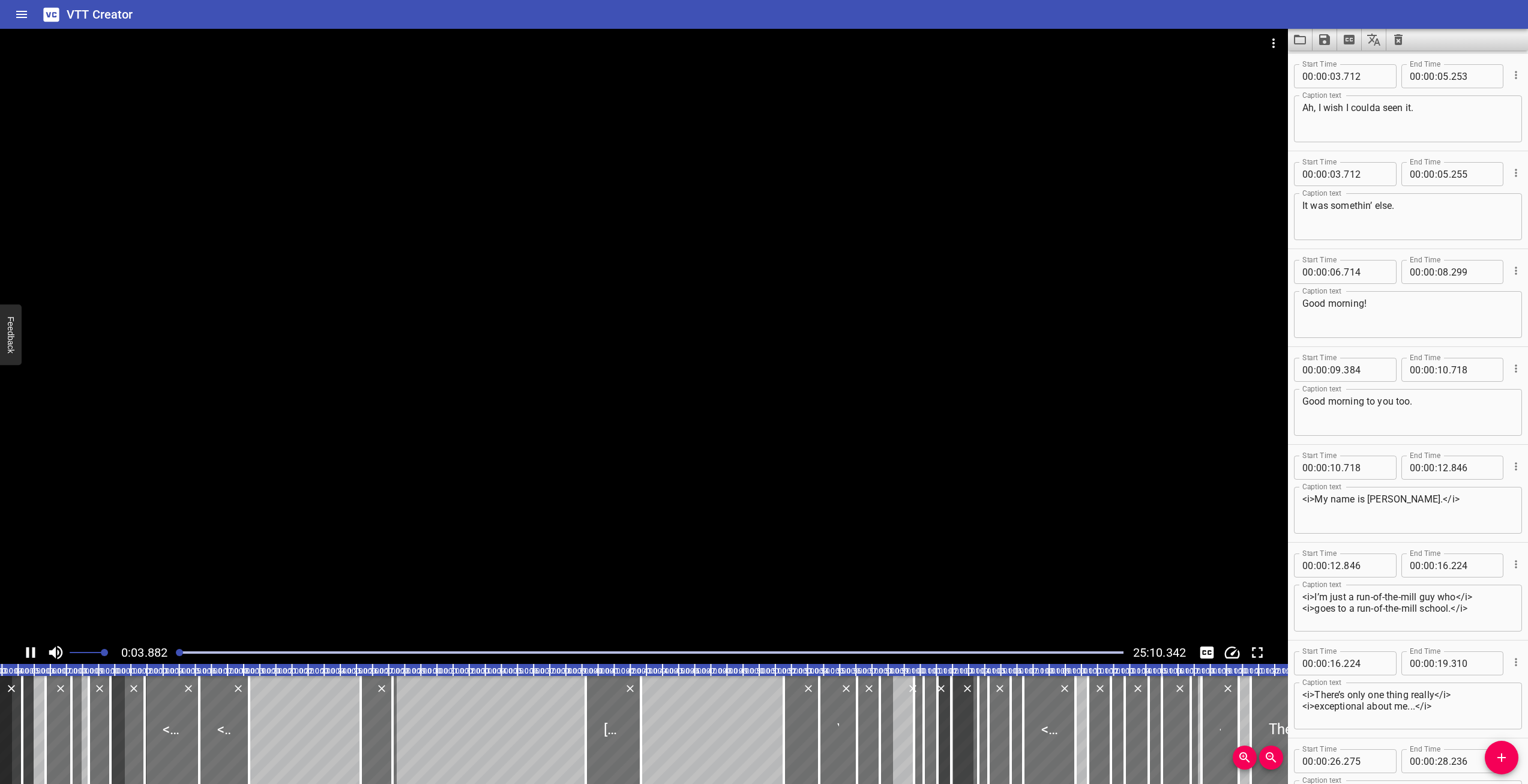
click at [29, 657] on icon "Play/Pause" at bounding box center [31, 653] width 18 height 18
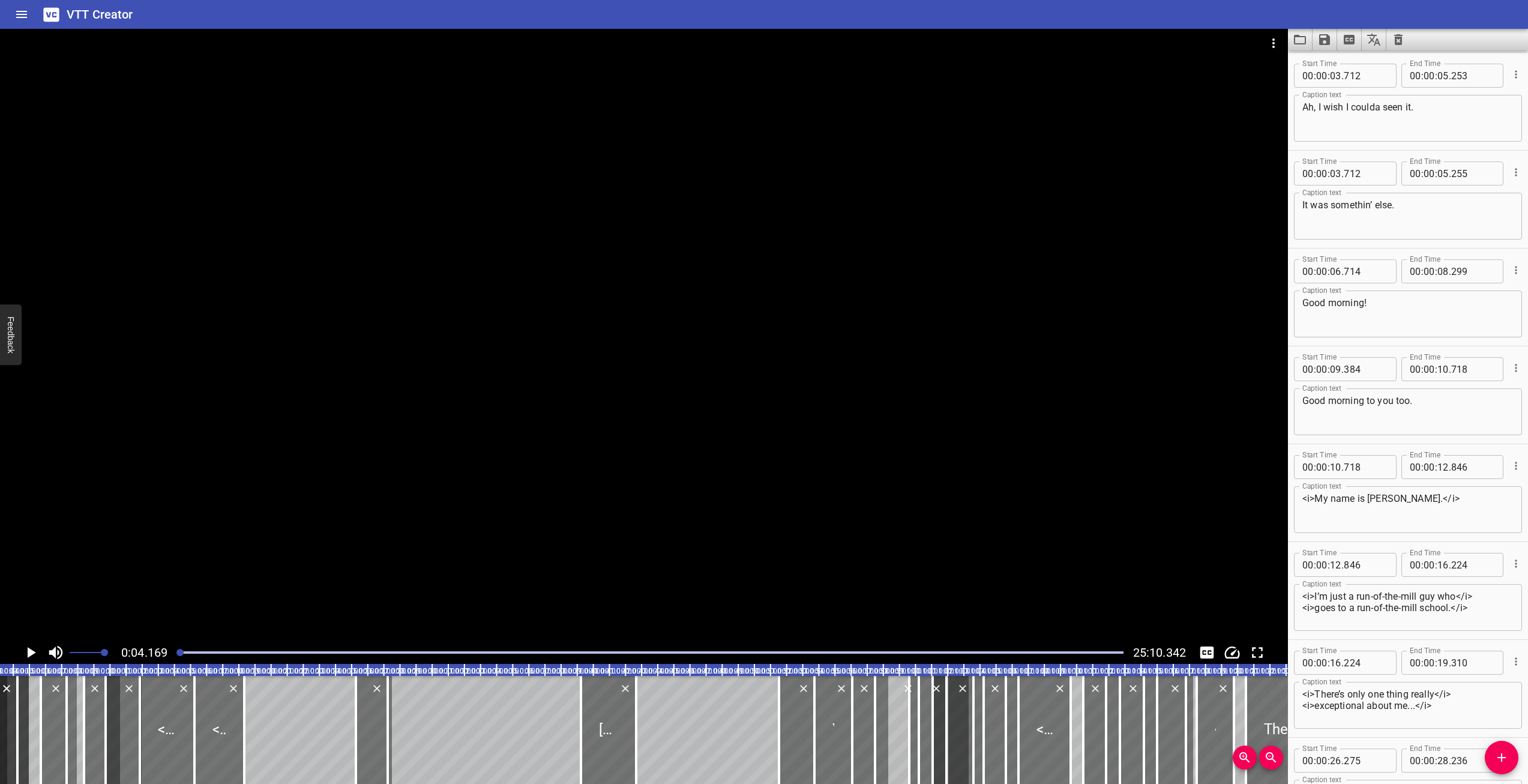
click at [18, 19] on icon "Home" at bounding box center [21, 14] width 14 height 14
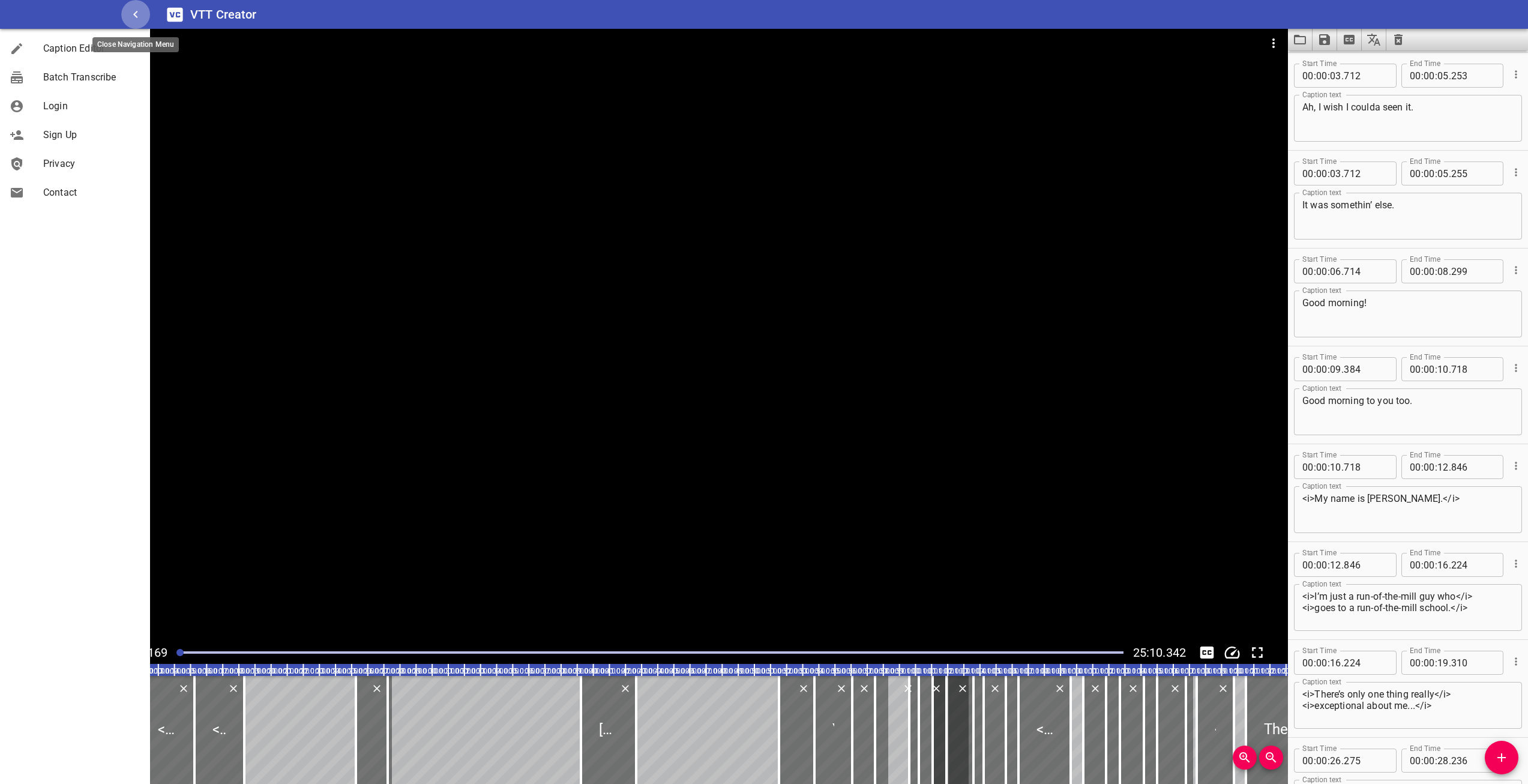
click at [132, 16] on icon "button" at bounding box center [136, 14] width 14 height 14
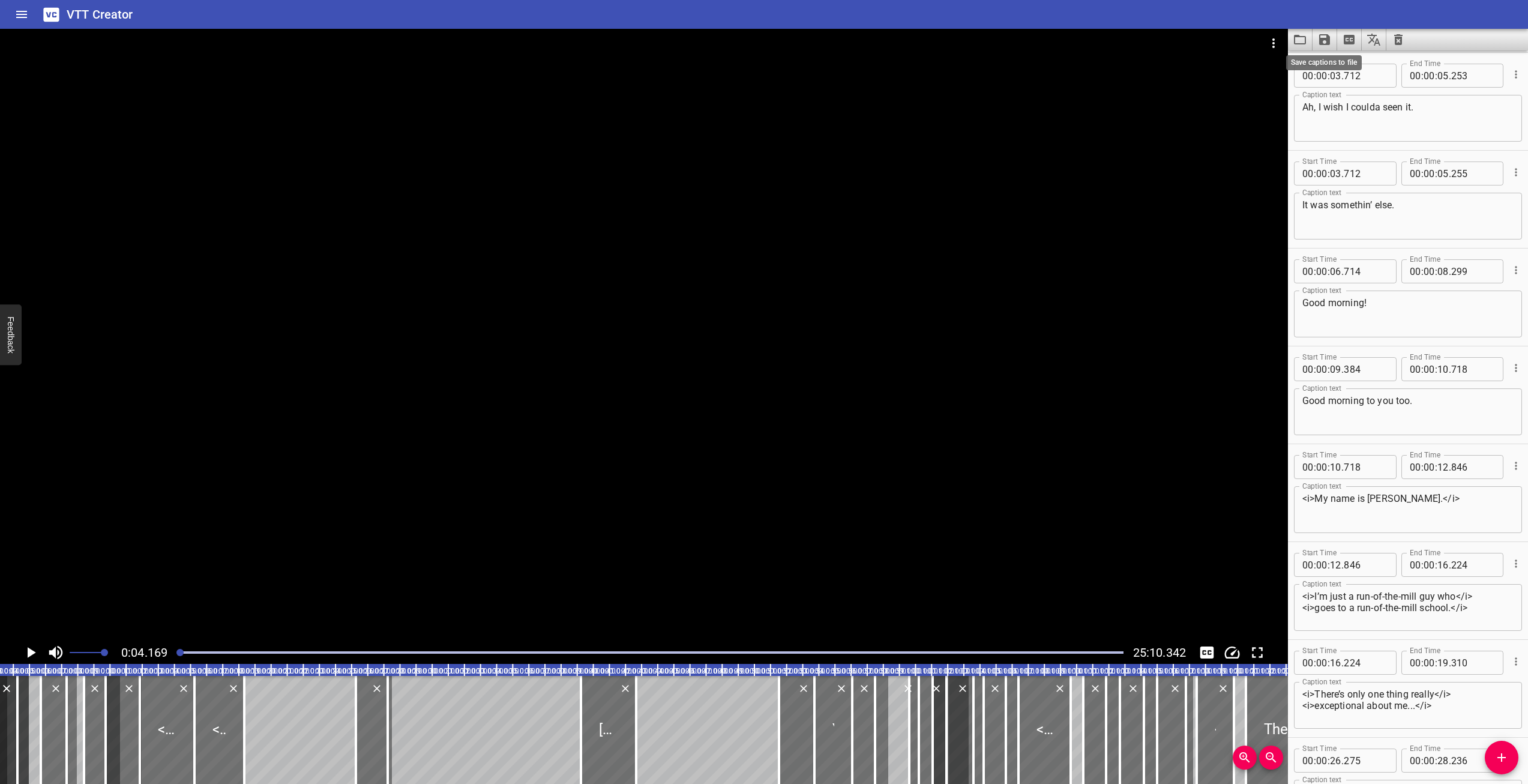
click at [1323, 43] on icon "Save captions to file" at bounding box center [1324, 40] width 14 height 14
click at [1431, 40] on div at bounding box center [764, 392] width 1528 height 784
